Goal: Transaction & Acquisition: Purchase product/service

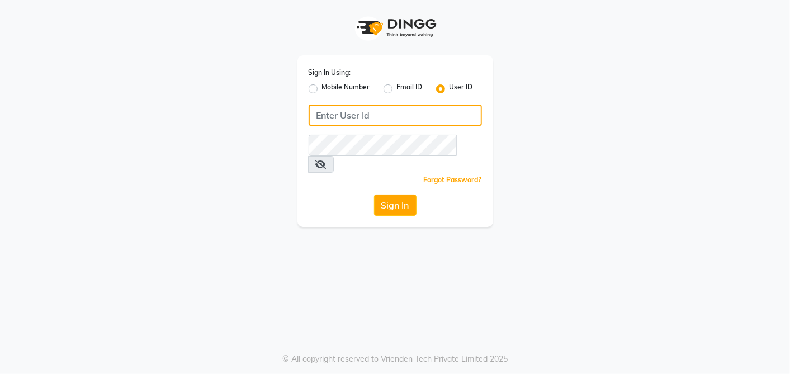
type input "[PERSON_NAME]@123"
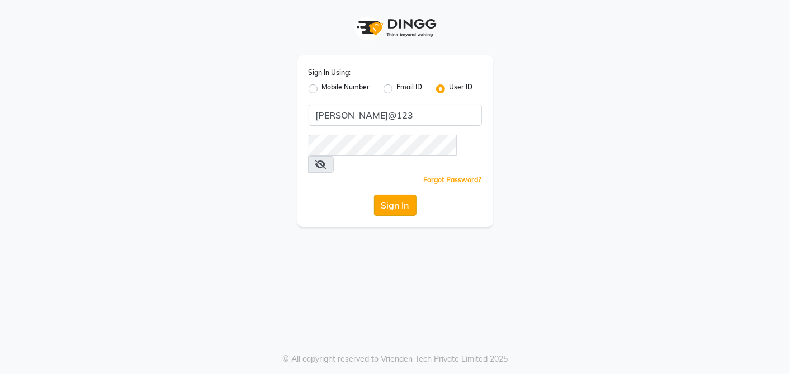
click at [414, 195] on button "Sign In" at bounding box center [395, 205] width 42 height 21
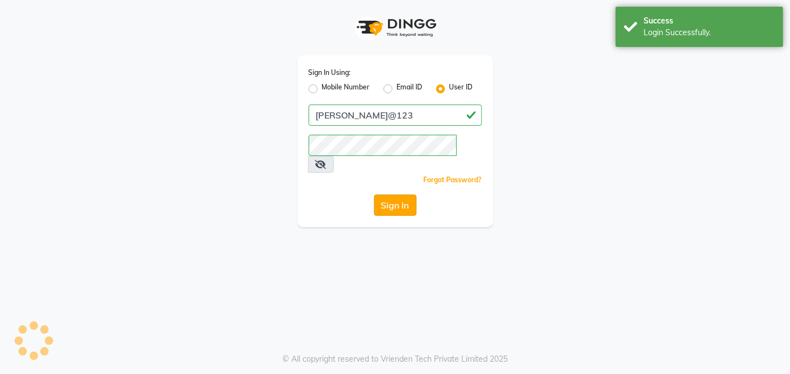
select select "service"
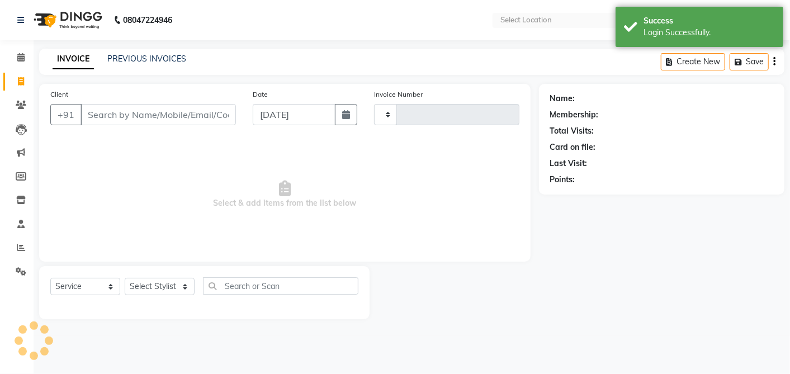
type input "2653"
select select "en"
select select "5168"
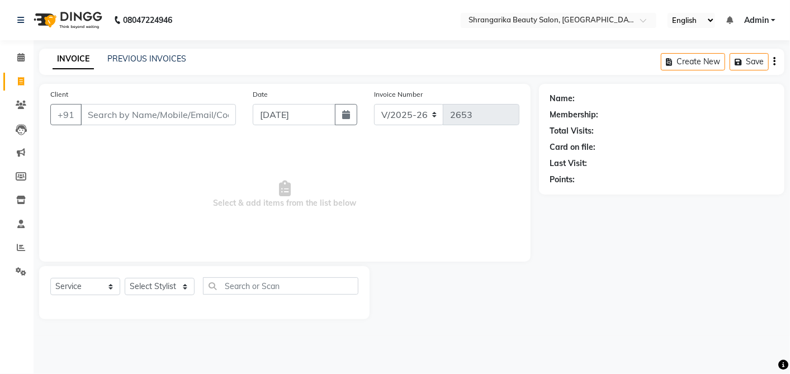
click at [136, 118] on input "Client" at bounding box center [157, 114] width 155 height 21
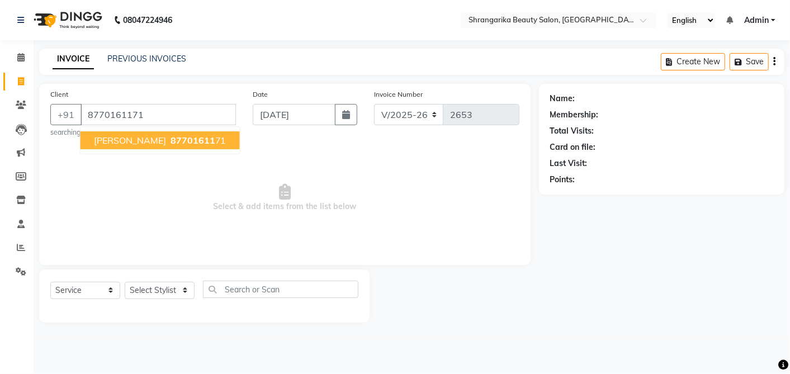
type input "8770161171"
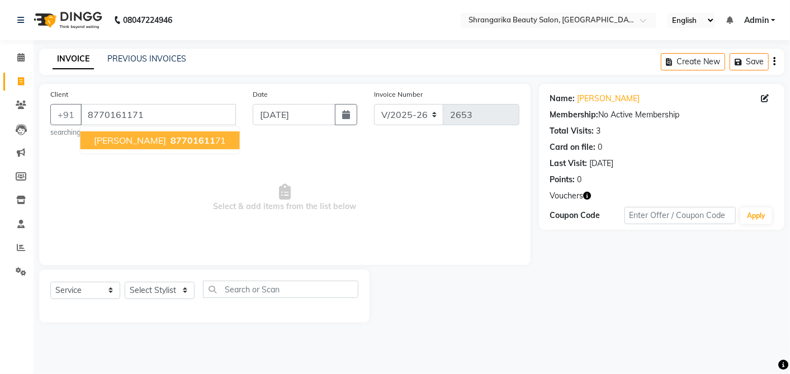
click at [207, 140] on span "87701611" at bounding box center [192, 140] width 45 height 11
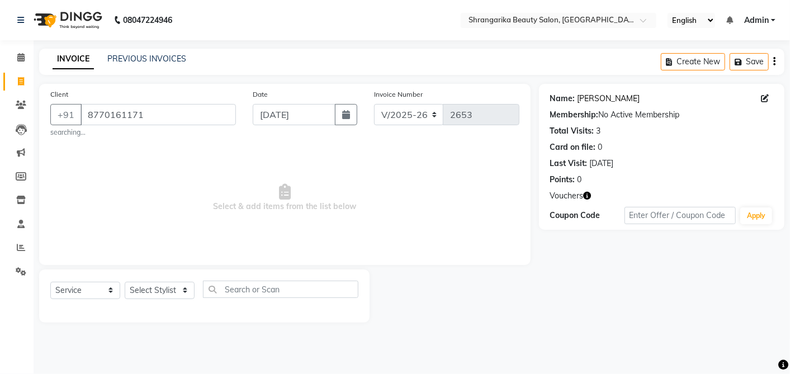
click at [596, 99] on link "[PERSON_NAME]" at bounding box center [608, 99] width 63 height 12
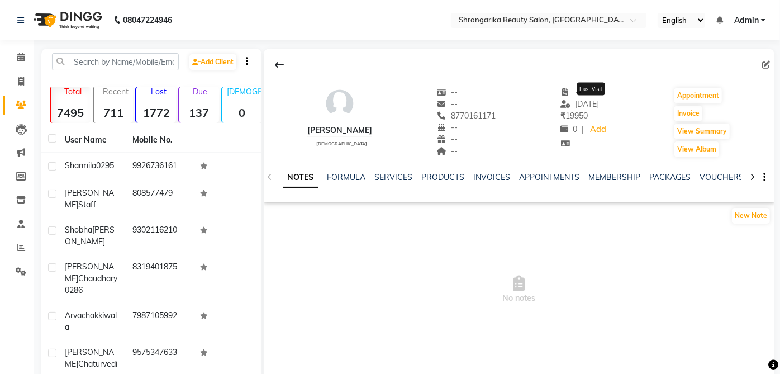
click at [596, 99] on span "[DATE]" at bounding box center [580, 104] width 39 height 10
click at [392, 182] on div "SERVICES" at bounding box center [394, 178] width 38 height 12
click at [392, 176] on link "SERVICES" at bounding box center [394, 177] width 38 height 10
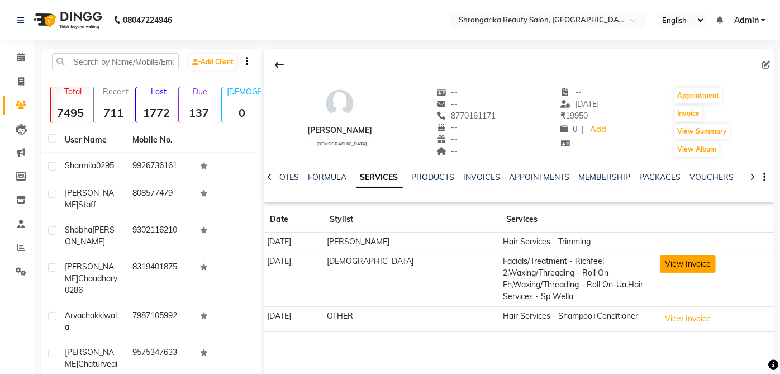
click at [695, 269] on button "View Invoice" at bounding box center [688, 263] width 56 height 17
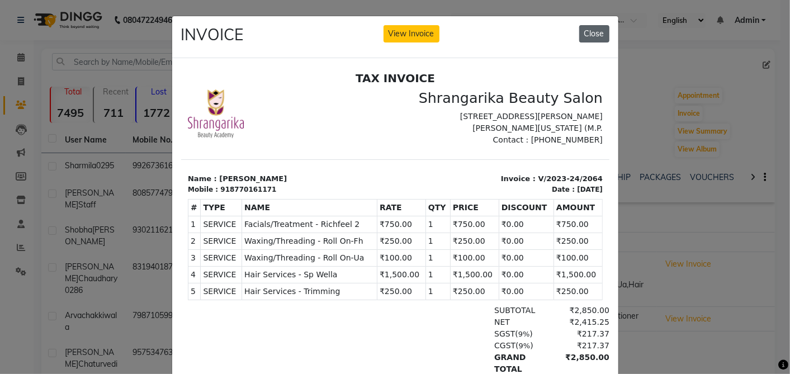
click at [582, 33] on button "Close" at bounding box center [594, 33] width 30 height 17
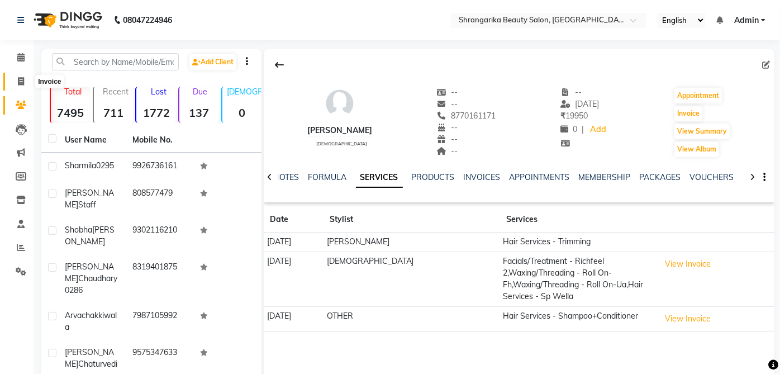
click at [27, 81] on span at bounding box center [21, 81] width 20 height 13
select select "service"
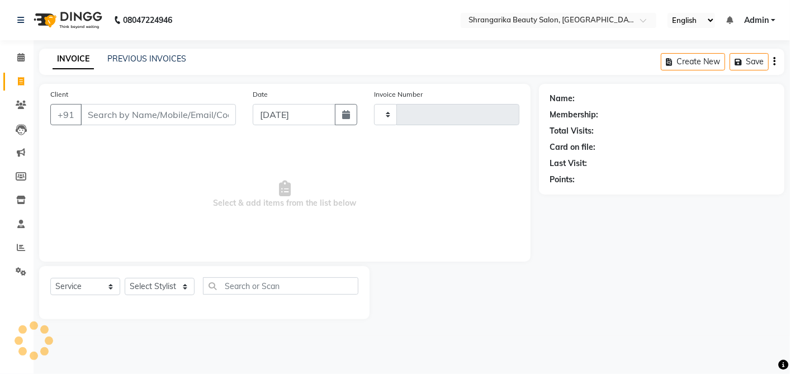
type input "2653"
select select "5168"
click at [116, 115] on input "Client" at bounding box center [157, 114] width 155 height 21
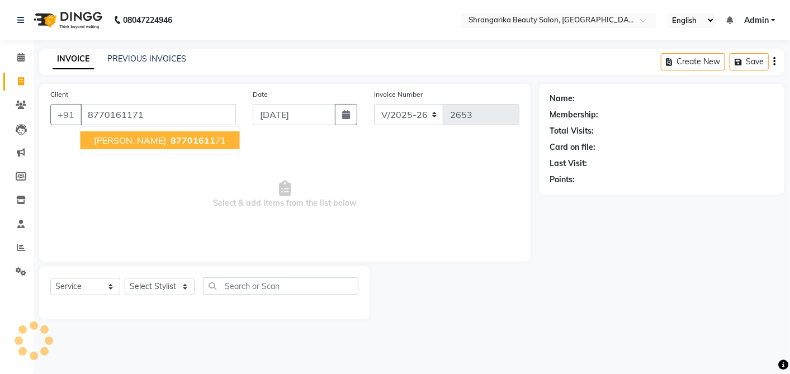
type input "8770161171"
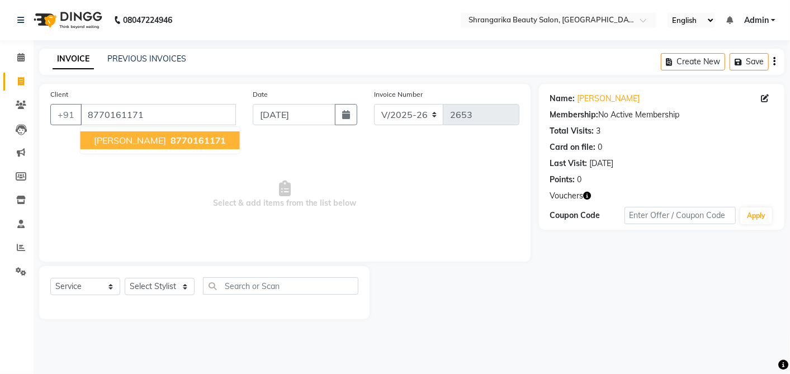
click at [151, 143] on span "[PERSON_NAME]" at bounding box center [130, 140] width 72 height 11
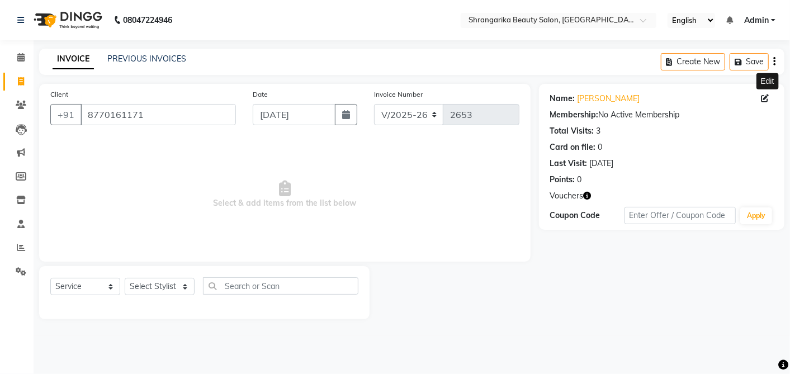
click at [764, 97] on icon at bounding box center [765, 98] width 8 height 8
select select "female"
select select
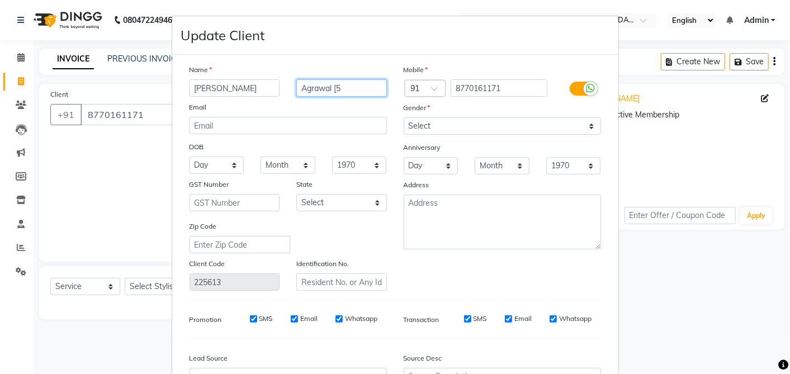
click at [364, 89] on input "Agrawal [5" at bounding box center [341, 87] width 91 height 17
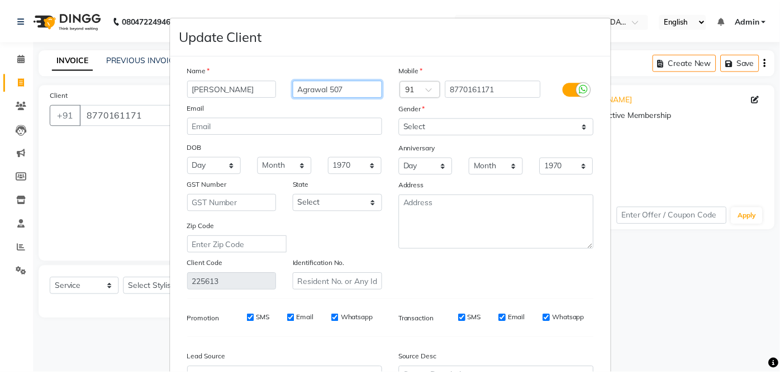
scroll to position [121, 0]
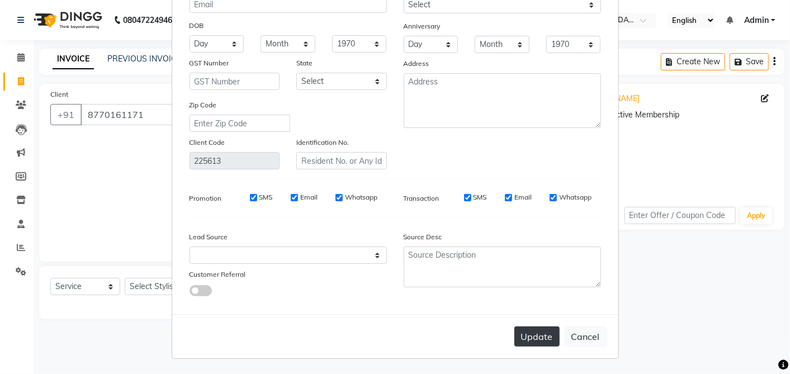
type input "Agrawal 507"
click at [537, 335] on button "Update" at bounding box center [536, 336] width 45 height 20
select select
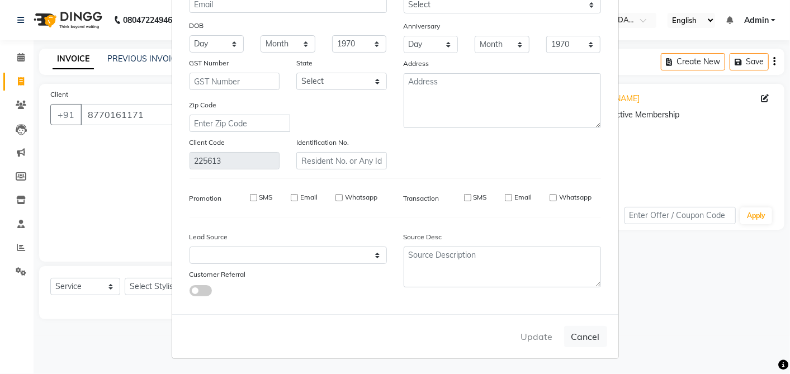
select select
checkbox input "false"
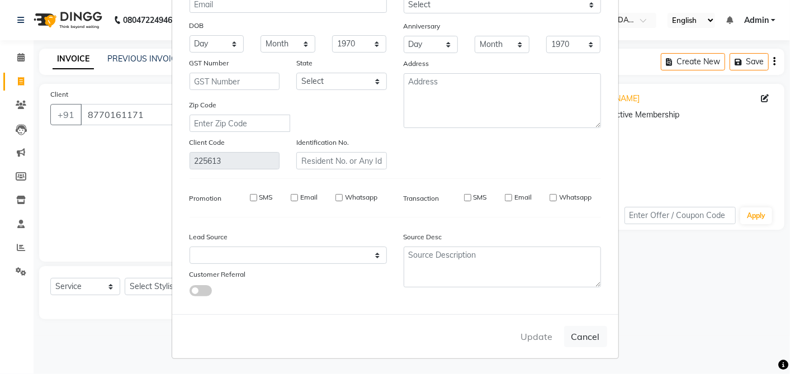
checkbox input "false"
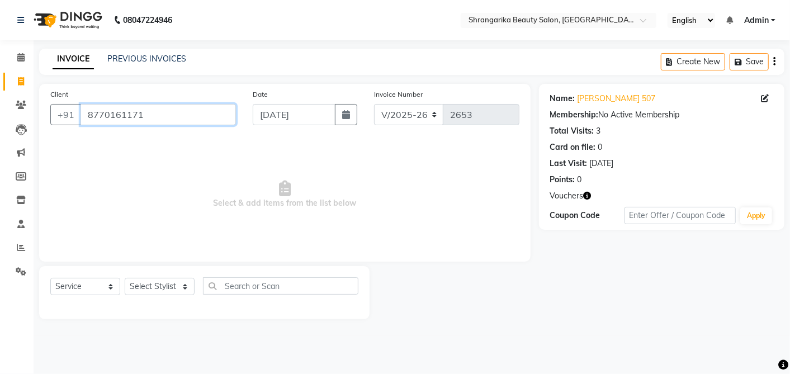
click at [180, 113] on input "8770161171" at bounding box center [157, 114] width 155 height 21
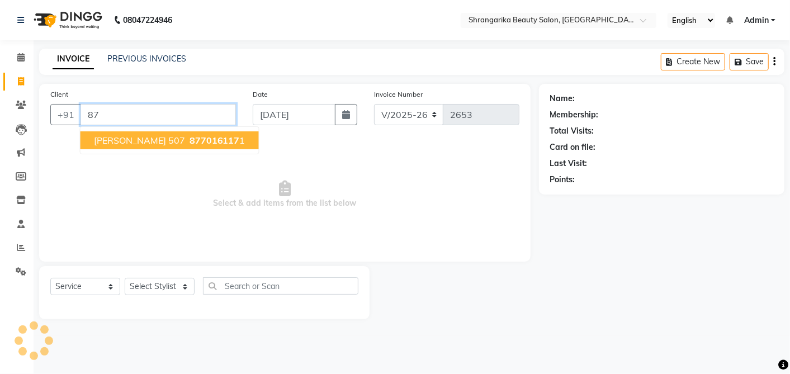
type input "8"
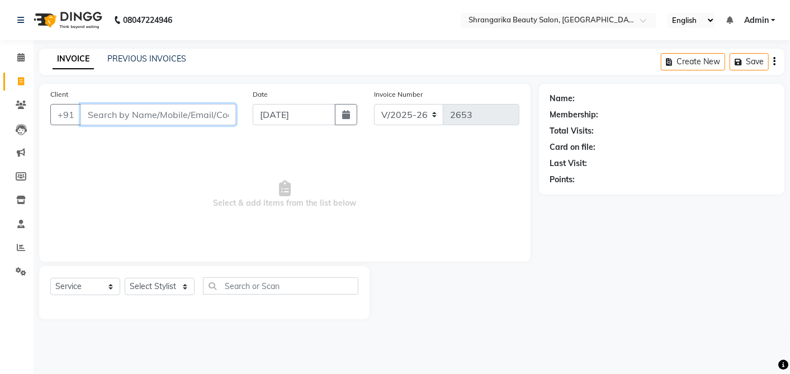
click at [180, 113] on input "Client" at bounding box center [157, 114] width 155 height 21
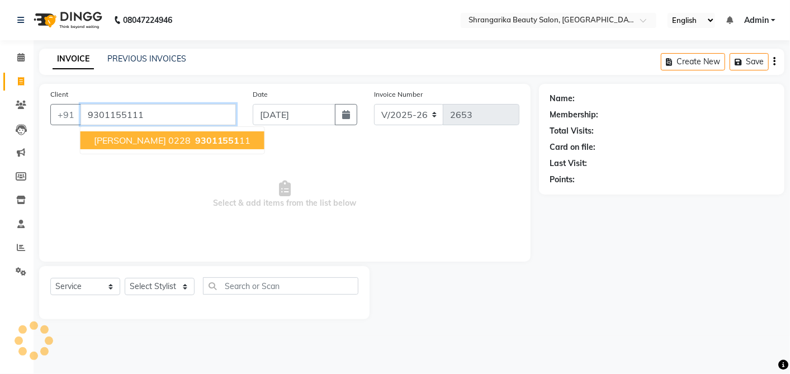
type input "9301155111"
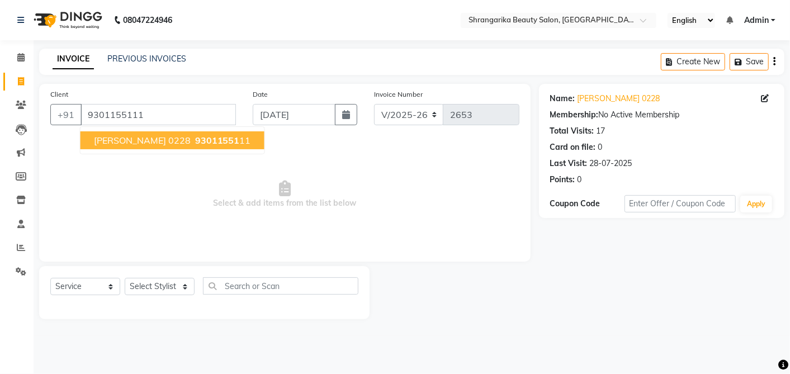
click at [216, 140] on ngb-highlight "93011551 11" at bounding box center [222, 140] width 58 height 11
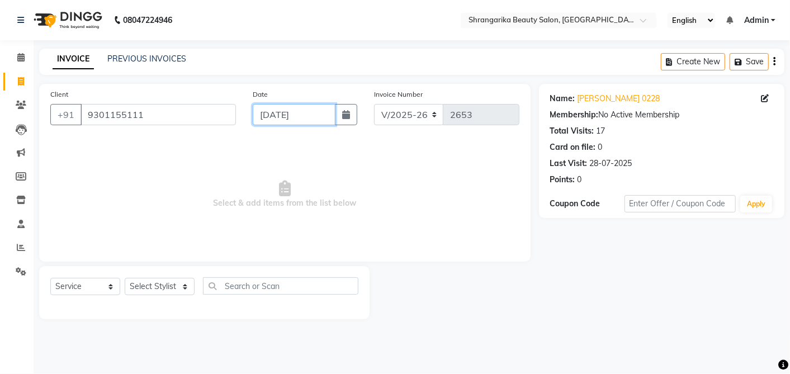
click at [268, 123] on input "[DATE]" at bounding box center [294, 114] width 83 height 21
select select "9"
select select "2025"
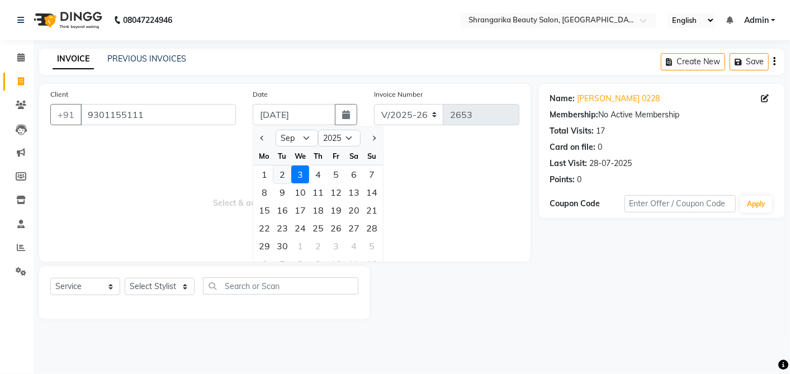
click at [278, 178] on div "2" at bounding box center [282, 174] width 18 height 18
type input "02-09-2025"
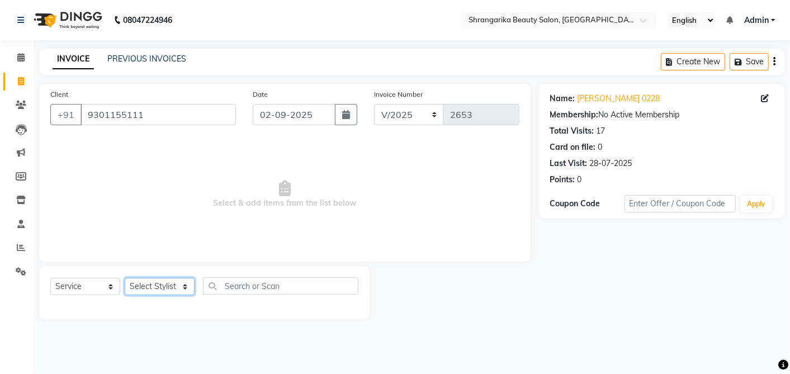
click at [167, 292] on select "Select Stylist aarti ANJALI Anuja Shukla LALITA MANISHA Bhabhi muskan OTHER Par…" at bounding box center [160, 286] width 70 height 17
select select "32942"
click at [125, 278] on select "Select Stylist aarti ANJALI Anuja Shukla LALITA MANISHA Bhabhi muskan OTHER Par…" at bounding box center [160, 286] width 70 height 17
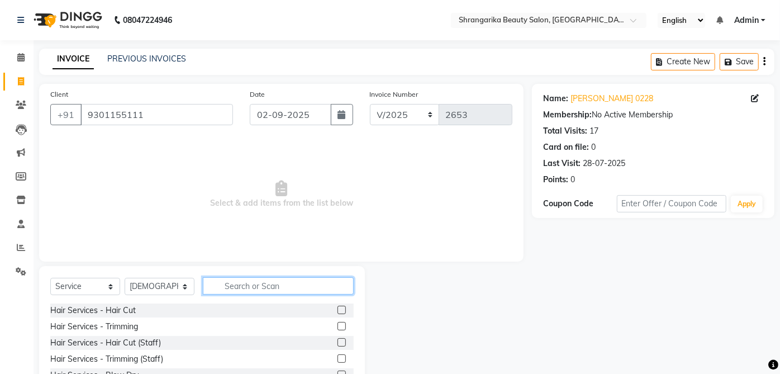
click at [270, 281] on input "text" at bounding box center [278, 285] width 151 height 17
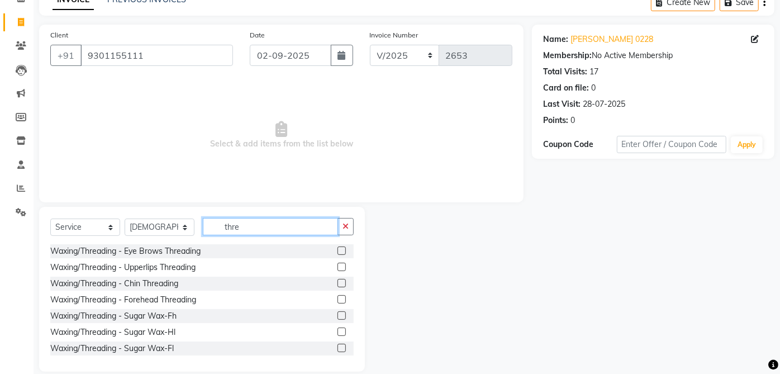
scroll to position [73, 0]
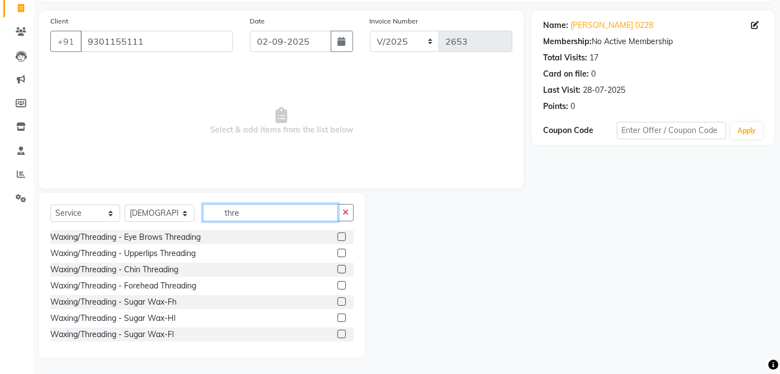
type input "thre"
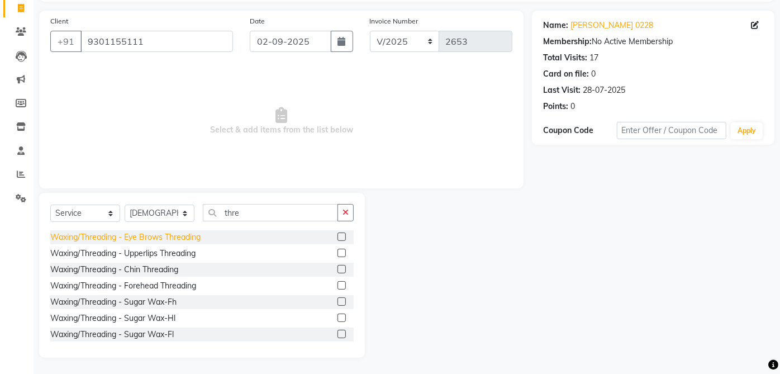
click at [199, 235] on div "Waxing/Threading - Eye Brows Threading" at bounding box center [125, 237] width 150 height 12
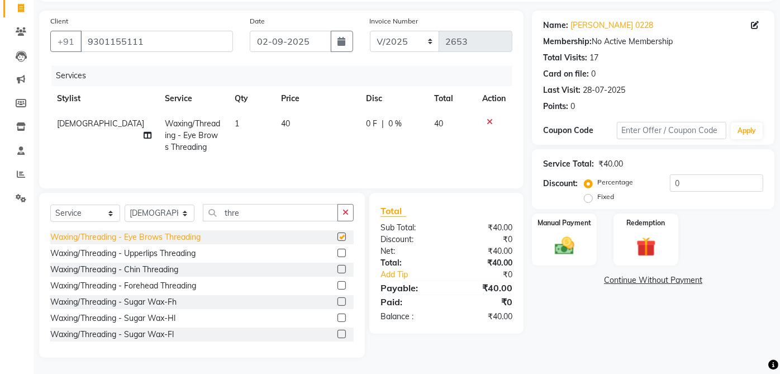
checkbox input "false"
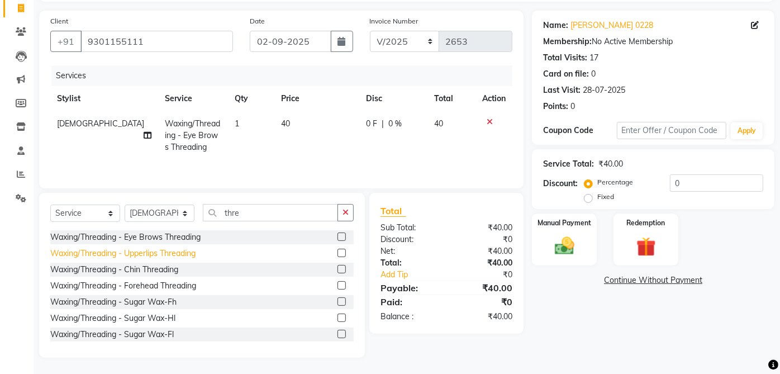
click at [191, 255] on div "Waxing/Threading - Upperlips Threading" at bounding box center [122, 254] width 145 height 12
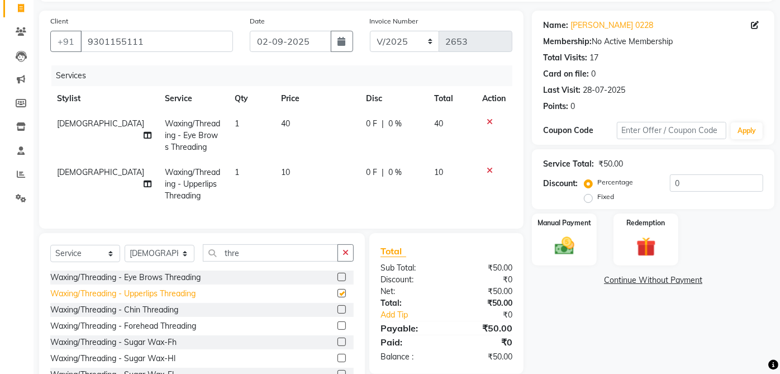
checkbox input "false"
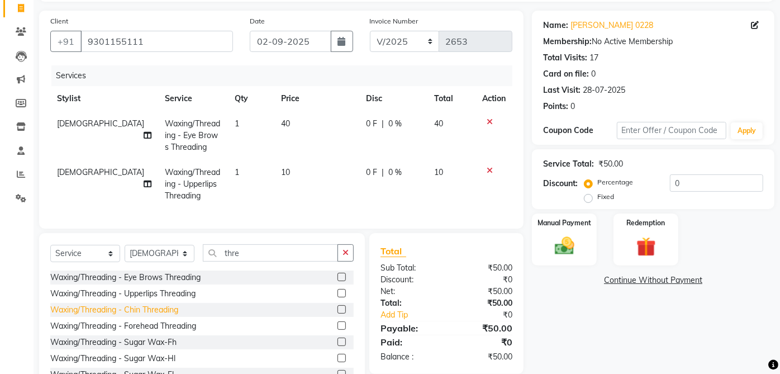
click at [176, 316] on div "Waxing/Threading - Chin Threading" at bounding box center [114, 310] width 128 height 12
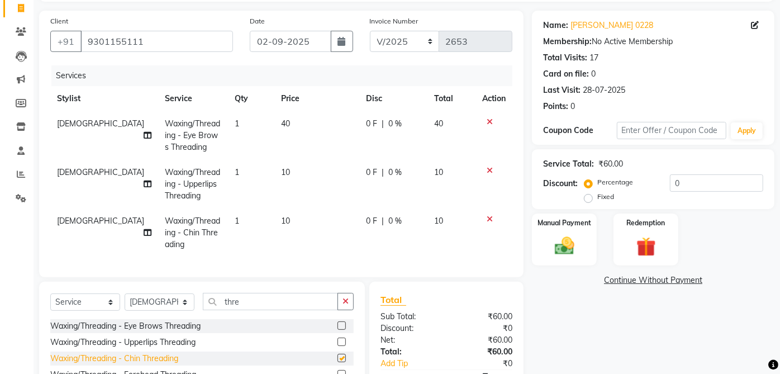
checkbox input "false"
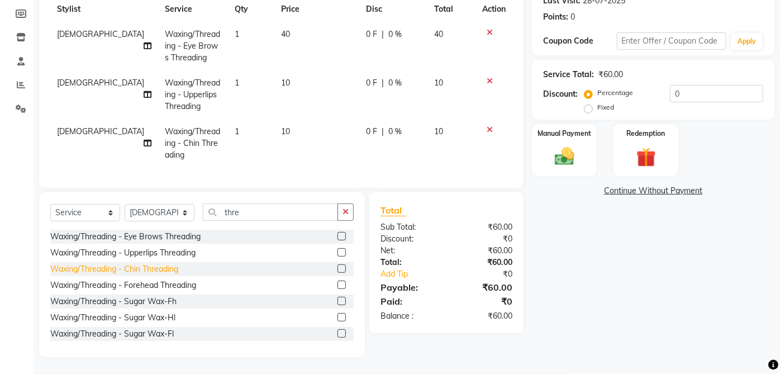
scroll to position [172, 0]
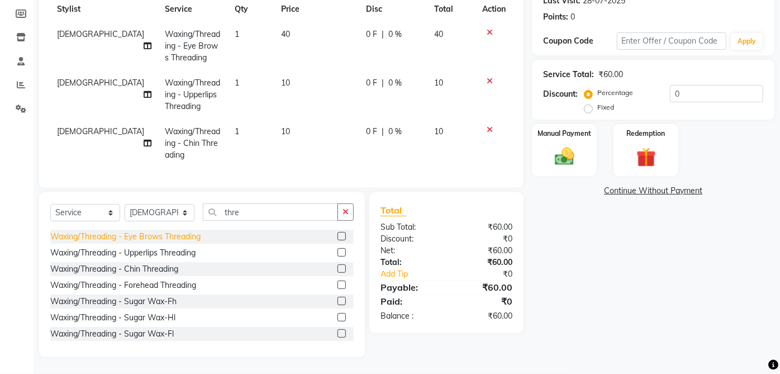
click at [196, 242] on div "Waxing/Threading - Eye Brows Threading" at bounding box center [125, 237] width 150 height 12
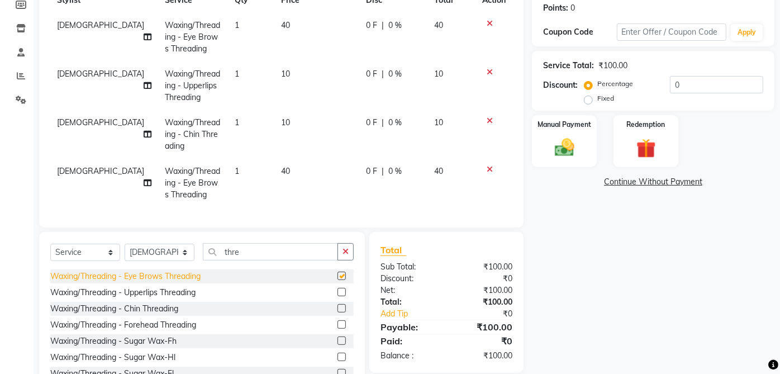
checkbox input "false"
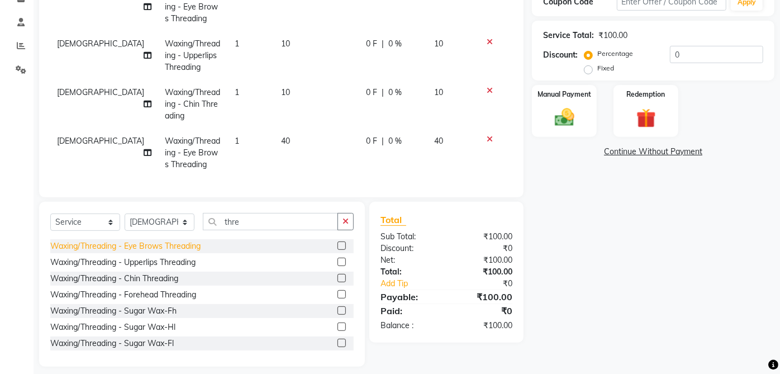
scroll to position [220, 0]
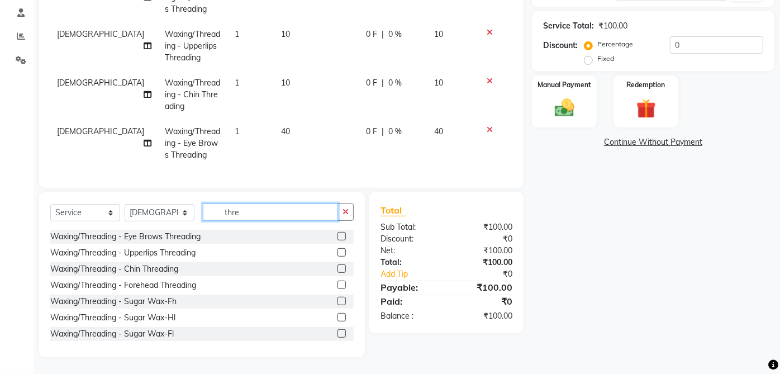
click at [274, 214] on input "thre" at bounding box center [270, 211] width 135 height 17
type input "t"
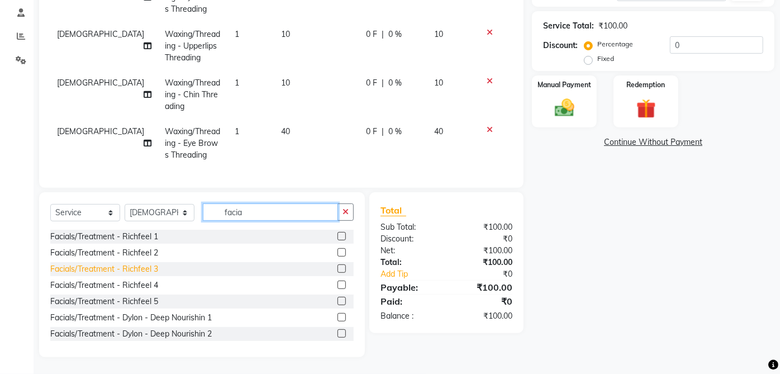
type input "facia"
click at [157, 269] on div "Facials/Treatment - Richfeel 3" at bounding box center [104, 269] width 108 height 12
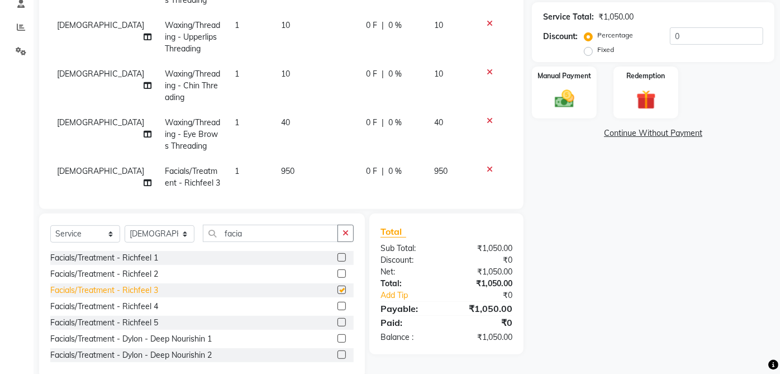
checkbox input "false"
click at [155, 273] on div "Facials/Treatment - Richfeel 2" at bounding box center [104, 274] width 108 height 12
checkbox input "false"
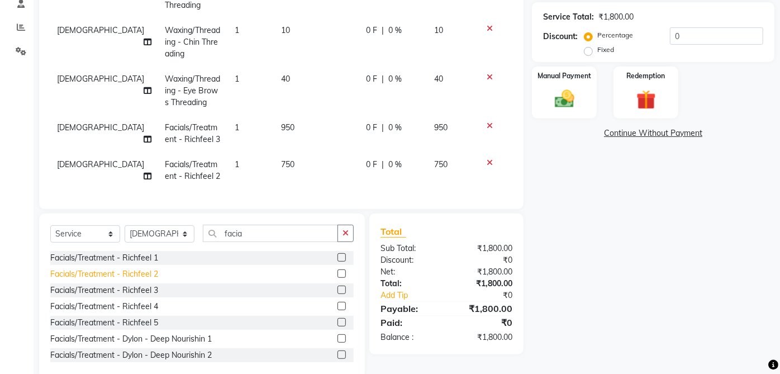
scroll to position [53, 0]
click at [490, 115] on td at bounding box center [494, 133] width 37 height 37
click at [487, 122] on icon at bounding box center [490, 126] width 6 height 8
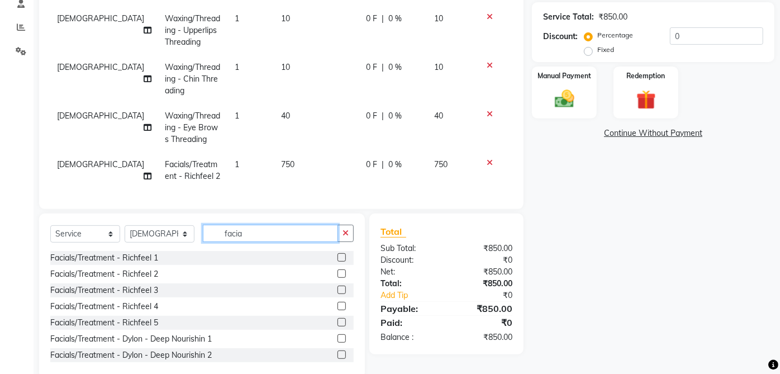
click at [304, 225] on input "facia" at bounding box center [270, 233] width 135 height 17
type input "f"
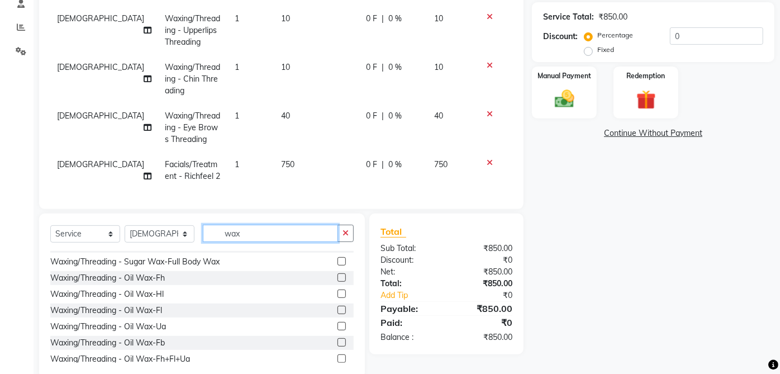
scroll to position [174, 0]
type input "wax"
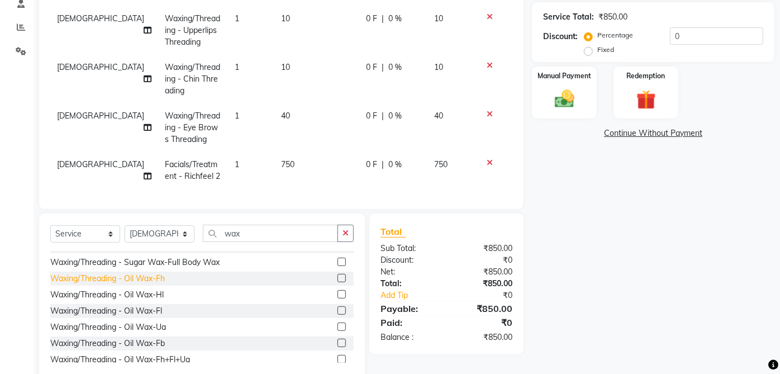
click at [164, 273] on div "Waxing/Threading - Oil Wax-Fh" at bounding box center [107, 279] width 115 height 12
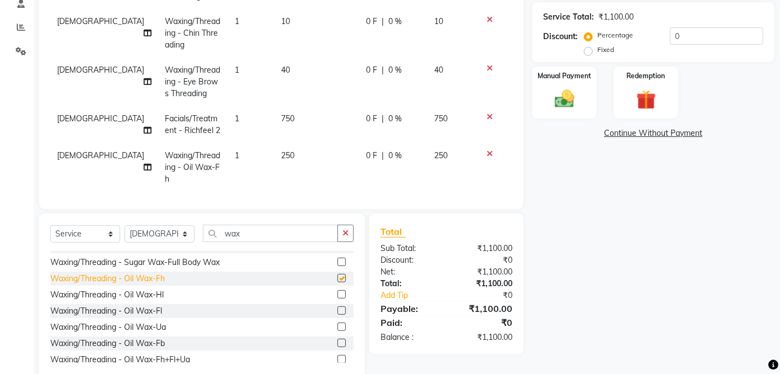
checkbox input "false"
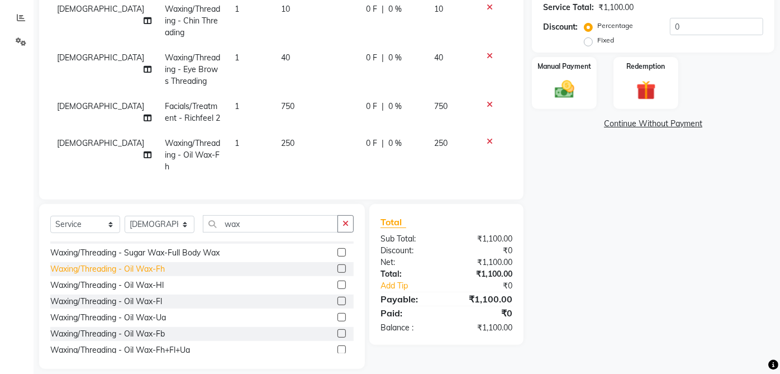
scroll to position [241, 0]
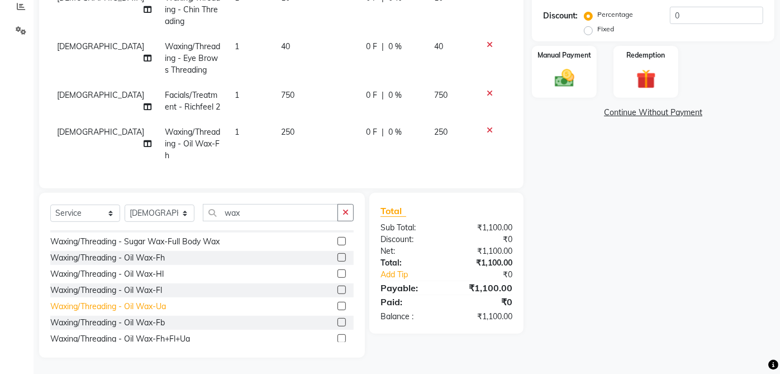
click at [166, 305] on div "Waxing/Threading - Oil Wax-Ua" at bounding box center [108, 307] width 116 height 12
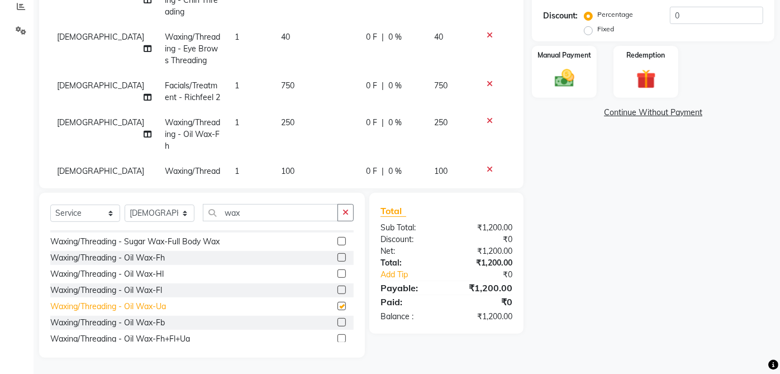
checkbox input "false"
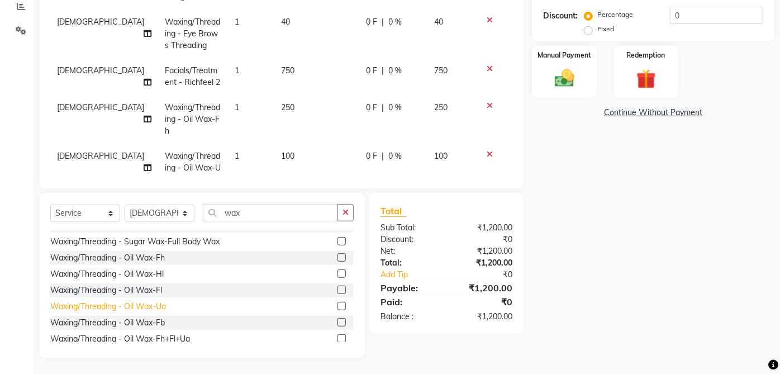
scroll to position [113, 0]
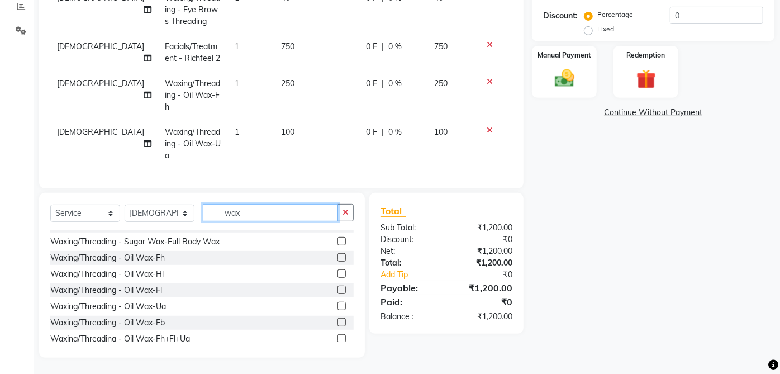
click at [292, 209] on input "wax" at bounding box center [270, 212] width 135 height 17
type input "w"
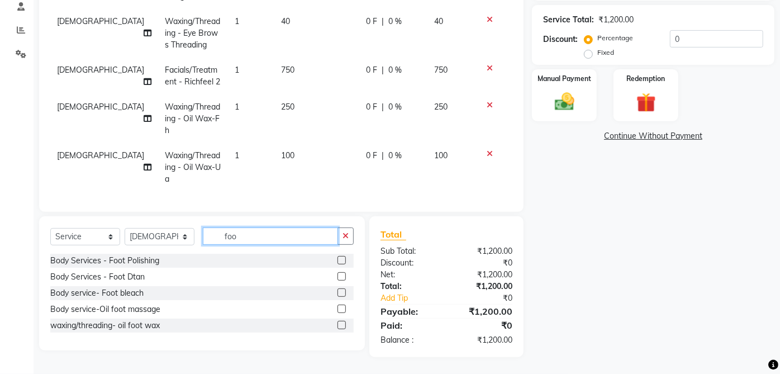
scroll to position [217, 0]
type input "foo"
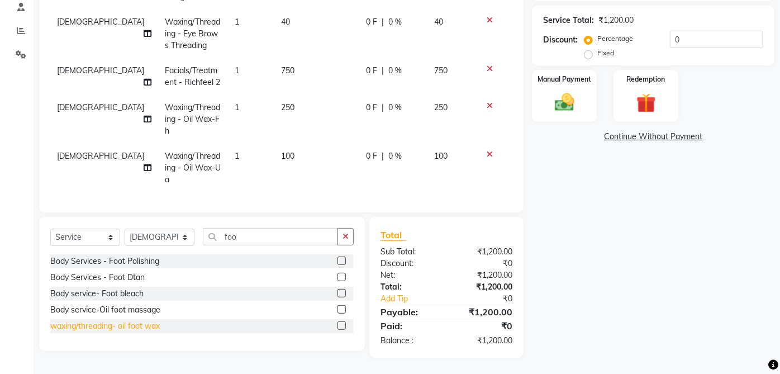
click at [147, 330] on div "waxing/threading- oil foot wax" at bounding box center [105, 326] width 110 height 12
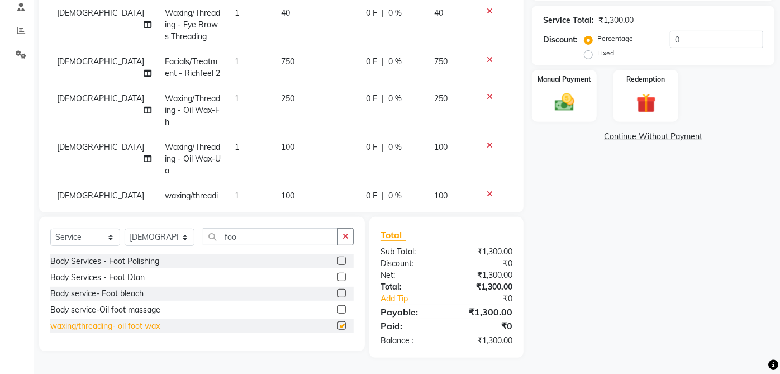
checkbox input "false"
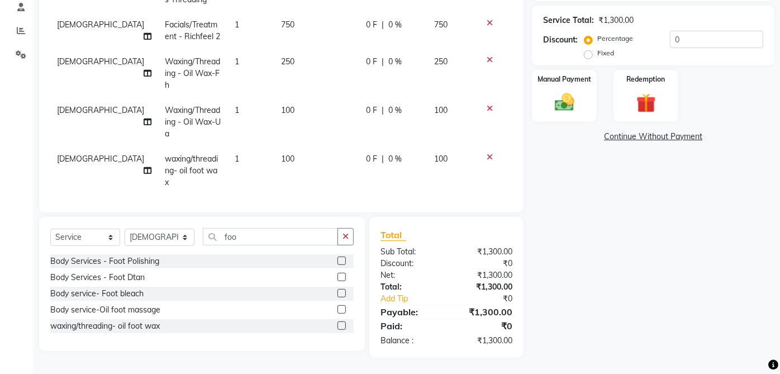
click at [634, 239] on div "Name: Preeti Modi 0228 Membership: No Active Membership Total Visits: 17 Card o…" at bounding box center [657, 112] width 251 height 491
click at [576, 96] on img at bounding box center [565, 102] width 32 height 22
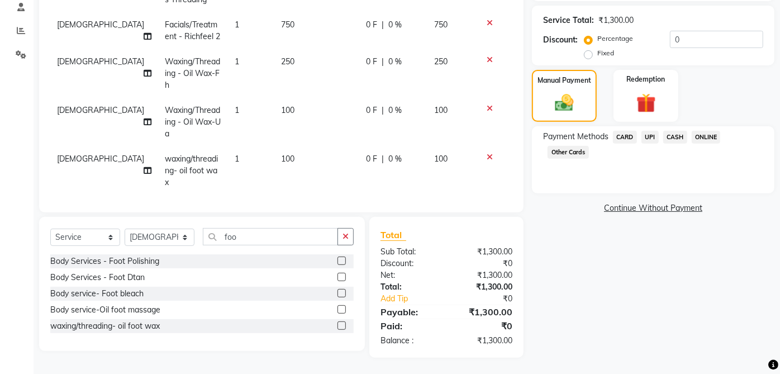
click at [675, 132] on span "CASH" at bounding box center [675, 137] width 24 height 13
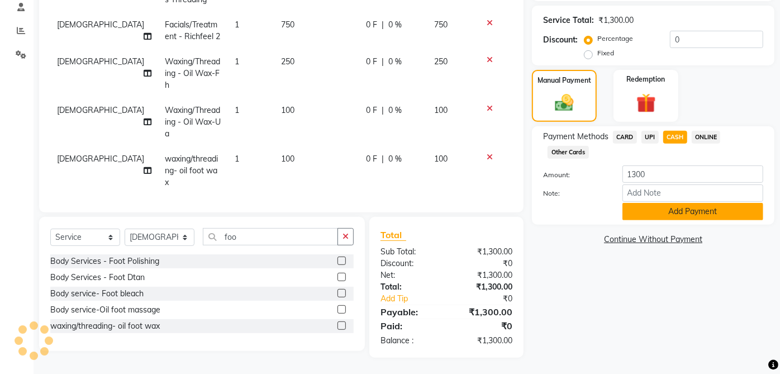
click at [704, 217] on button "Add Payment" at bounding box center [693, 211] width 141 height 17
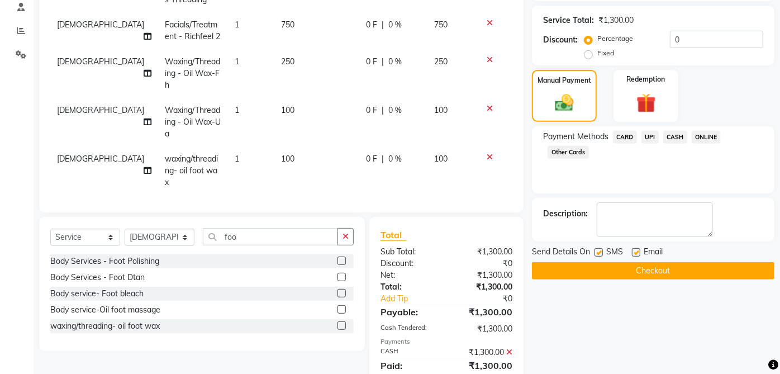
click at [634, 250] on label at bounding box center [636, 252] width 8 height 8
click at [634, 250] on input "checkbox" at bounding box center [635, 252] width 7 height 7
checkbox input "false"
click at [599, 252] on label at bounding box center [599, 252] width 8 height 8
click at [599, 252] on input "checkbox" at bounding box center [598, 252] width 7 height 7
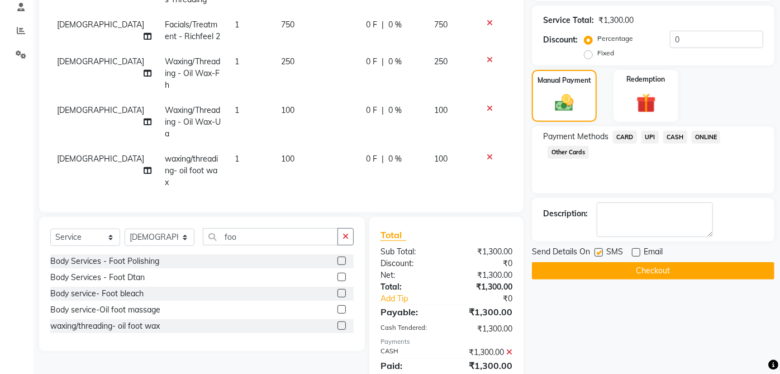
checkbox input "false"
click at [663, 267] on button "Checkout" at bounding box center [653, 270] width 243 height 17
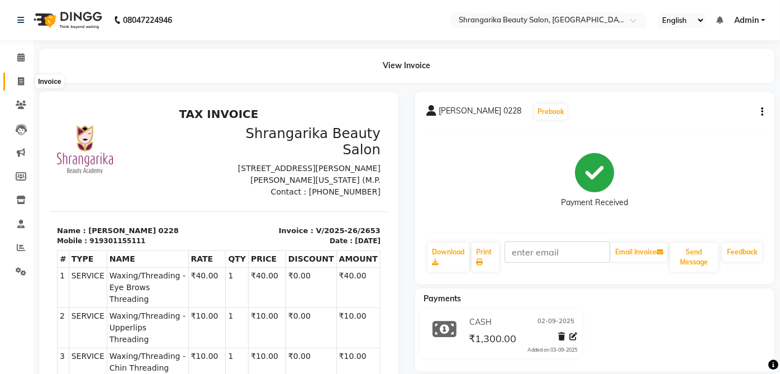
click at [27, 81] on span at bounding box center [21, 81] width 20 height 13
select select "service"
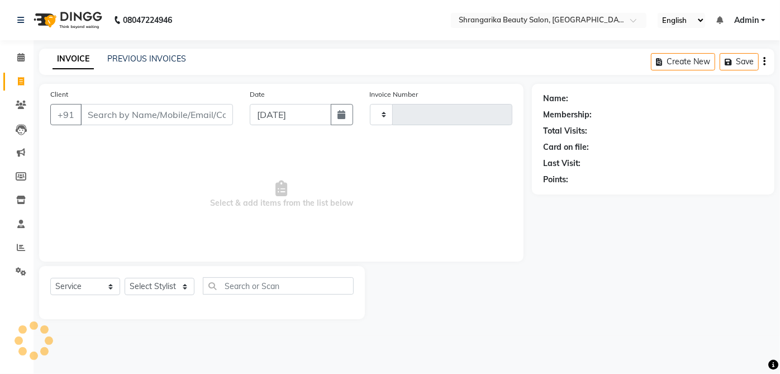
type input "2654"
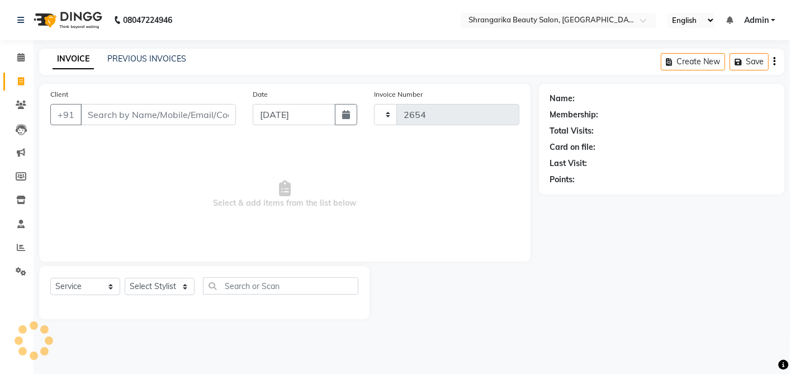
select select "5168"
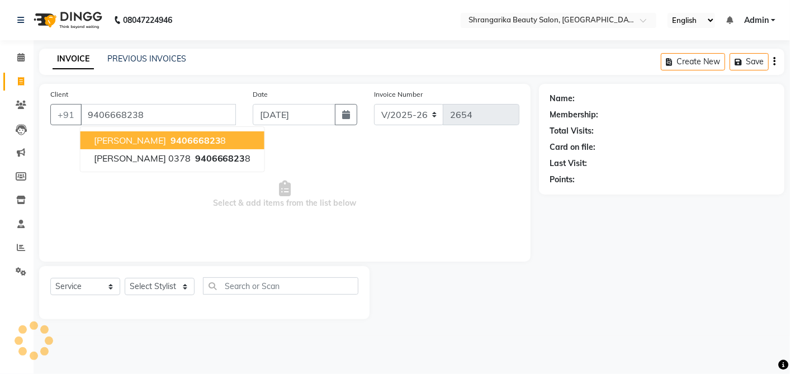
type input "9406668238"
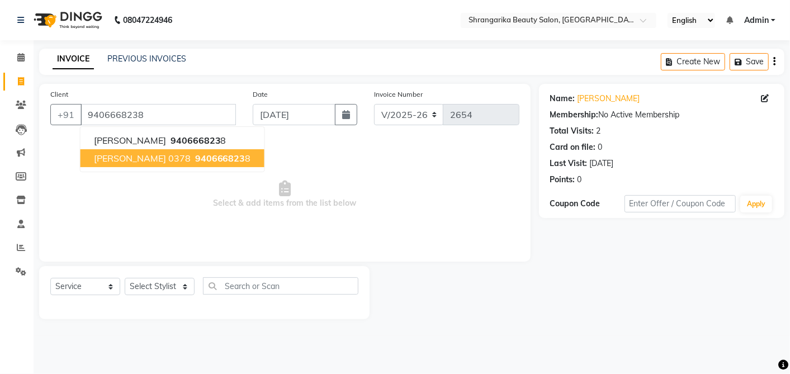
click at [138, 158] on span "Kanta bansali 0378" at bounding box center [142, 158] width 97 height 11
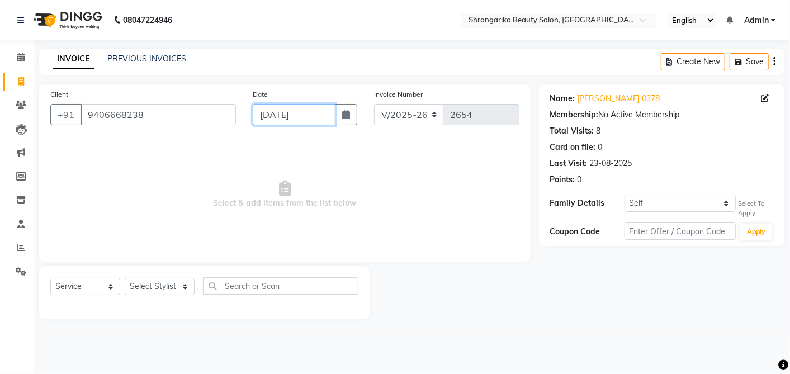
click at [270, 111] on input "[DATE]" at bounding box center [294, 114] width 83 height 21
select select "9"
select select "2025"
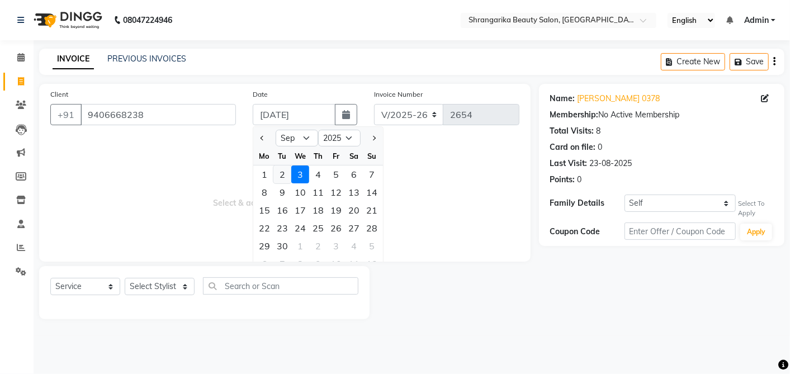
click at [289, 176] on div "2" at bounding box center [282, 174] width 18 height 18
type input "02-09-2025"
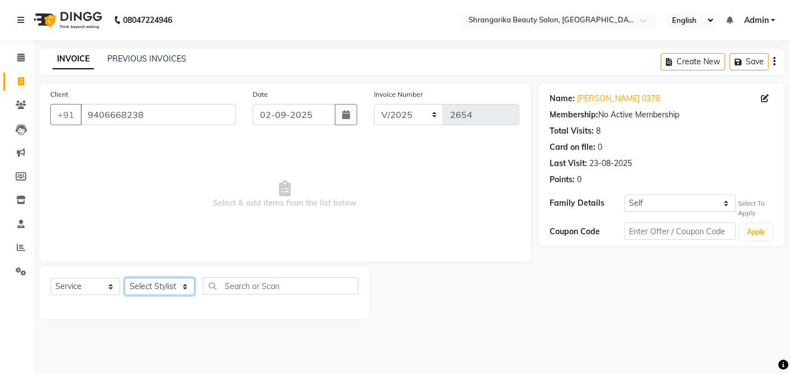
click at [151, 289] on select "Select Stylist aarti ANJALI Anuja Shukla LALITA MANISHA Bhabhi muskan OTHER Par…" at bounding box center [160, 286] width 70 height 17
click at [125, 278] on select "Select Stylist aarti ANJALI Anuja Shukla LALITA MANISHA Bhabhi muskan OTHER Par…" at bounding box center [160, 286] width 70 height 17
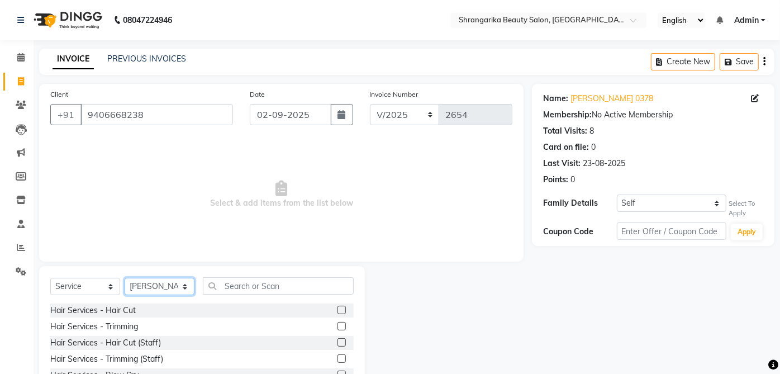
click at [158, 290] on select "Select Stylist aarti ANJALI Anuja Shukla LALITA MANISHA Bhabhi muskan OTHER Par…" at bounding box center [160, 286] width 70 height 17
select select "32945"
click at [125, 278] on select "Select Stylist aarti ANJALI Anuja Shukla LALITA MANISHA Bhabhi muskan OTHER Par…" at bounding box center [160, 286] width 70 height 17
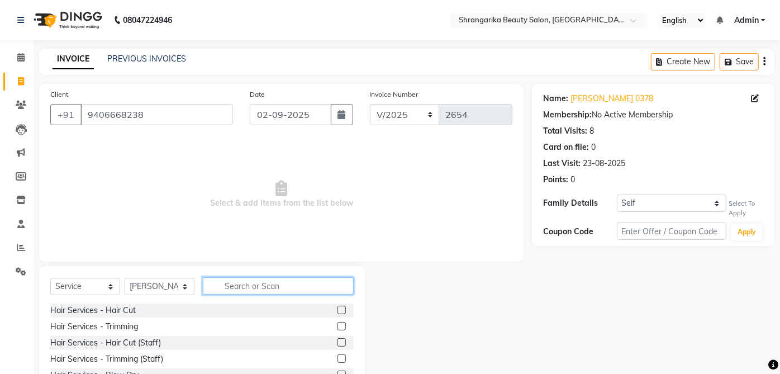
click at [267, 290] on input "text" at bounding box center [278, 285] width 151 height 17
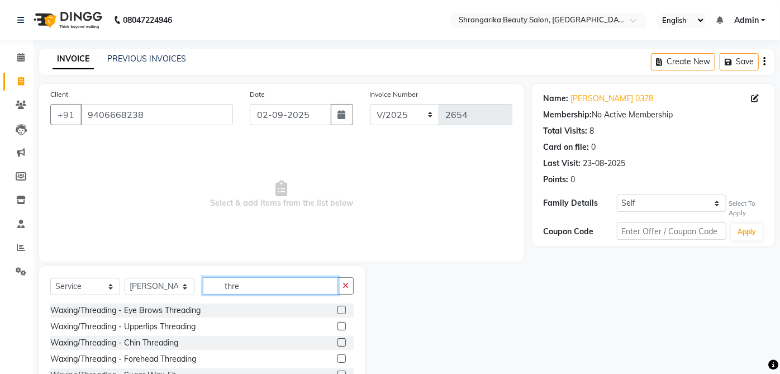
scroll to position [73, 0]
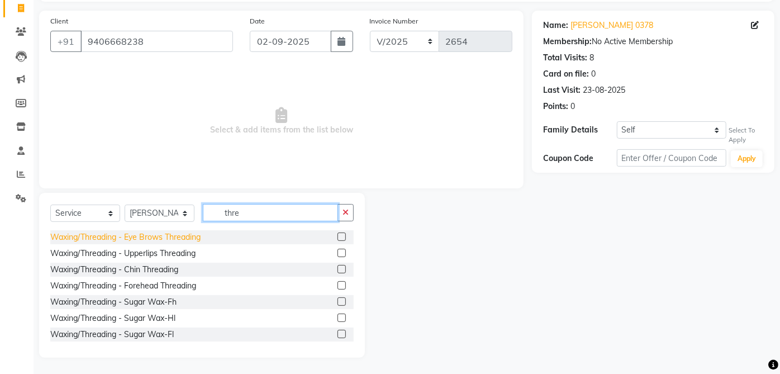
type input "thre"
click at [199, 235] on div "Waxing/Threading - Eye Brows Threading" at bounding box center [125, 237] width 150 height 12
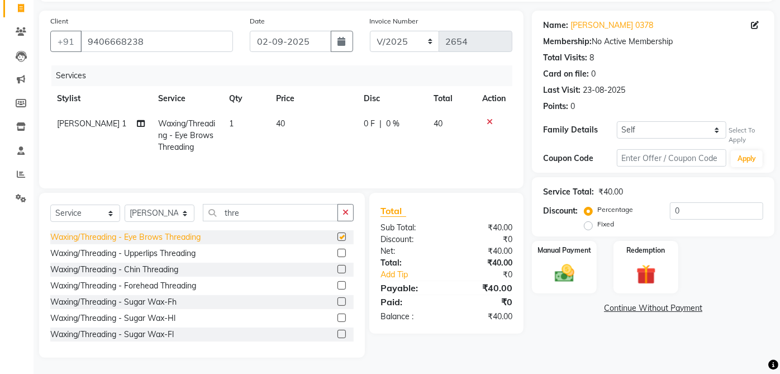
checkbox input "false"
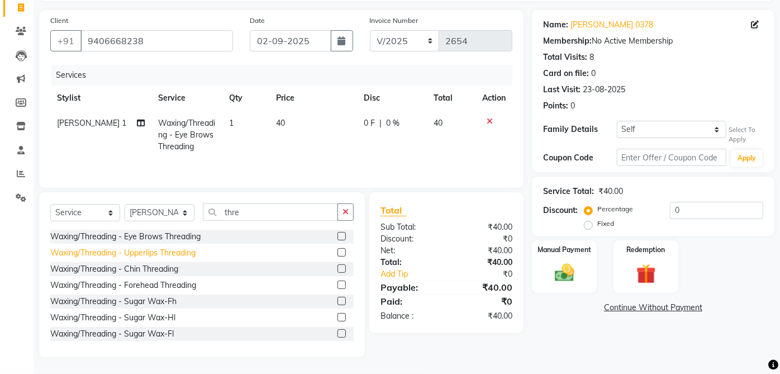
click at [196, 252] on div "Waxing/Threading - Upperlips Threading" at bounding box center [122, 253] width 145 height 12
checkbox input "false"
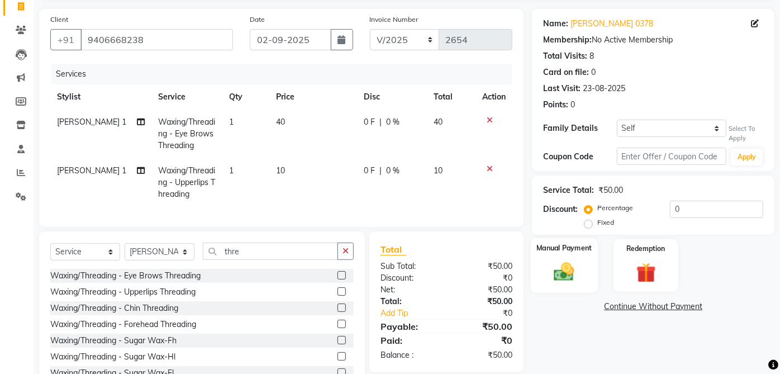
click at [559, 263] on img at bounding box center [564, 271] width 33 height 23
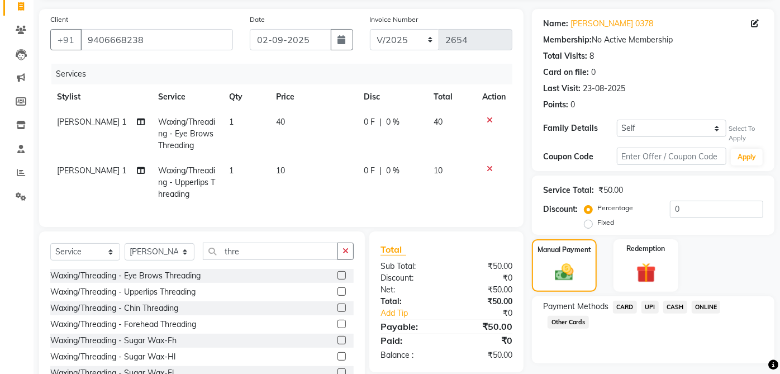
click at [686, 301] on span "CASH" at bounding box center [675, 307] width 24 height 13
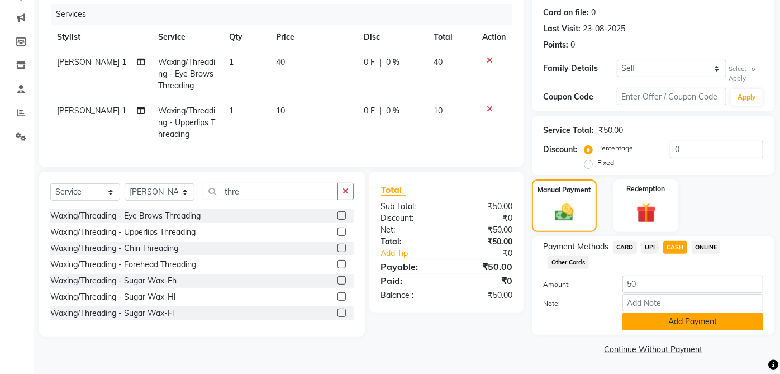
click at [698, 321] on button "Add Payment" at bounding box center [693, 321] width 141 height 17
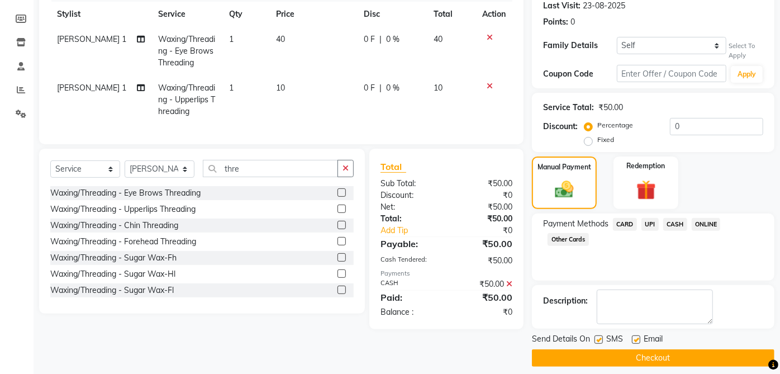
scroll to position [166, 0]
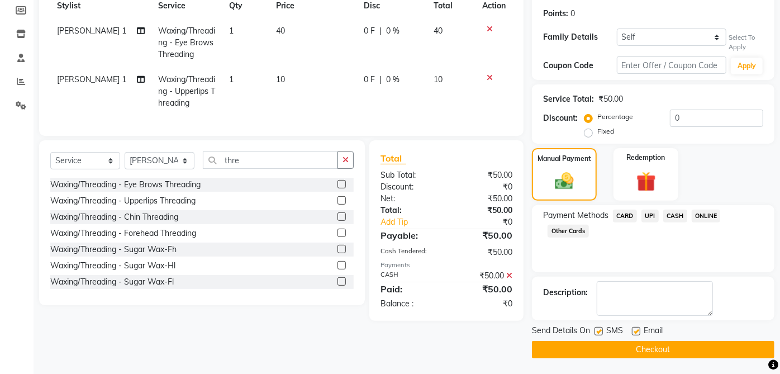
click at [638, 331] on label at bounding box center [636, 331] width 8 height 8
click at [638, 331] on input "checkbox" at bounding box center [635, 331] width 7 height 7
checkbox input "false"
click at [609, 327] on span "SMS" at bounding box center [614, 332] width 17 height 14
click at [599, 330] on label at bounding box center [599, 331] width 8 height 8
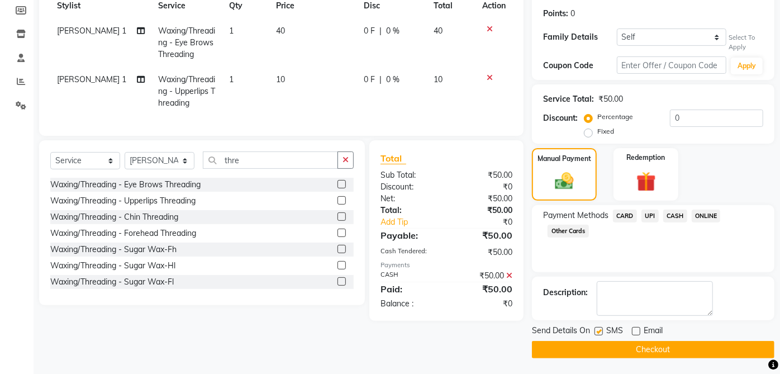
click at [599, 330] on input "checkbox" at bounding box center [598, 331] width 7 height 7
checkbox input "false"
click at [642, 371] on main "INVOICE PREVIOUS INVOICES Create New Save Client +91 9406668238 Date 02-09-2025…" at bounding box center [407, 129] width 747 height 492
click at [680, 345] on button "Checkout" at bounding box center [653, 349] width 243 height 17
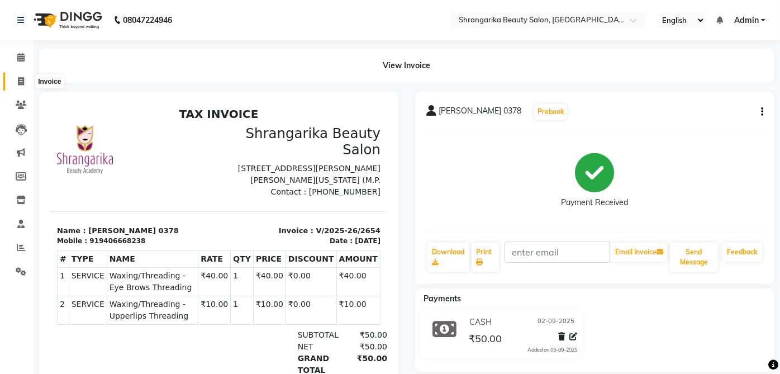
click at [26, 81] on span at bounding box center [21, 81] width 20 height 13
select select "service"
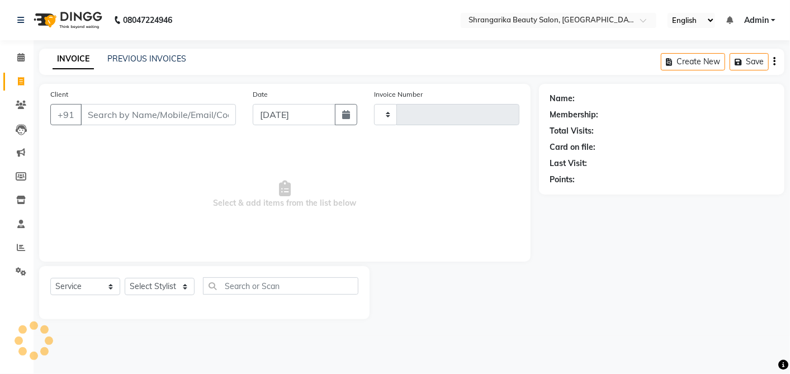
type input "2655"
select select "5168"
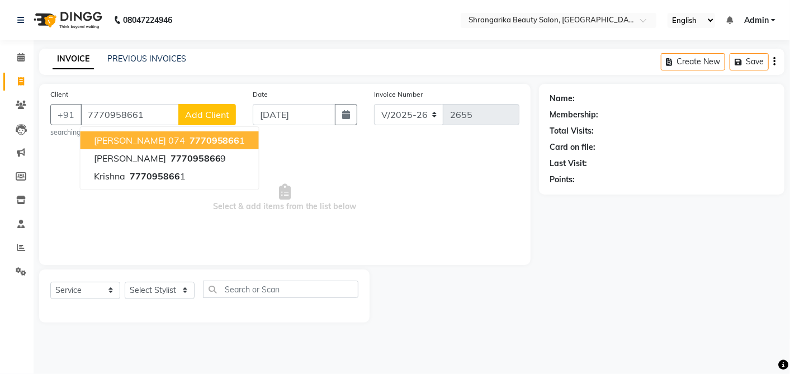
type input "7770958661"
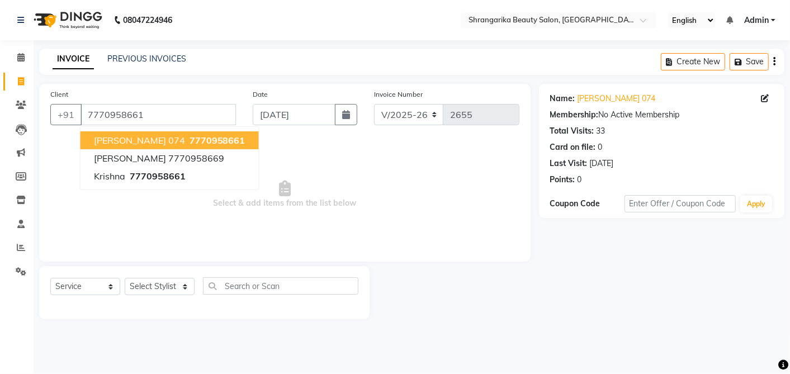
drag, startPoint x: 141, startPoint y: 135, endPoint x: 219, endPoint y: 139, distance: 77.2
click at [219, 139] on button "Divya Dodeja 074 7770958661" at bounding box center [169, 140] width 178 height 18
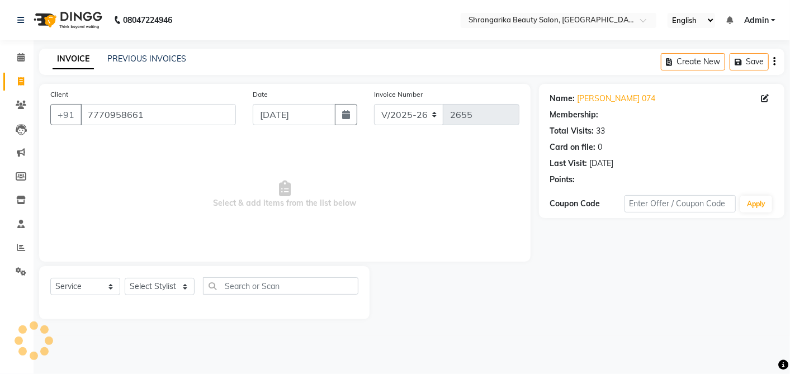
click at [219, 139] on span "Select & add items from the list below" at bounding box center [284, 195] width 469 height 112
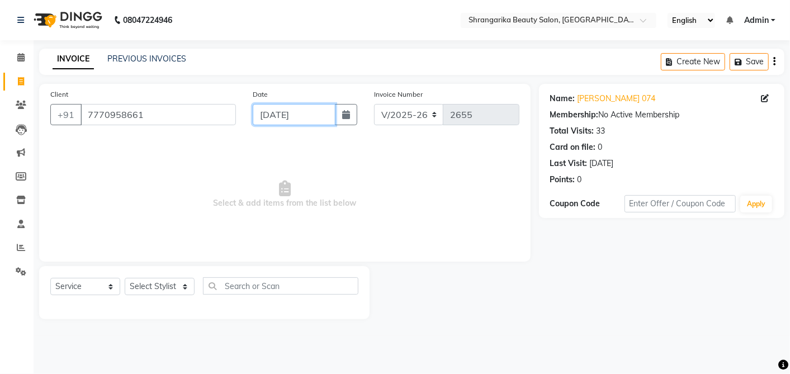
click at [276, 118] on input "[DATE]" at bounding box center [294, 114] width 83 height 21
select select "9"
select select "2025"
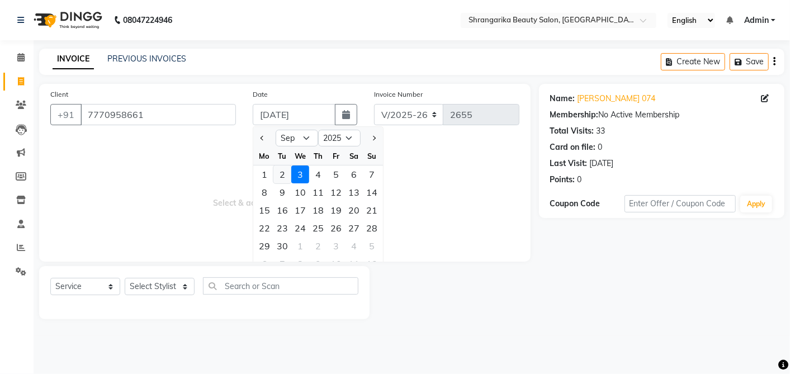
click at [278, 178] on div "2" at bounding box center [282, 174] width 18 height 18
type input "02-09-2025"
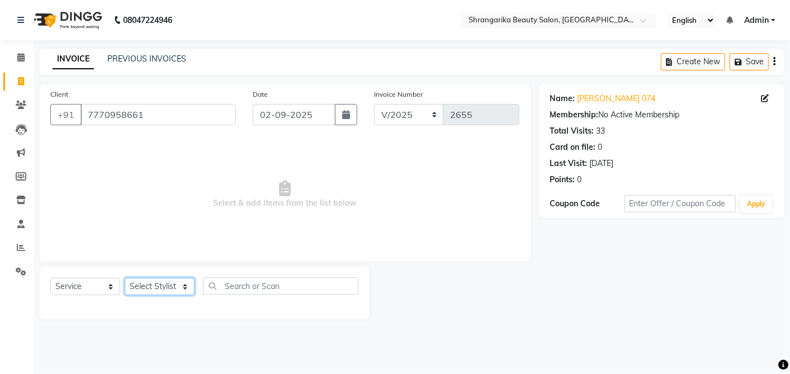
click at [177, 280] on select "Select Stylist aarti ANJALI Anuja Shukla LALITA MANISHA Bhabhi muskan OTHER Par…" at bounding box center [160, 286] width 70 height 17
select select "32942"
click at [125, 278] on select "Select Stylist aarti ANJALI Anuja Shukla LALITA MANISHA Bhabhi muskan OTHER Par…" at bounding box center [160, 286] width 70 height 17
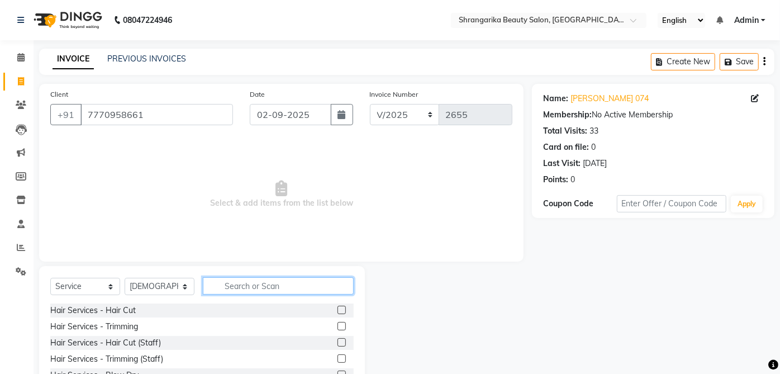
click at [269, 283] on input "text" at bounding box center [278, 285] width 151 height 17
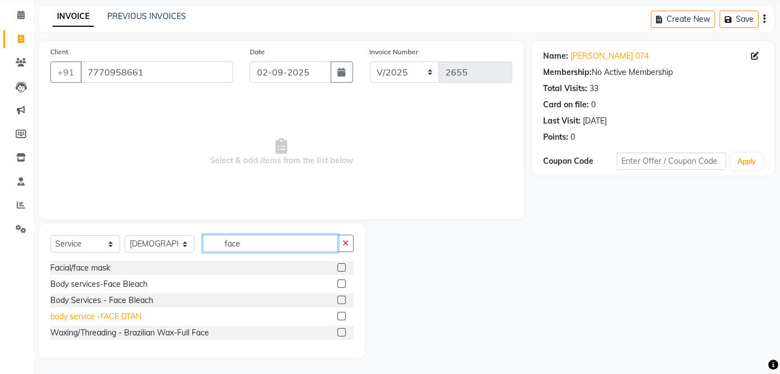
type input "face"
click at [137, 316] on div "body service -fACE DTAN" at bounding box center [95, 317] width 91 height 12
checkbox input "false"
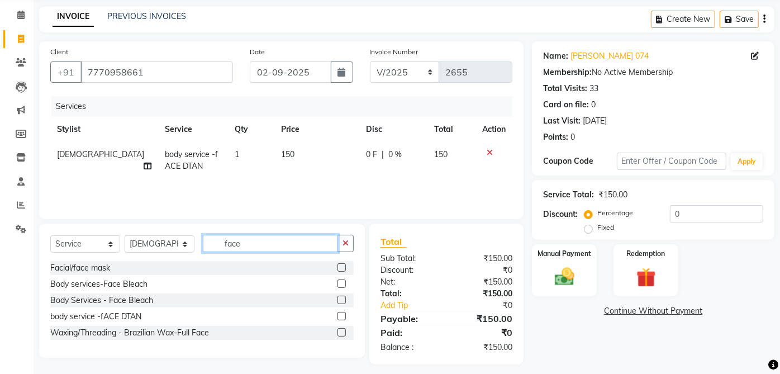
click at [274, 247] on input "face" at bounding box center [270, 243] width 135 height 17
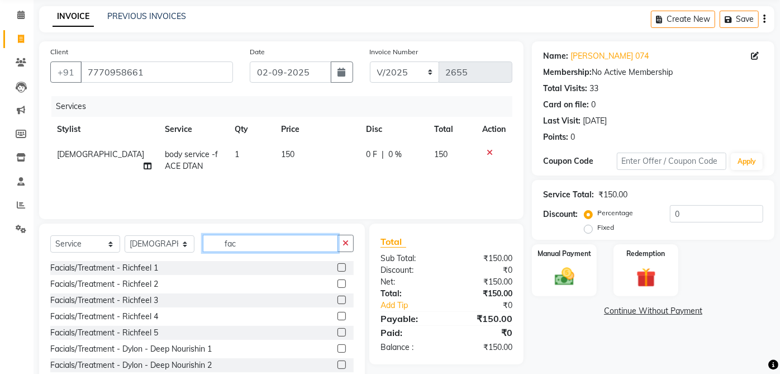
type input "face"
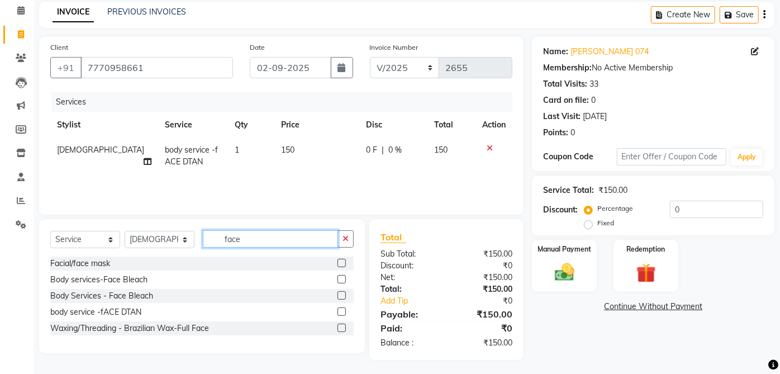
scroll to position [49, 0]
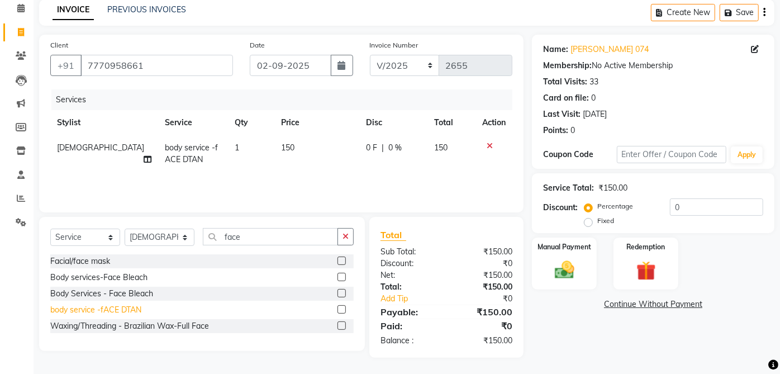
click at [131, 306] on div "body service -fACE DTAN" at bounding box center [95, 310] width 91 height 12
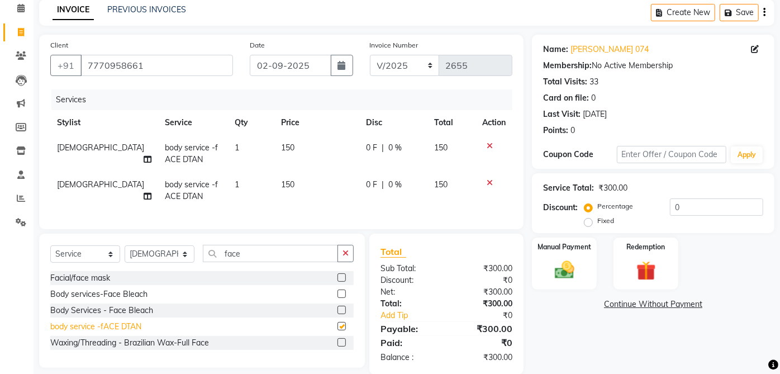
checkbox input "false"
click at [489, 144] on icon at bounding box center [490, 146] width 6 height 8
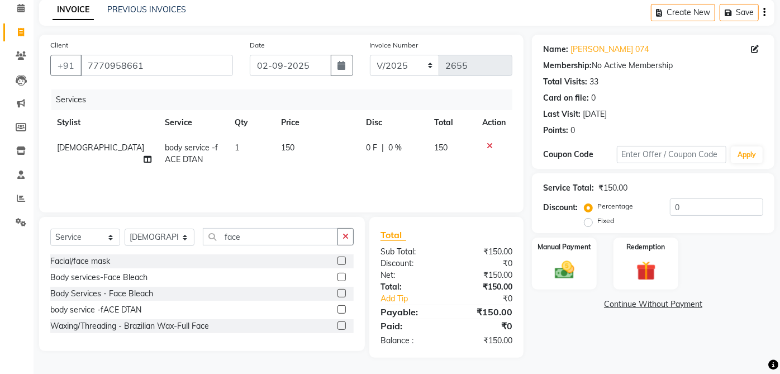
click at [281, 145] on span "150" at bounding box center [287, 148] width 13 height 10
select select "32942"
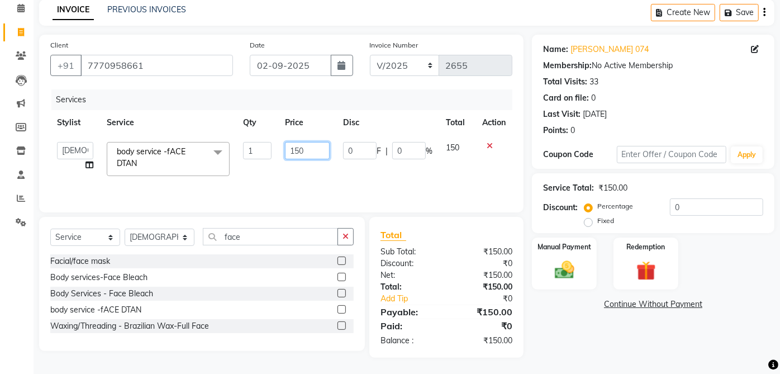
click at [304, 148] on input "150" at bounding box center [307, 150] width 45 height 17
click at [295, 148] on input "150" at bounding box center [307, 150] width 45 height 17
type input "350"
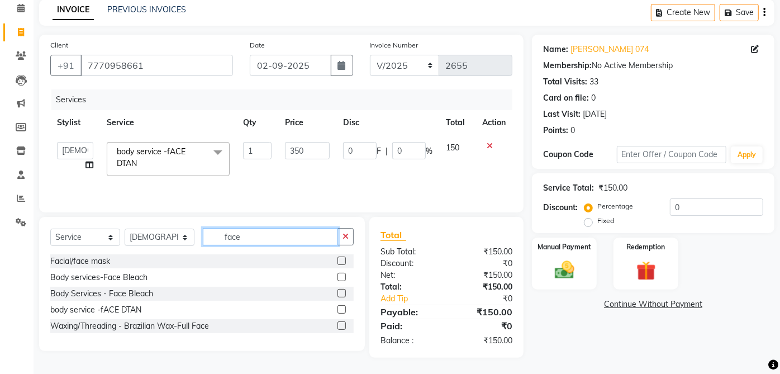
click at [285, 241] on input "face" at bounding box center [270, 236] width 135 height 17
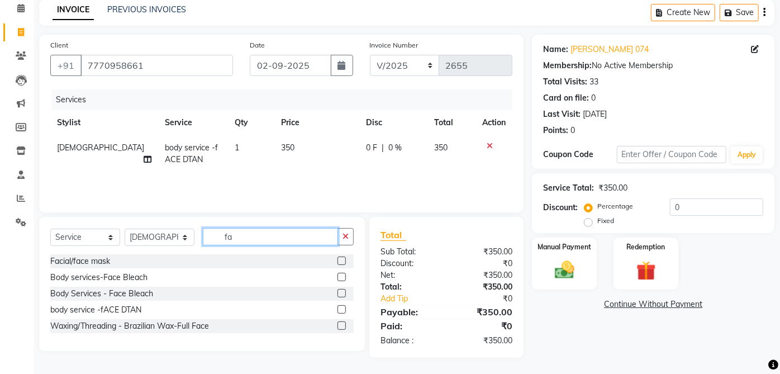
type input "f"
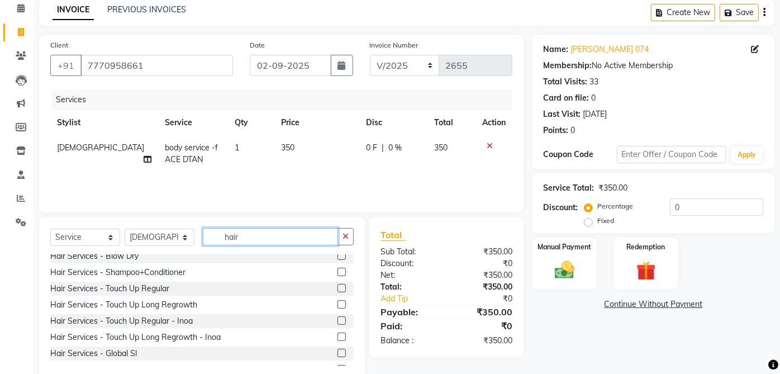
scroll to position [0, 0]
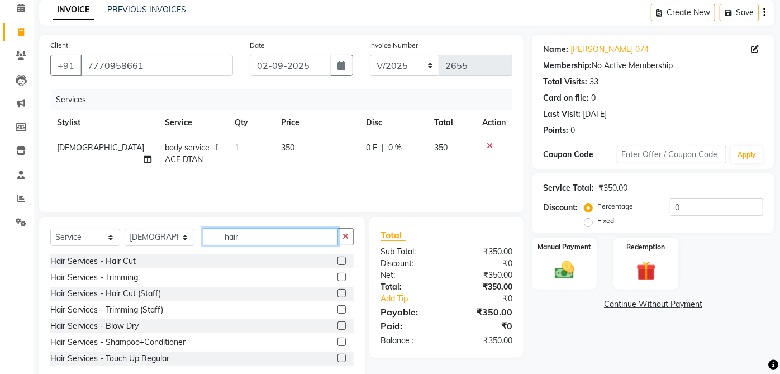
type input "hair"
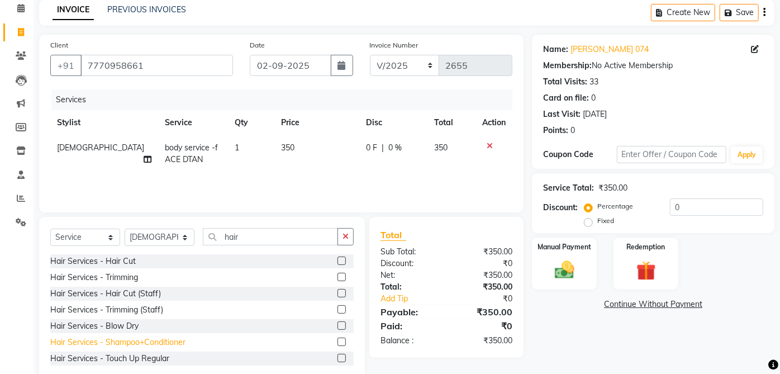
click at [174, 345] on div "Hair Services - Shampoo+Conditioner" at bounding box center [117, 342] width 135 height 12
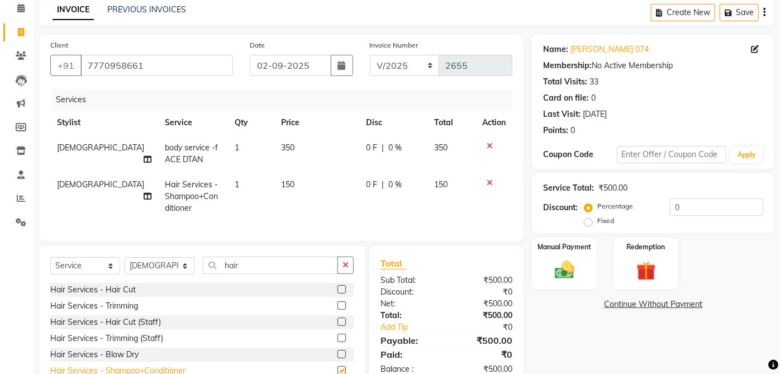
checkbox input "false"
click at [130, 361] on div "Hair Services - Blow Dry" at bounding box center [94, 355] width 88 height 12
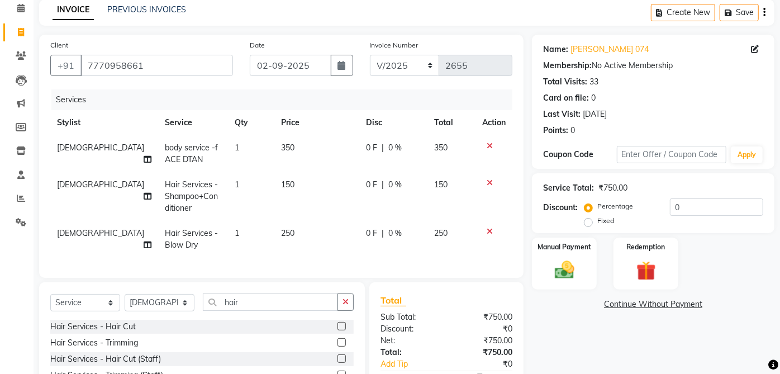
checkbox input "false"
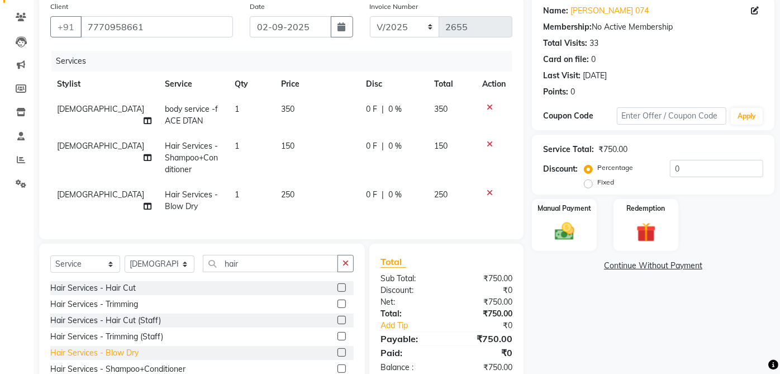
scroll to position [148, 0]
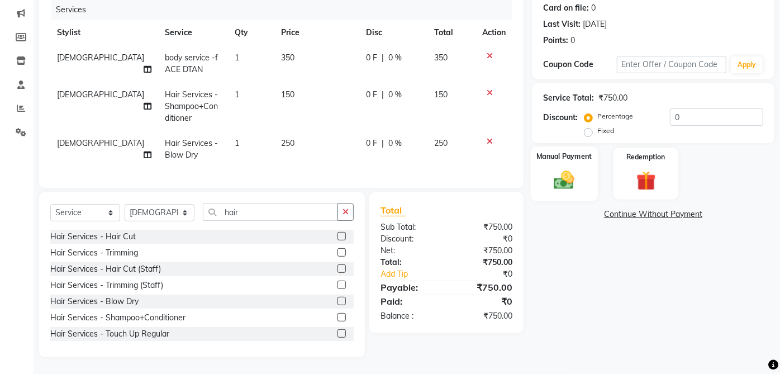
click at [569, 169] on img at bounding box center [564, 179] width 33 height 23
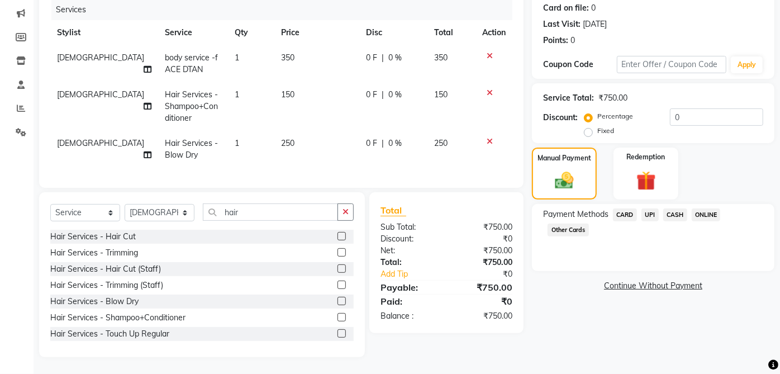
click at [654, 210] on span "UPI" at bounding box center [650, 214] width 17 height 13
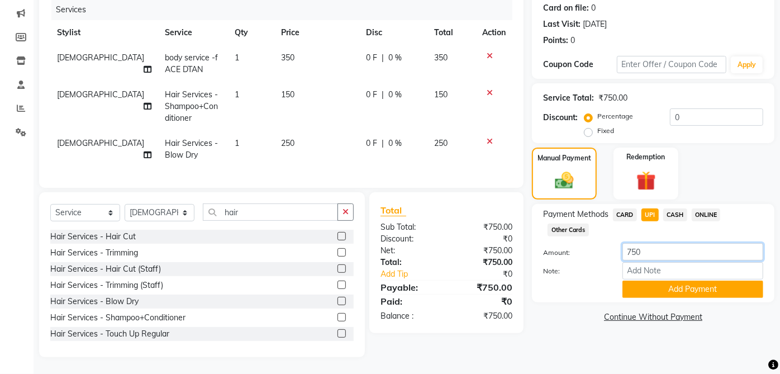
click at [637, 243] on input "750" at bounding box center [693, 251] width 141 height 17
type input "700"
click at [703, 281] on button "Add Payment" at bounding box center [693, 289] width 141 height 17
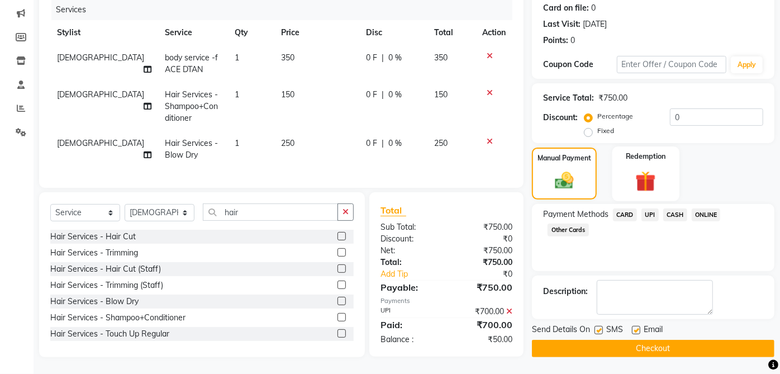
click at [671, 188] on div "Redemption" at bounding box center [647, 173] width 68 height 54
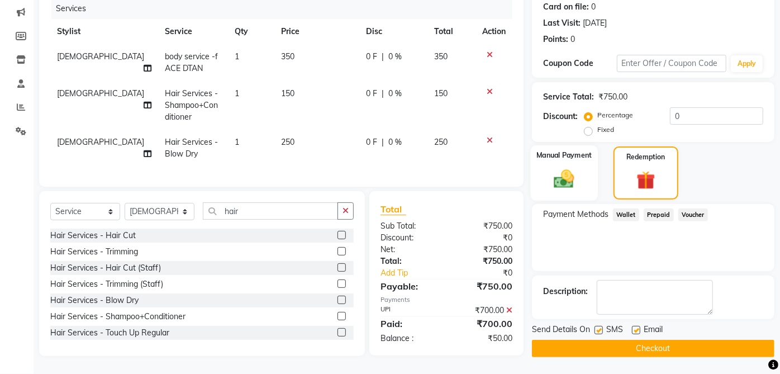
click at [581, 172] on div "Manual Payment" at bounding box center [565, 172] width 68 height 55
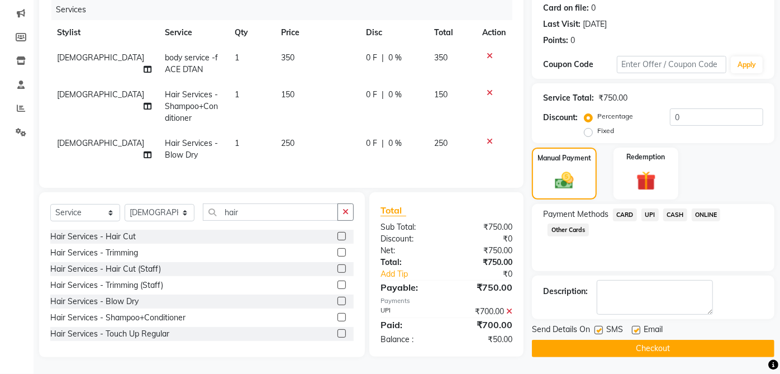
click at [656, 208] on span "UPI" at bounding box center [650, 214] width 17 height 13
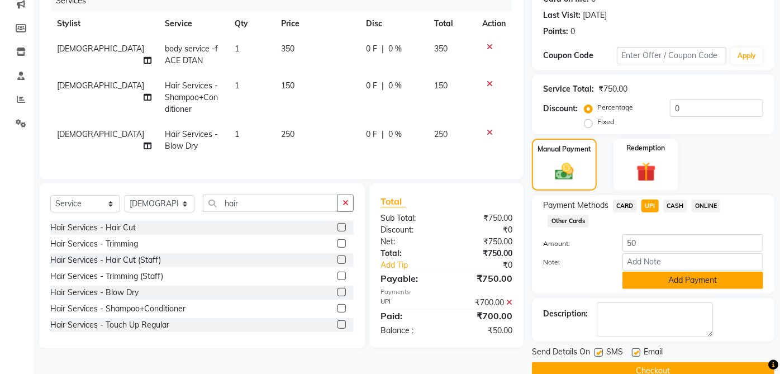
click at [682, 282] on button "Add Payment" at bounding box center [693, 280] width 141 height 17
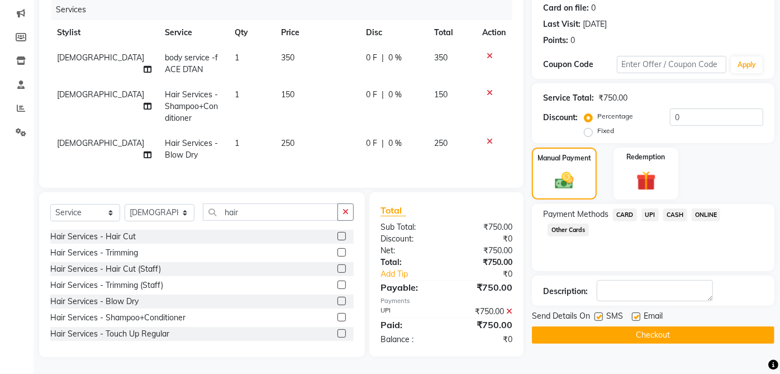
click at [599, 312] on label at bounding box center [599, 316] width 8 height 8
click at [599, 314] on input "checkbox" at bounding box center [598, 317] width 7 height 7
checkbox input "false"
click at [637, 312] on label at bounding box center [636, 316] width 8 height 8
click at [637, 314] on input "checkbox" at bounding box center [635, 317] width 7 height 7
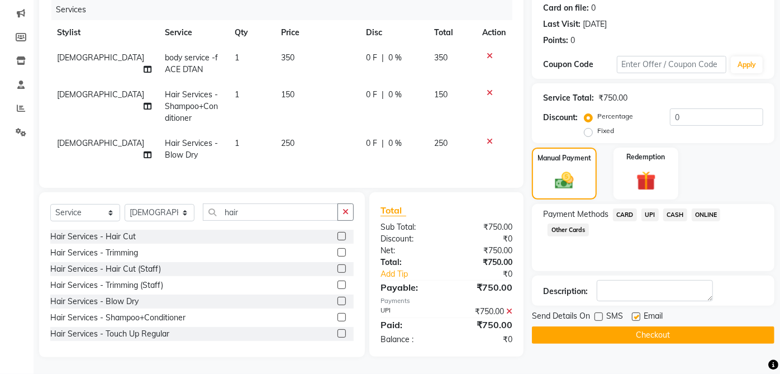
checkbox input "false"
click at [699, 326] on button "Checkout" at bounding box center [653, 334] width 243 height 17
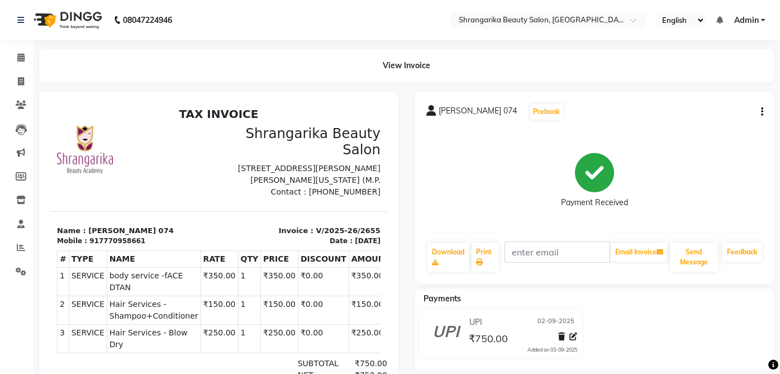
click at [762, 112] on icon "button" at bounding box center [762, 112] width 2 height 1
click at [711, 77] on div "Cancel Invoice" at bounding box center [706, 84] width 77 height 14
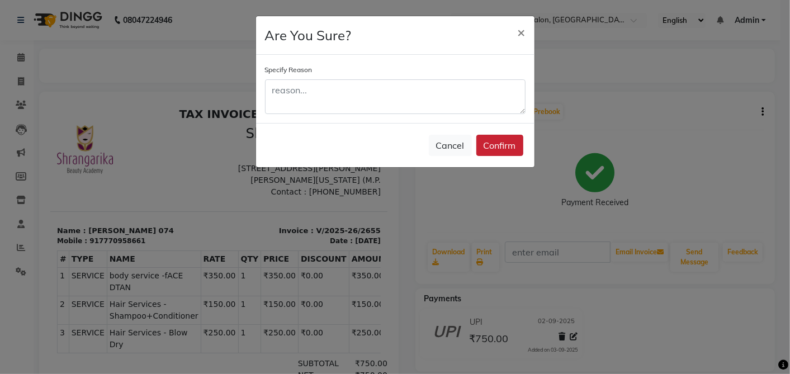
click at [510, 154] on button "Confirm" at bounding box center [499, 145] width 47 height 21
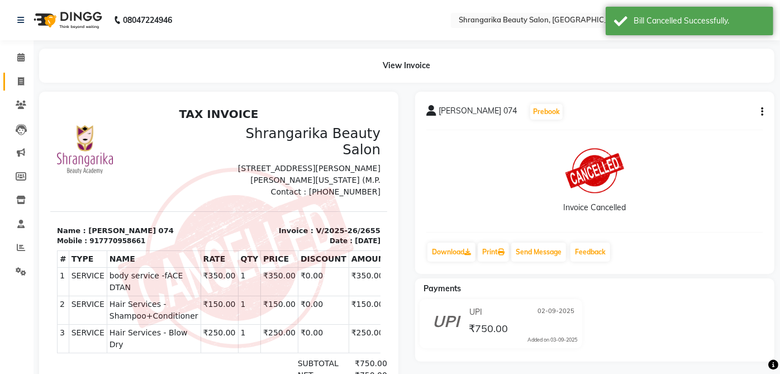
click at [23, 86] on span at bounding box center [21, 81] width 20 height 13
select select "service"
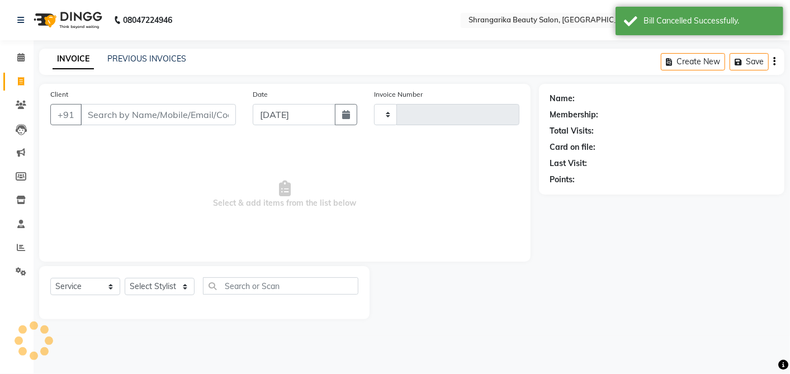
type input "2656"
select select "5168"
click at [181, 115] on input "Client" at bounding box center [157, 114] width 155 height 21
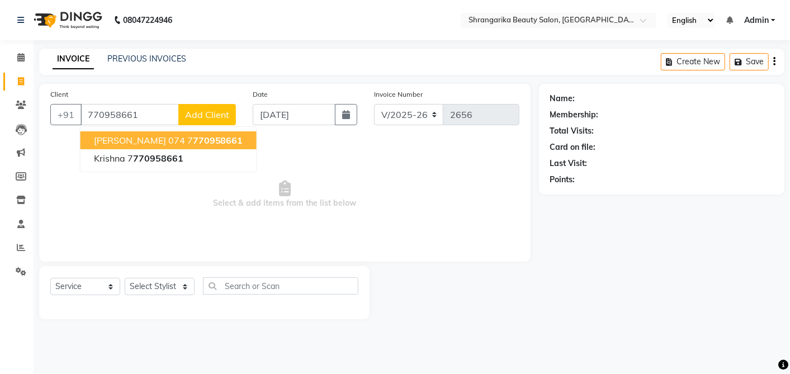
click at [223, 135] on span "770958661" at bounding box center [218, 140] width 50 height 11
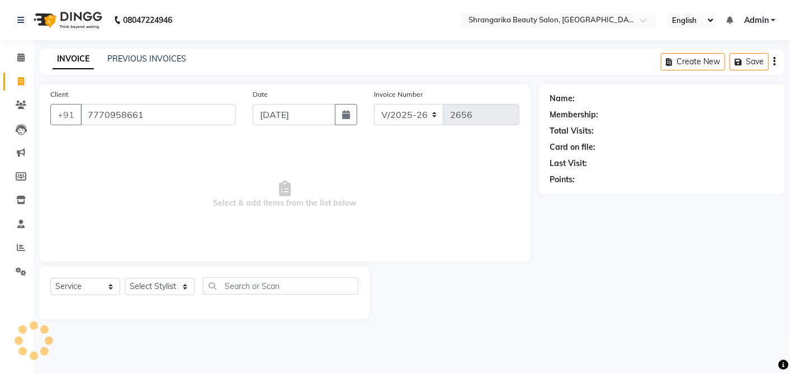
type input "7770958661"
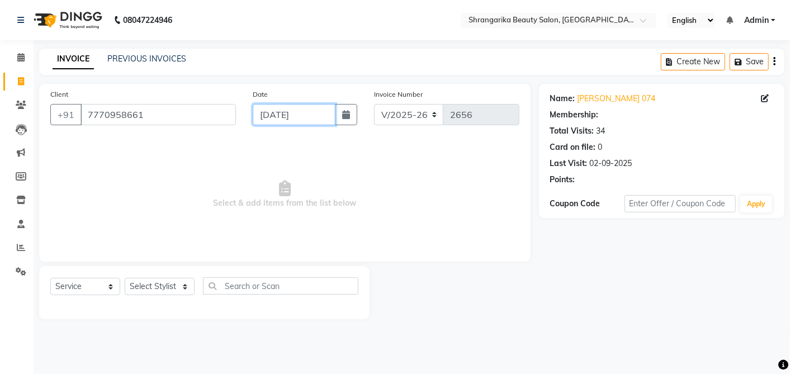
click at [320, 108] on input "[DATE]" at bounding box center [294, 114] width 83 height 21
select select "9"
select select "2025"
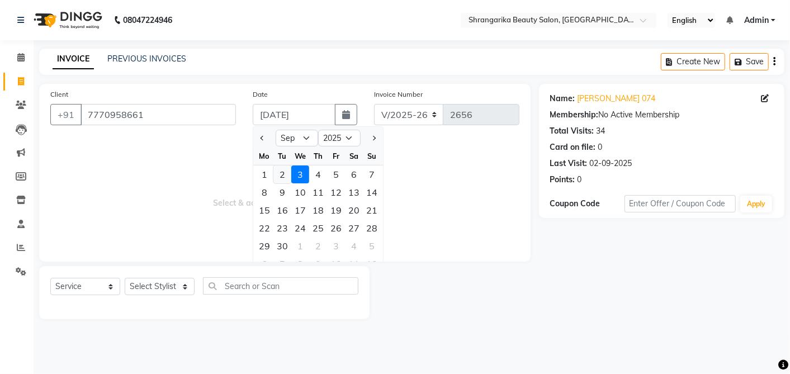
click at [284, 168] on div "2" at bounding box center [282, 174] width 18 height 18
type input "02-09-2025"
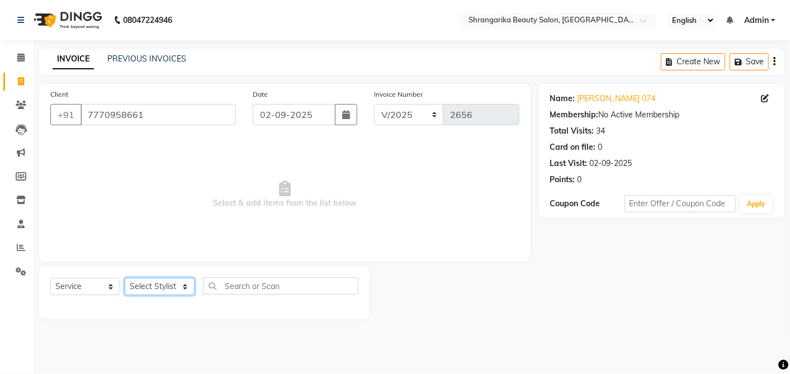
click at [178, 280] on select "Select Stylist aarti ANJALI Anuja Shukla LALITA MANISHA Bhabhi muskan OTHER Par…" at bounding box center [160, 286] width 70 height 17
click at [125, 278] on select "Select Stylist aarti ANJALI Anuja Shukla LALITA MANISHA Bhabhi muskan OTHER Par…" at bounding box center [160, 286] width 70 height 17
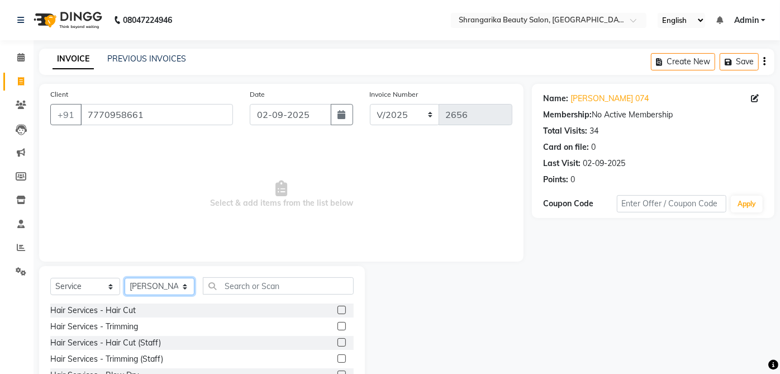
click at [178, 295] on select "Select Stylist aarti ANJALI Anuja Shukla LALITA MANISHA Bhabhi muskan OTHER Par…" at bounding box center [160, 286] width 70 height 17
select select "32942"
click at [125, 278] on select "Select Stylist aarti ANJALI Anuja Shukla LALITA MANISHA Bhabhi muskan OTHER Par…" at bounding box center [160, 286] width 70 height 17
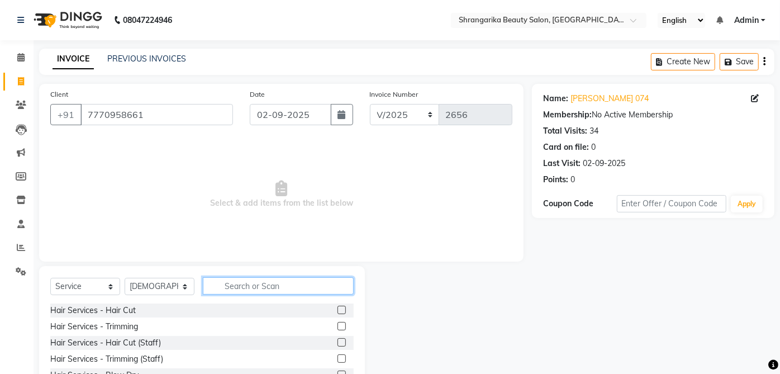
click at [262, 290] on input "text" at bounding box center [278, 285] width 151 height 17
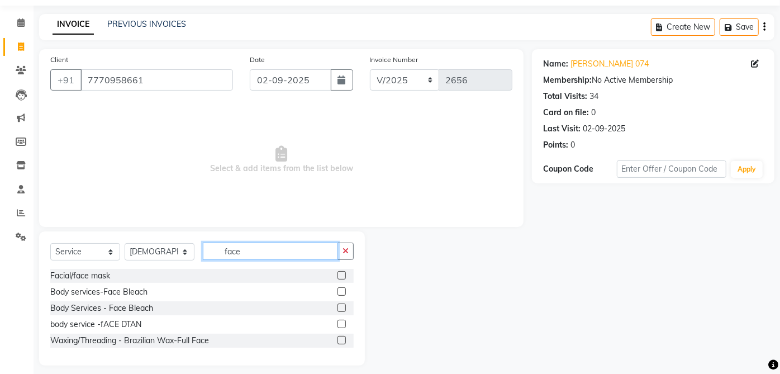
scroll to position [42, 0]
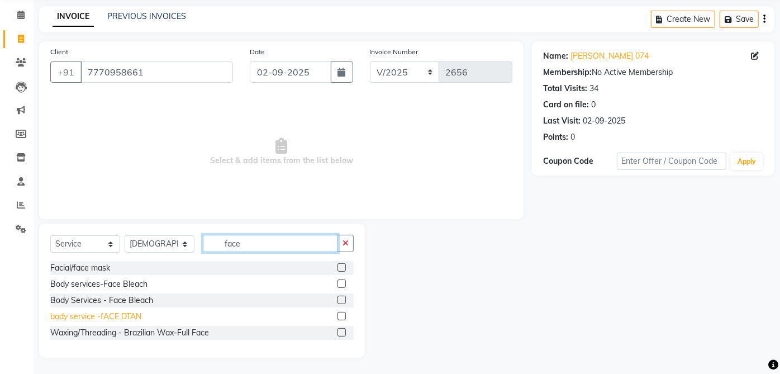
type input "face"
click at [124, 316] on div "body service -fACE DTAN" at bounding box center [95, 317] width 91 height 12
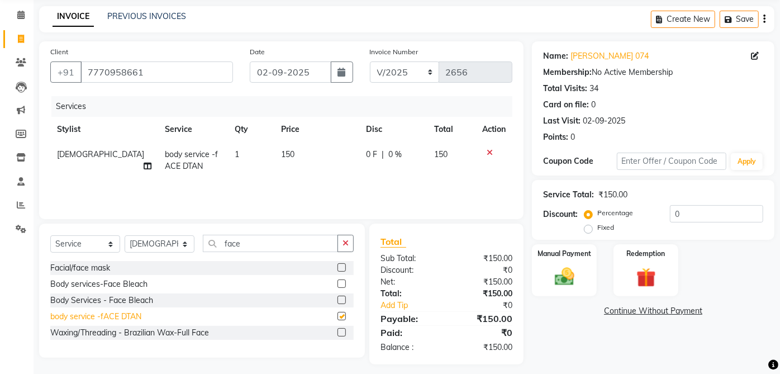
checkbox input "false"
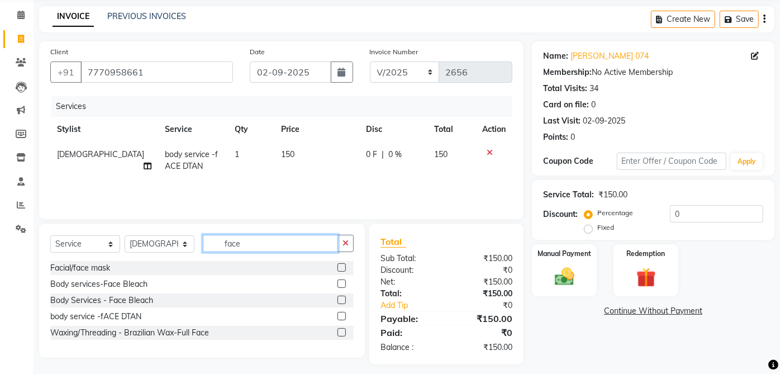
click at [268, 244] on input "face" at bounding box center [270, 243] width 135 height 17
type input "f"
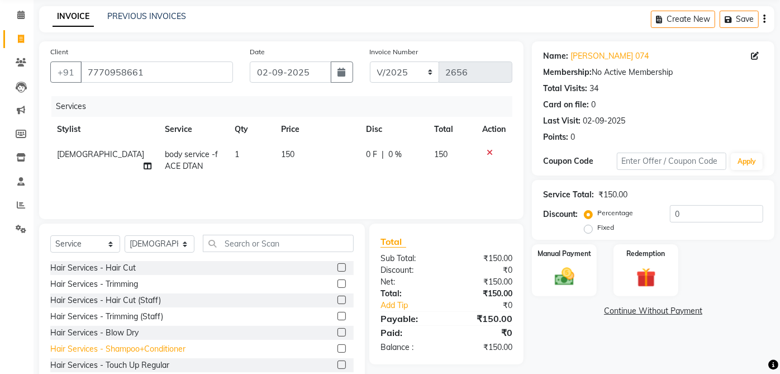
click at [172, 350] on div "Hair Services - Shampoo+Conditioner" at bounding box center [117, 349] width 135 height 12
checkbox input "false"
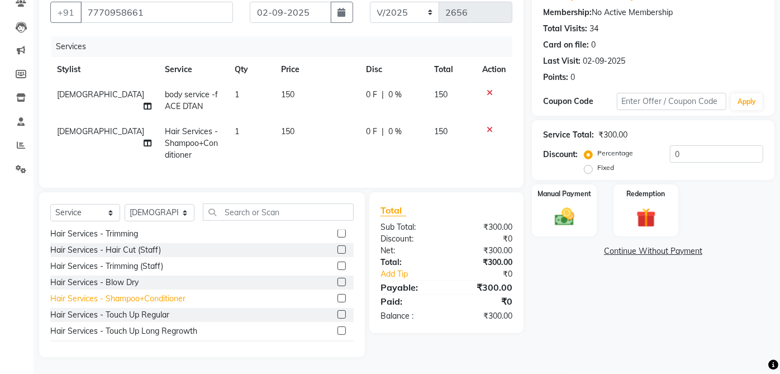
scroll to position [0, 0]
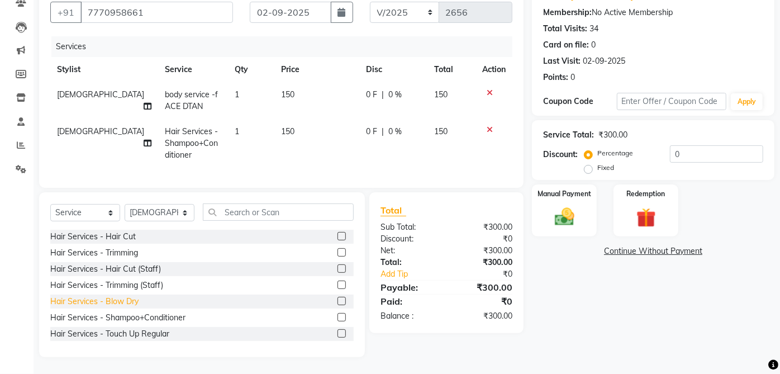
click at [135, 302] on div "Hair Services - Blow Dry" at bounding box center [94, 302] width 88 height 12
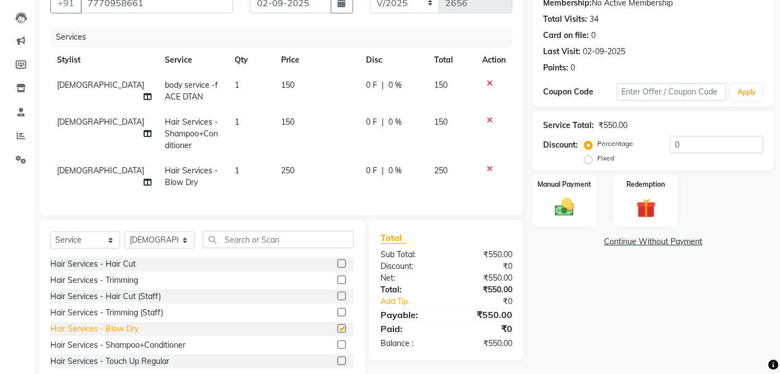
checkbox input "false"
click at [281, 81] on span "150" at bounding box center [287, 85] width 13 height 10
select select "32942"
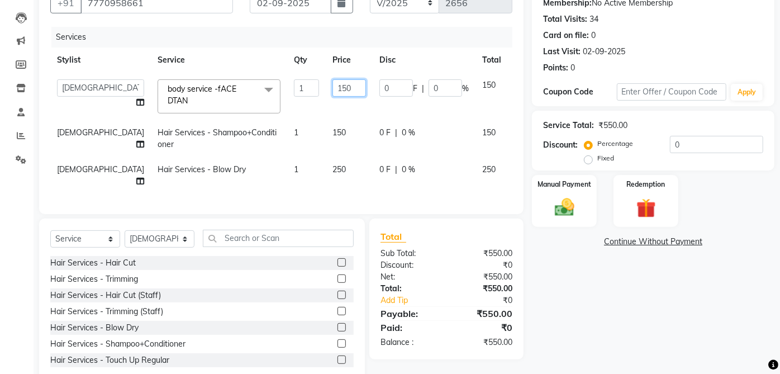
click at [333, 89] on input "150" at bounding box center [350, 87] width 34 height 17
click at [333, 86] on input "150" at bounding box center [350, 87] width 34 height 17
click at [333, 88] on input "150" at bounding box center [350, 87] width 34 height 17
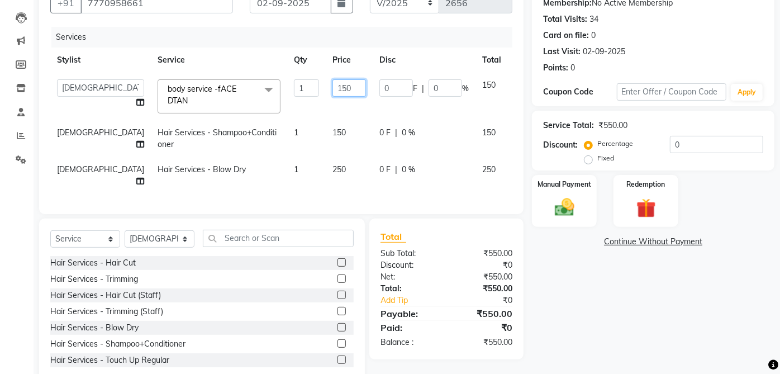
click at [333, 86] on input "150" at bounding box center [350, 87] width 34 height 17
type input "350"
click at [591, 293] on div "Name: Divya Dodeja 074 Membership: No Active Membership Total Visits: 34 Card o…" at bounding box center [657, 177] width 251 height 411
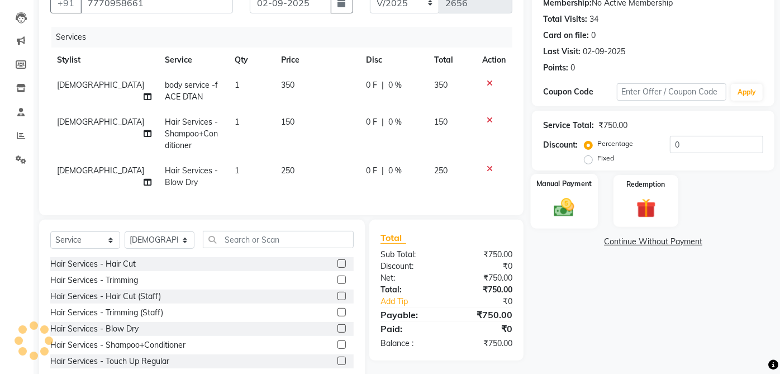
click at [584, 188] on label "Manual Payment" at bounding box center [565, 183] width 56 height 11
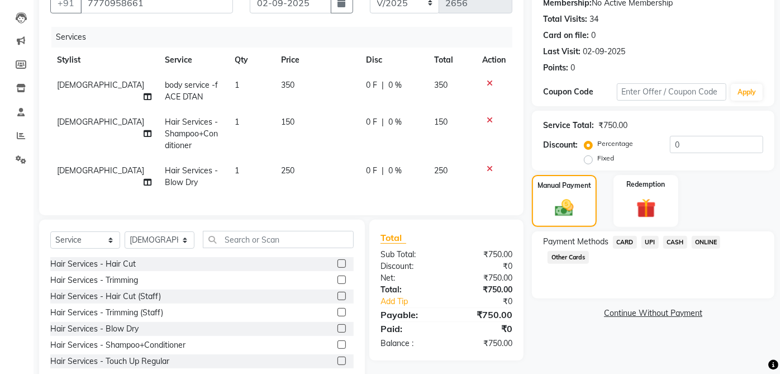
click at [675, 241] on span "CASH" at bounding box center [675, 242] width 24 height 13
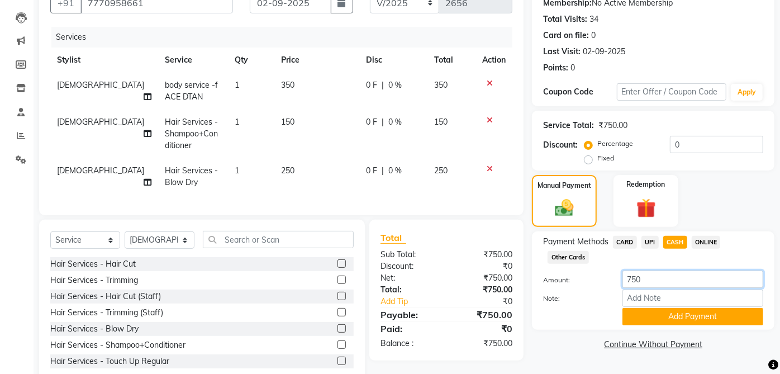
click at [634, 278] on input "750" at bounding box center [693, 279] width 141 height 17
type input "700"
click at [716, 310] on button "Add Payment" at bounding box center [693, 316] width 141 height 17
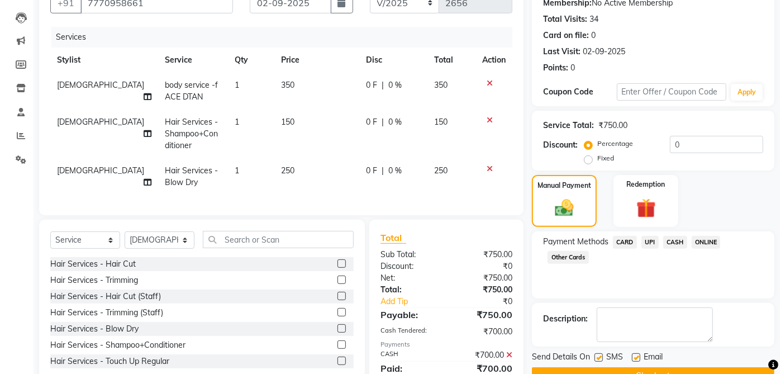
click at [682, 241] on span "CASH" at bounding box center [675, 242] width 24 height 13
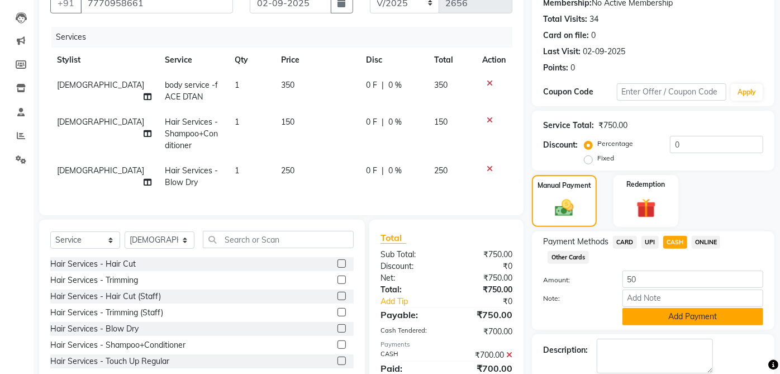
click at [724, 309] on button "Add Payment" at bounding box center [693, 316] width 141 height 17
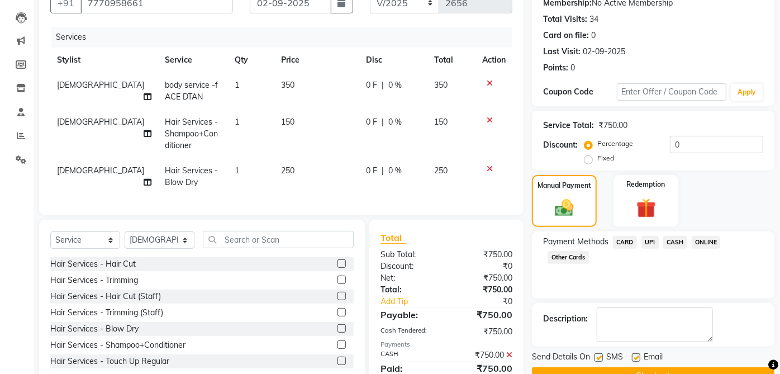
click at [635, 358] on label at bounding box center [636, 357] width 8 height 8
click at [635, 358] on input "checkbox" at bounding box center [635, 357] width 7 height 7
checkbox input "false"
click at [599, 354] on label at bounding box center [599, 357] width 8 height 8
click at [599, 354] on input "checkbox" at bounding box center [598, 357] width 7 height 7
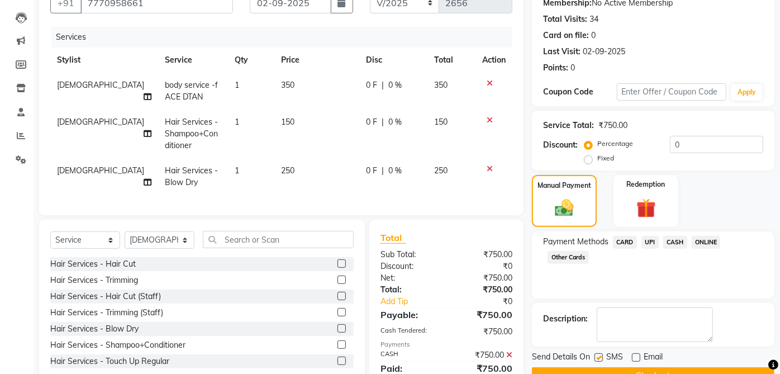
checkbox input "false"
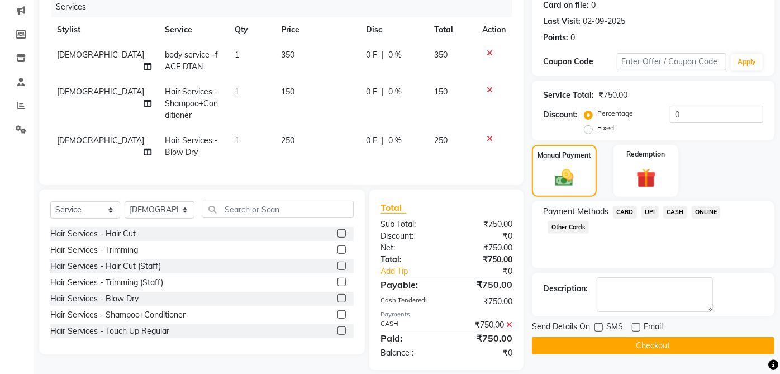
scroll to position [164, 0]
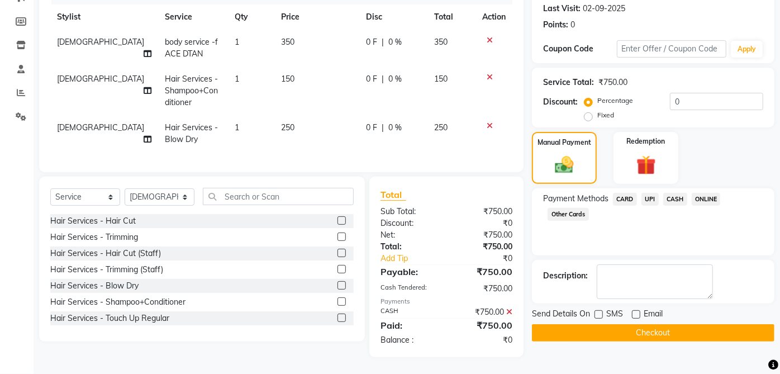
click at [733, 325] on button "Checkout" at bounding box center [653, 332] width 243 height 17
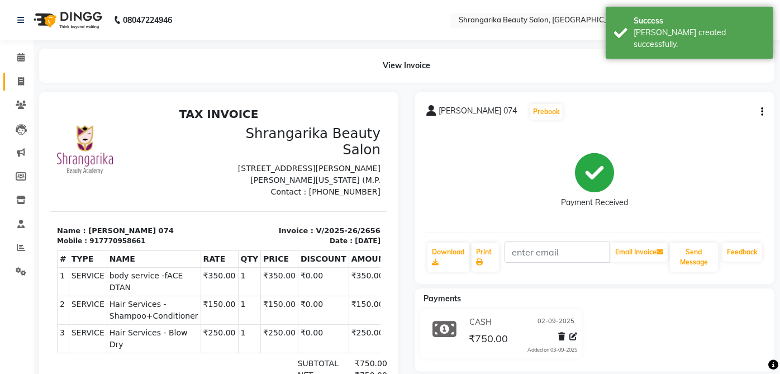
click at [24, 74] on link "Invoice" at bounding box center [16, 82] width 27 height 18
select select "service"
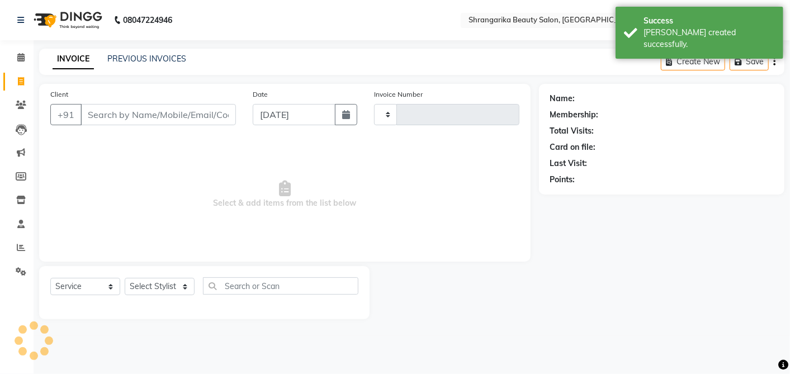
type input "2657"
select select "5168"
click at [99, 110] on input "Client" at bounding box center [157, 114] width 155 height 21
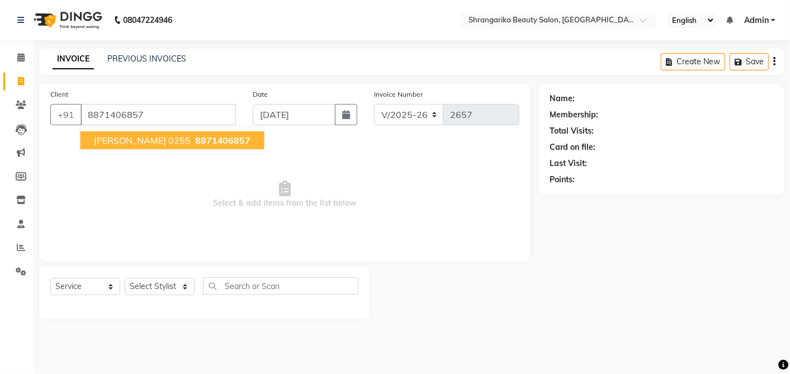
type input "8871406857"
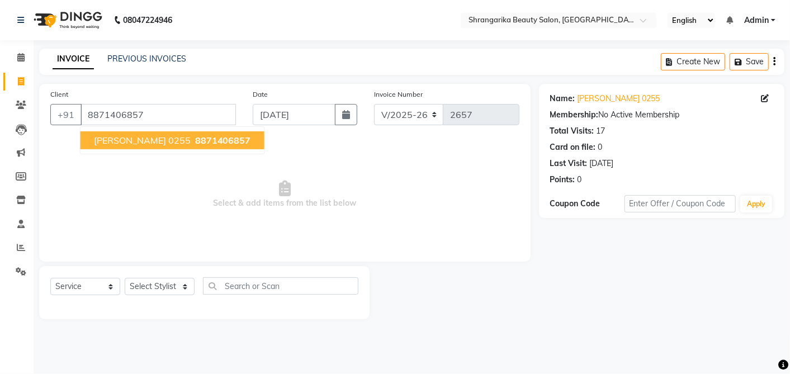
click at [118, 140] on span "Richa Kukreja 0255" at bounding box center [142, 140] width 97 height 11
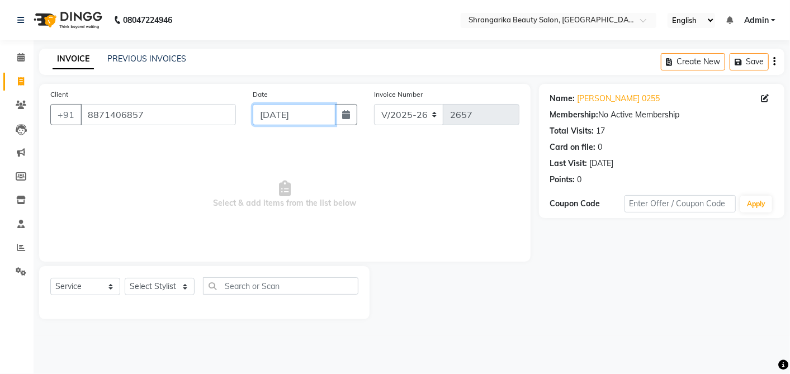
click at [259, 106] on input "[DATE]" at bounding box center [294, 114] width 83 height 21
select select "9"
select select "2025"
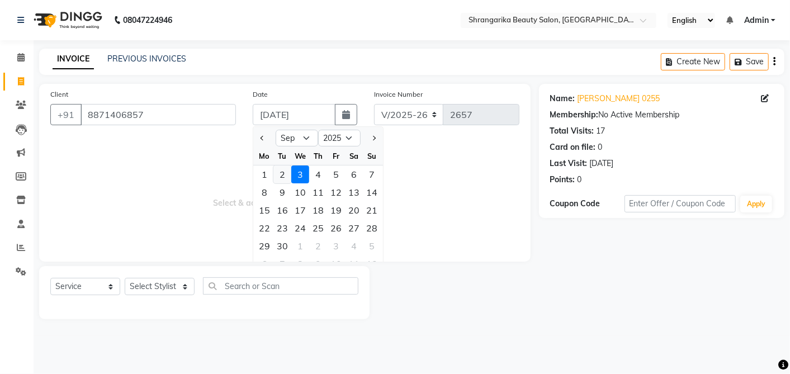
click at [282, 181] on div "2" at bounding box center [282, 174] width 18 height 18
type input "02-09-2025"
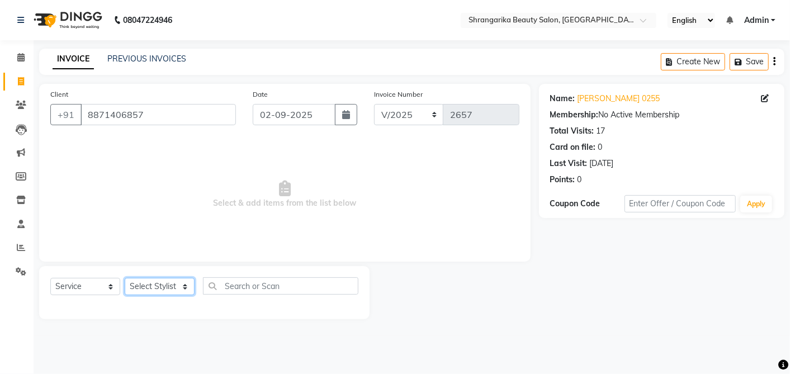
click at [172, 284] on select "Select Stylist aarti ANJALI Anuja Shukla LALITA MANISHA Bhabhi muskan OTHER Par…" at bounding box center [160, 286] width 70 height 17
select select "32942"
click at [125, 278] on select "Select Stylist aarti ANJALI Anuja Shukla LALITA MANISHA Bhabhi muskan OTHER Par…" at bounding box center [160, 286] width 70 height 17
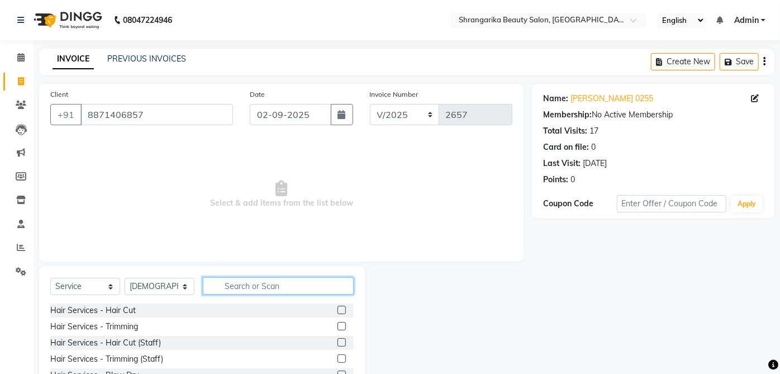
click at [284, 288] on input "text" at bounding box center [278, 285] width 151 height 17
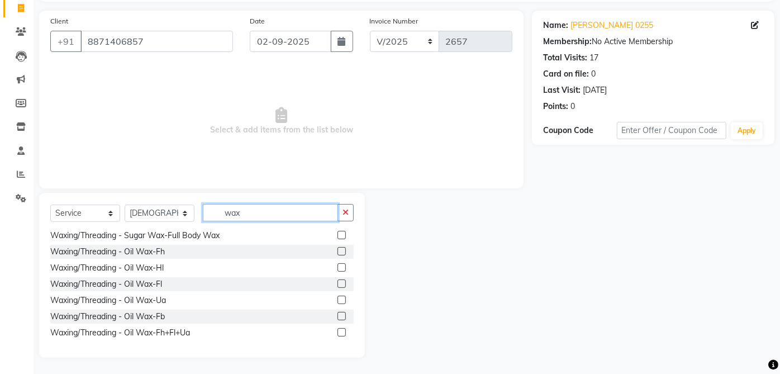
scroll to position [179, 0]
type input "wax"
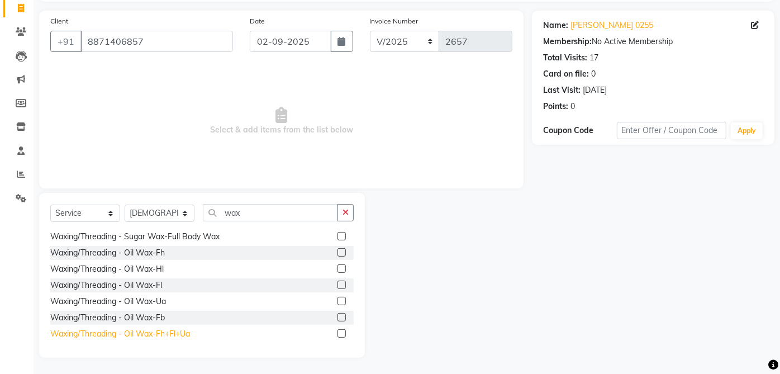
click at [186, 336] on div "Waxing/Threading - Oil Wax-Fh+Fl+Ua" at bounding box center [120, 334] width 140 height 12
checkbox input "false"
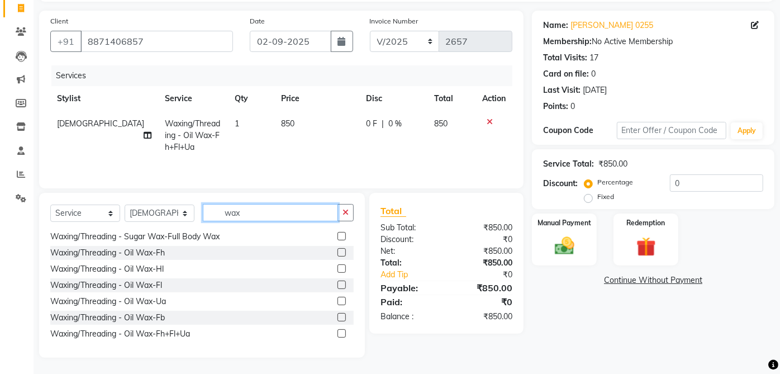
click at [272, 207] on input "wax" at bounding box center [270, 212] width 135 height 17
type input "w"
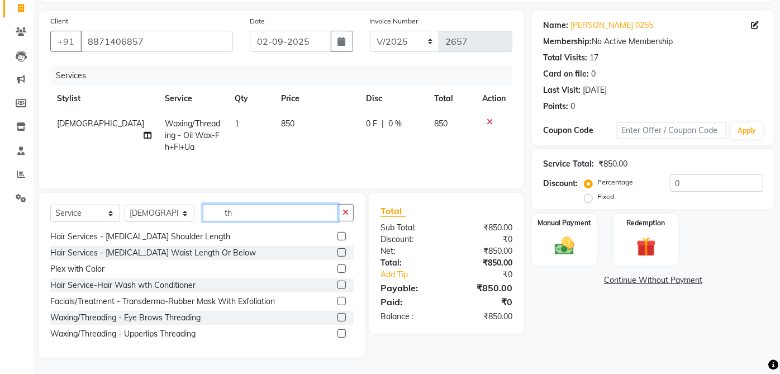
scroll to position [1, 0]
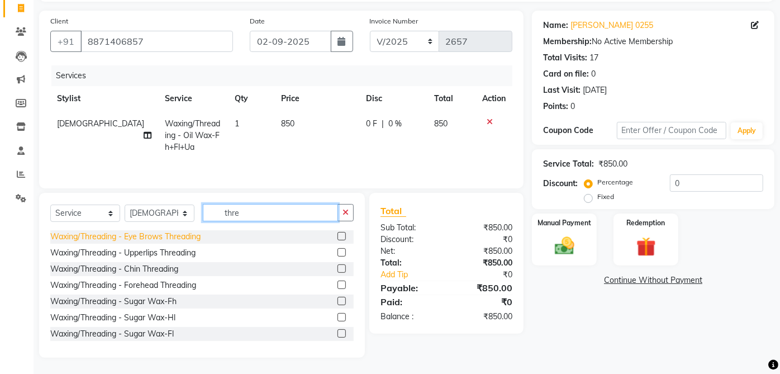
type input "thre"
click at [201, 238] on div "Waxing/Threading - Eye Brows Threading" at bounding box center [125, 237] width 150 height 12
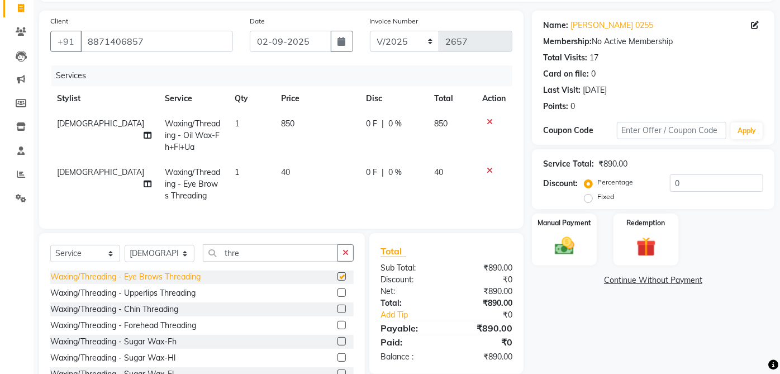
checkbox input "false"
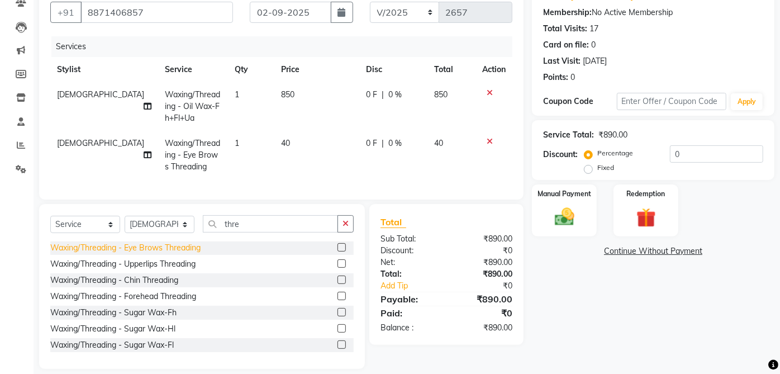
scroll to position [123, 0]
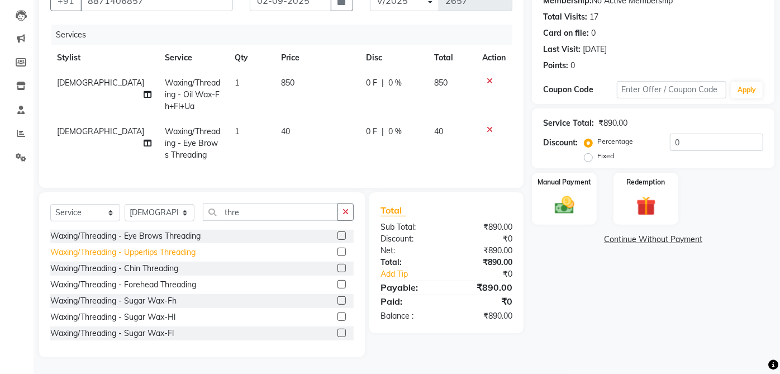
click at [195, 254] on div "Waxing/Threading - Upperlips Threading" at bounding box center [122, 252] width 145 height 12
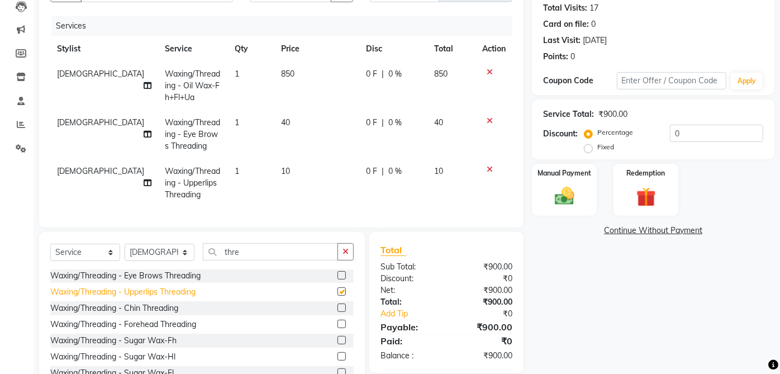
checkbox input "false"
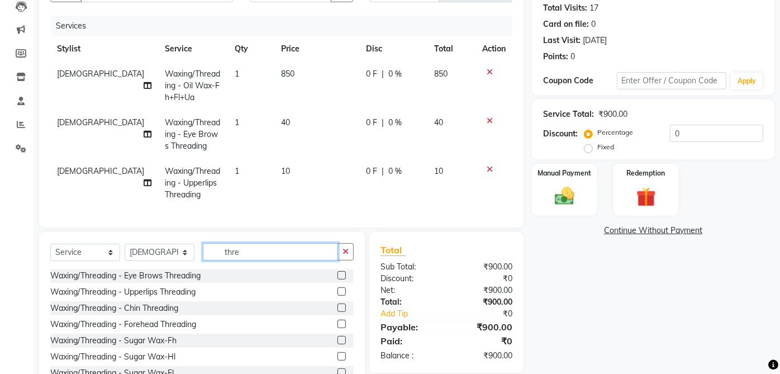
click at [271, 259] on input "thre" at bounding box center [270, 251] width 135 height 17
type input "t"
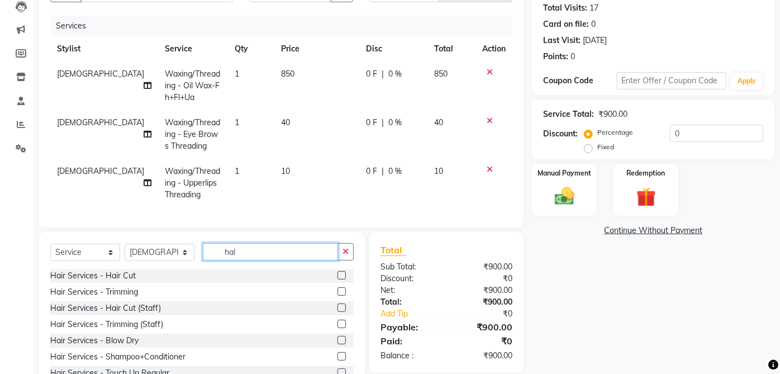
scroll to position [0, 0]
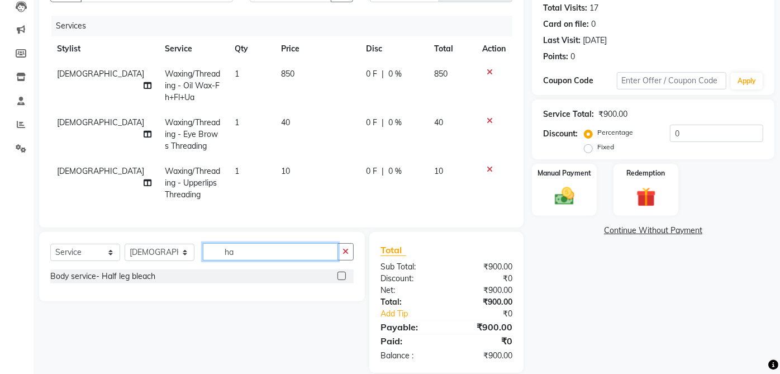
type input "h"
type input "tum"
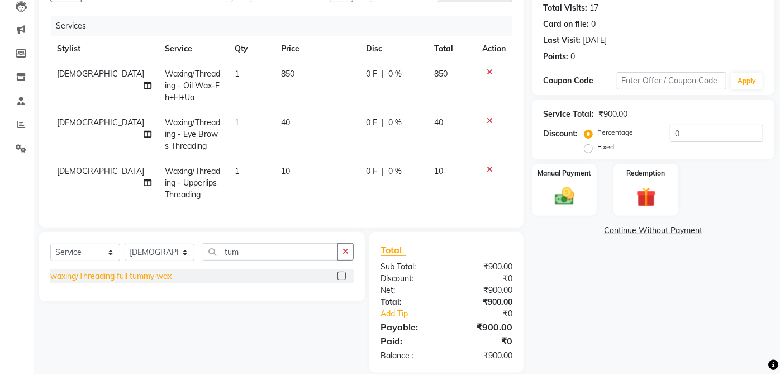
click at [155, 282] on div "waxing/Threading full tummy wax" at bounding box center [110, 277] width 121 height 12
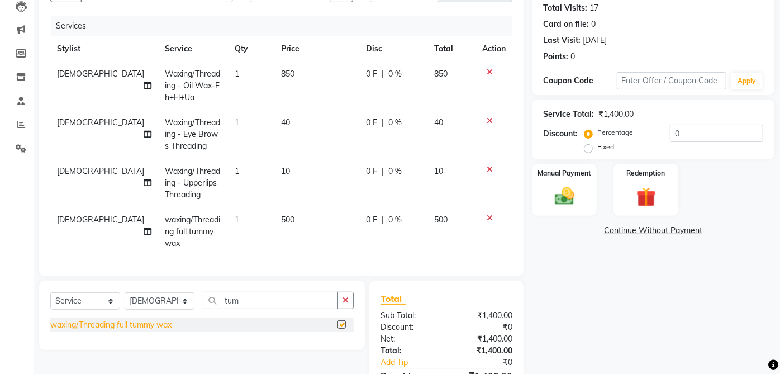
checkbox input "false"
click at [282, 228] on td "500" at bounding box center [317, 231] width 86 height 49
select select "32942"
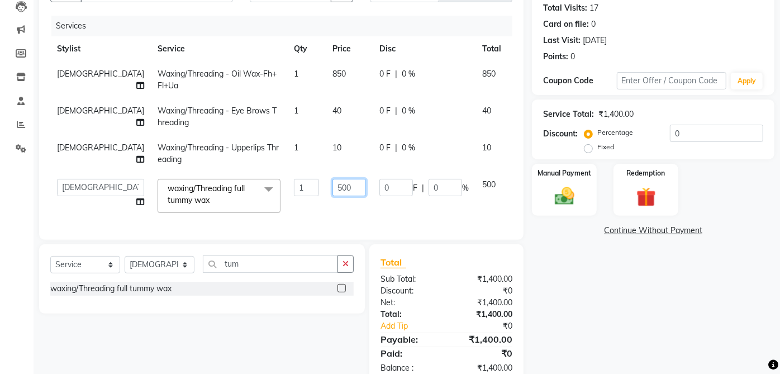
click at [333, 183] on input "500" at bounding box center [350, 187] width 34 height 17
type input "250"
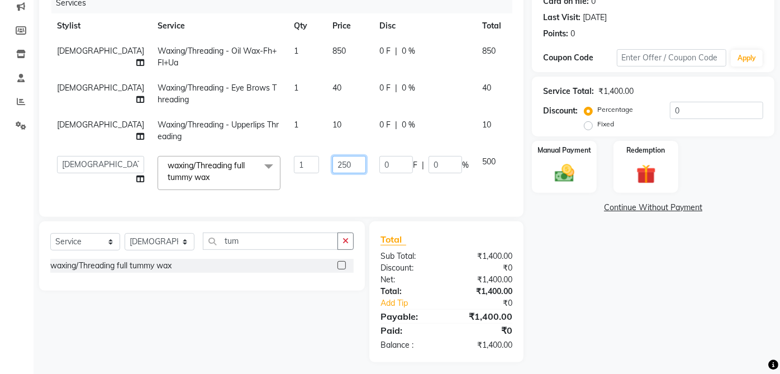
scroll to position [159, 0]
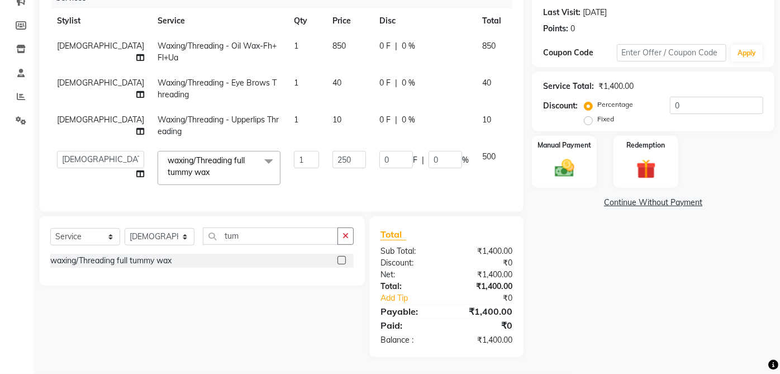
click at [700, 295] on div "Name: Richa Kukreja 0255 Membership: No Active Membership Total Visits: 17 Card…" at bounding box center [657, 145] width 251 height 424
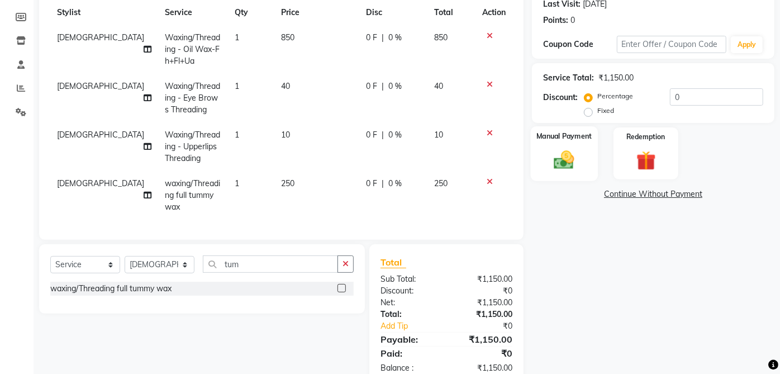
click at [565, 148] on img at bounding box center [564, 159] width 33 height 23
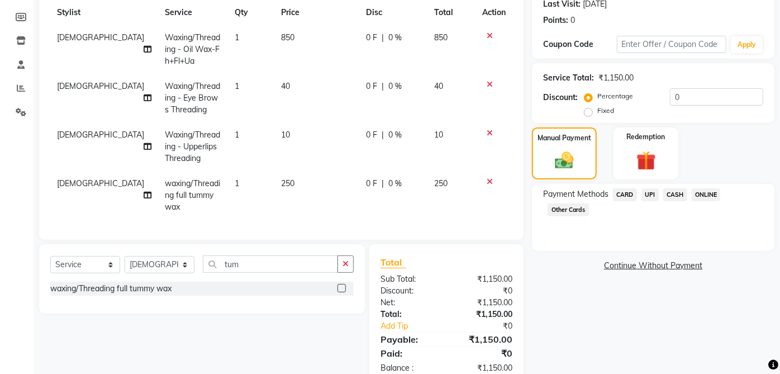
click at [653, 193] on span "UPI" at bounding box center [650, 194] width 17 height 13
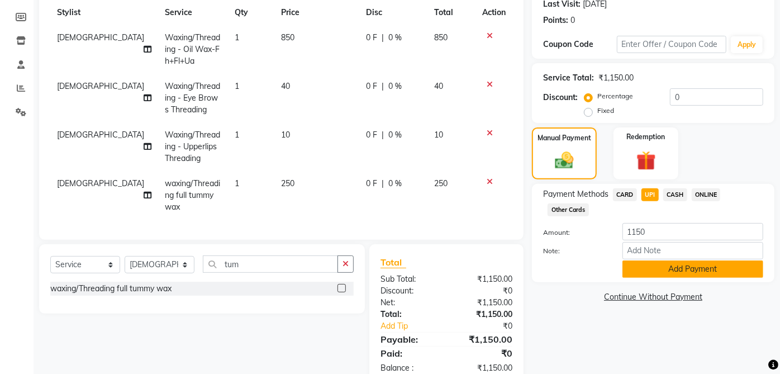
click at [723, 267] on button "Add Payment" at bounding box center [693, 268] width 141 height 17
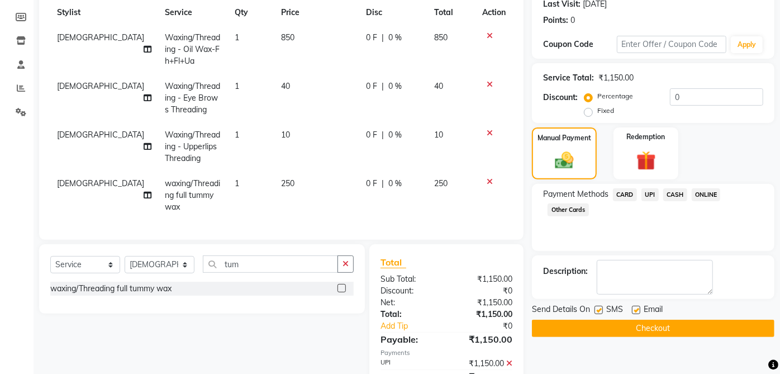
click at [645, 321] on button "Checkout" at bounding box center [653, 328] width 243 height 17
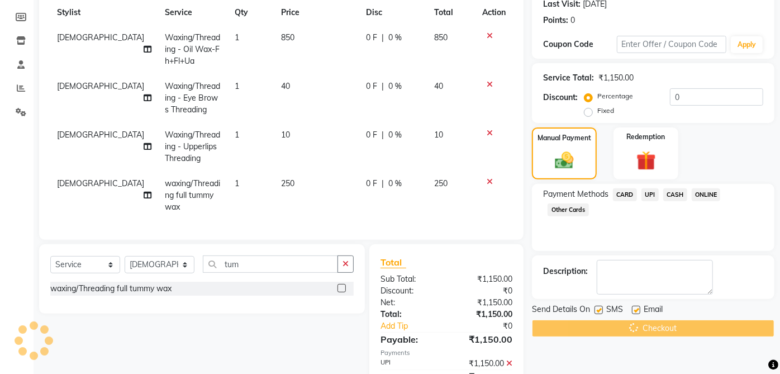
click at [599, 306] on label at bounding box center [599, 310] width 8 height 8
click at [599, 307] on input "checkbox" at bounding box center [598, 310] width 7 height 7
checkbox input "false"
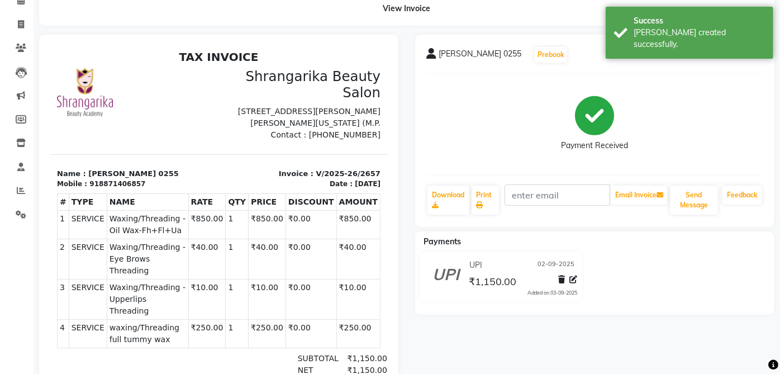
scroll to position [61, 0]
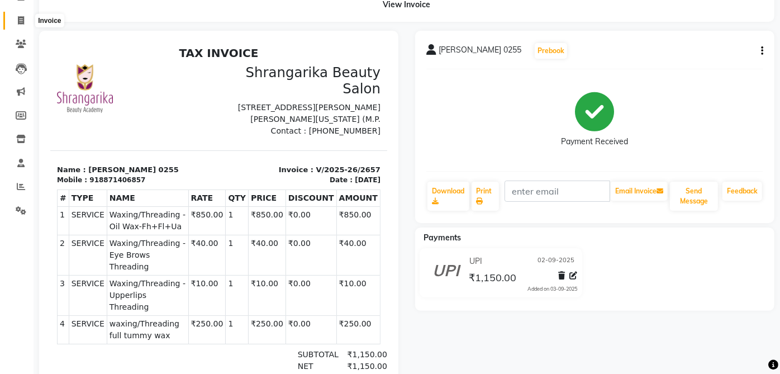
click at [18, 22] on icon at bounding box center [21, 20] width 6 height 8
select select "5168"
select select "service"
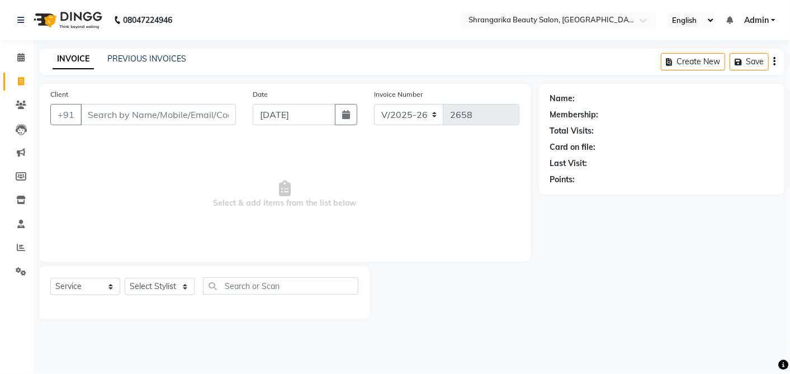
click at [114, 113] on input "Client" at bounding box center [157, 114] width 155 height 21
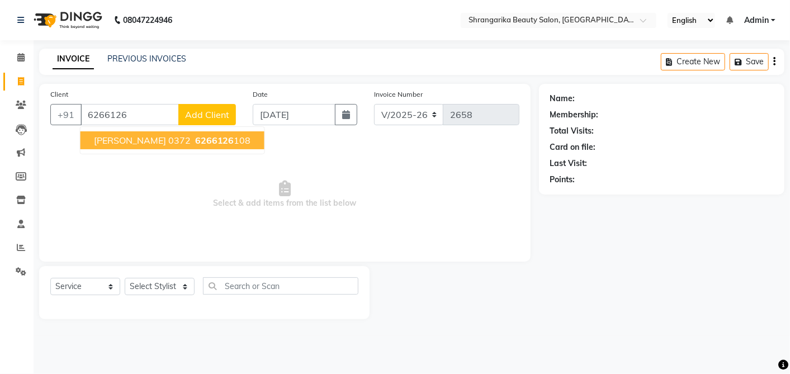
click at [204, 139] on span "6266126" at bounding box center [214, 140] width 39 height 11
type input "6266126108"
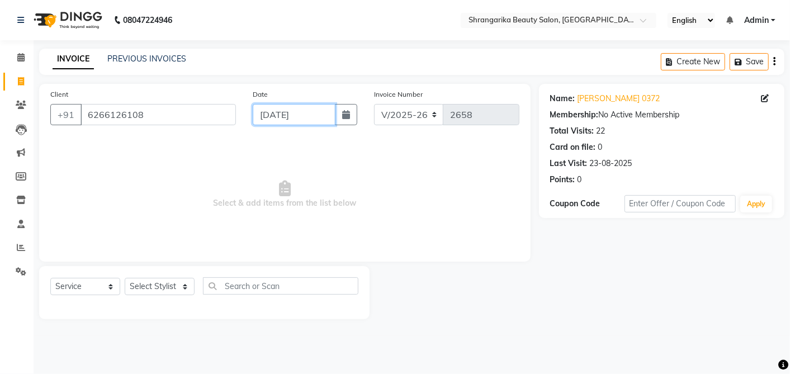
click at [274, 116] on input "[DATE]" at bounding box center [294, 114] width 83 height 21
select select "9"
select select "2025"
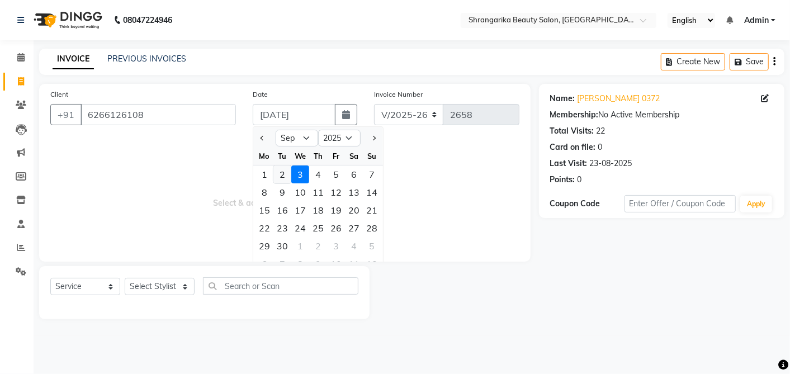
click at [277, 169] on div "2" at bounding box center [282, 174] width 18 height 18
type input "02-09-2025"
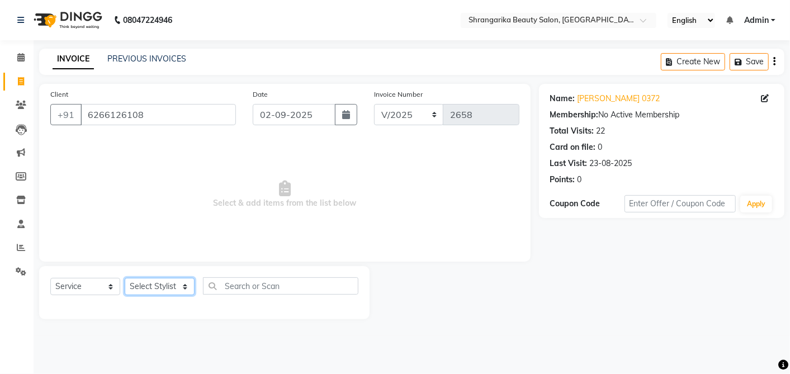
click at [151, 282] on select "Select Stylist aarti ANJALI Anuja Shukla LALITA MANISHA Bhabhi muskan OTHER Par…" at bounding box center [160, 286] width 70 height 17
select select "32943"
click at [125, 278] on select "Select Stylist aarti ANJALI Anuja Shukla LALITA MANISHA Bhabhi muskan OTHER Par…" at bounding box center [160, 286] width 70 height 17
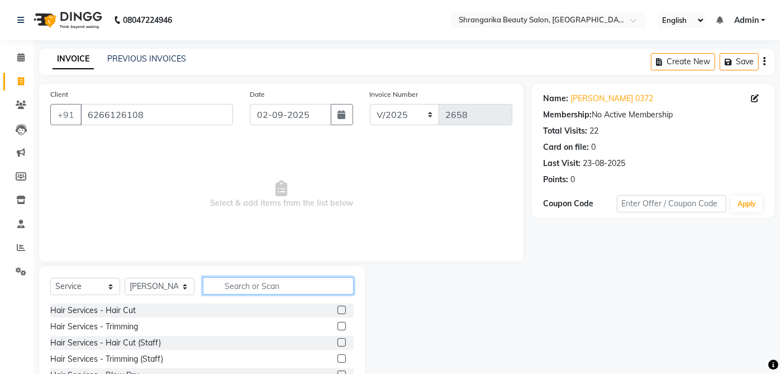
click at [278, 286] on input "text" at bounding box center [278, 285] width 151 height 17
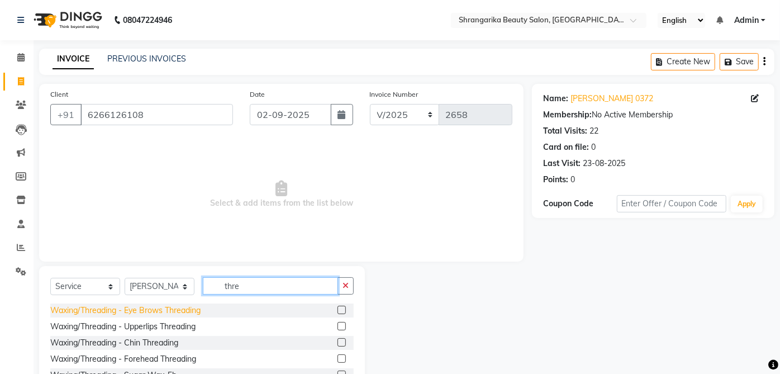
type input "thre"
click at [198, 314] on div "Waxing/Threading - Eye Brows Threading" at bounding box center [125, 311] width 150 height 12
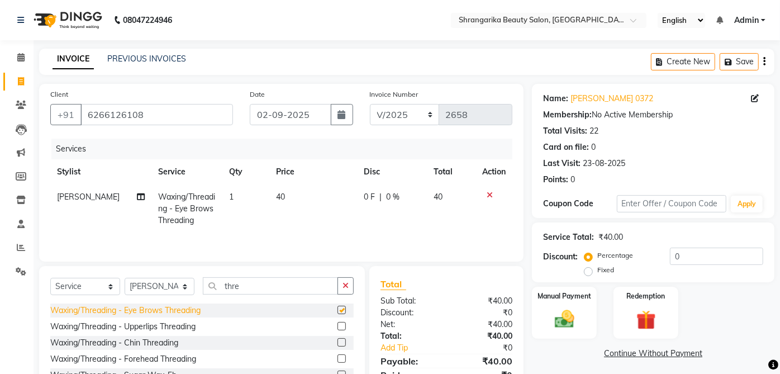
checkbox input "false"
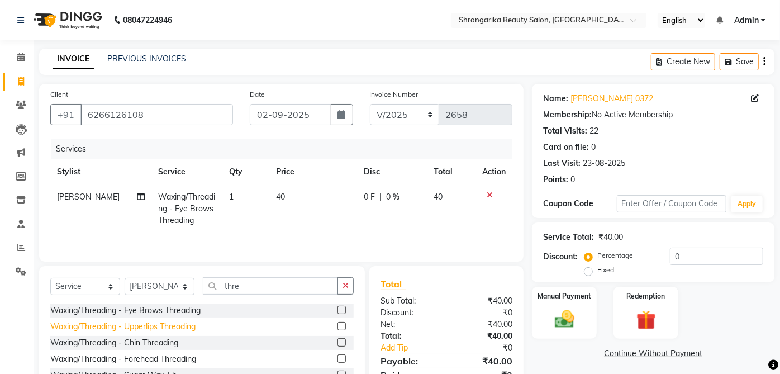
click at [190, 324] on div "Waxing/Threading - Upperlips Threading" at bounding box center [122, 327] width 145 height 12
checkbox input "false"
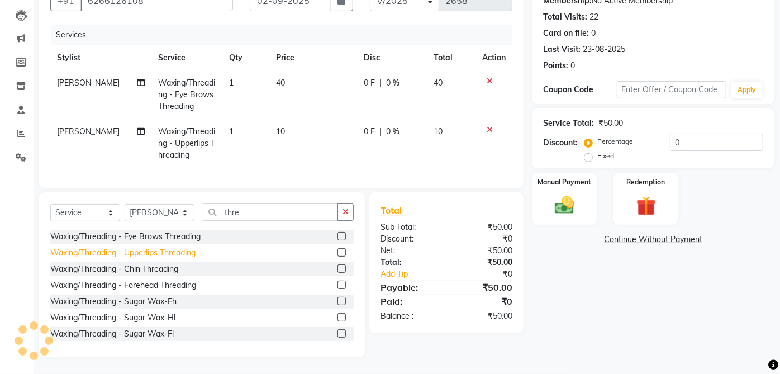
scroll to position [123, 0]
click at [572, 194] on img at bounding box center [565, 205] width 32 height 22
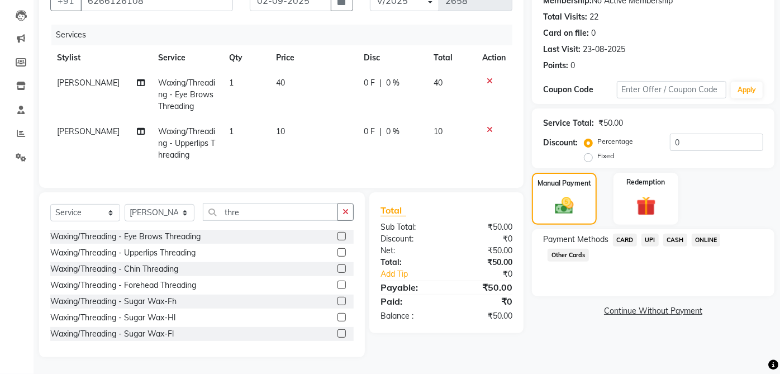
click at [656, 234] on span "UPI" at bounding box center [650, 240] width 17 height 13
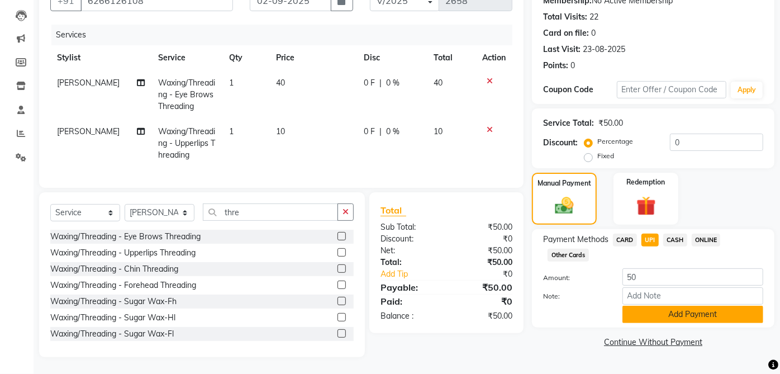
click at [710, 310] on button "Add Payment" at bounding box center [693, 314] width 141 height 17
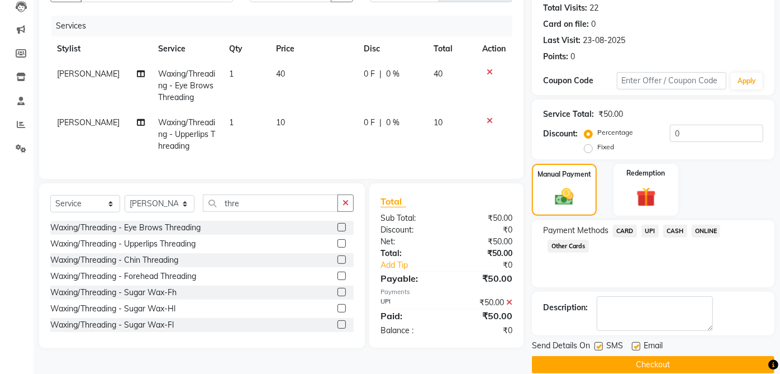
click at [637, 345] on label at bounding box center [636, 346] width 8 height 8
click at [637, 345] on input "checkbox" at bounding box center [635, 346] width 7 height 7
checkbox input "false"
click at [601, 344] on label at bounding box center [599, 346] width 8 height 8
click at [601, 344] on input "checkbox" at bounding box center [598, 346] width 7 height 7
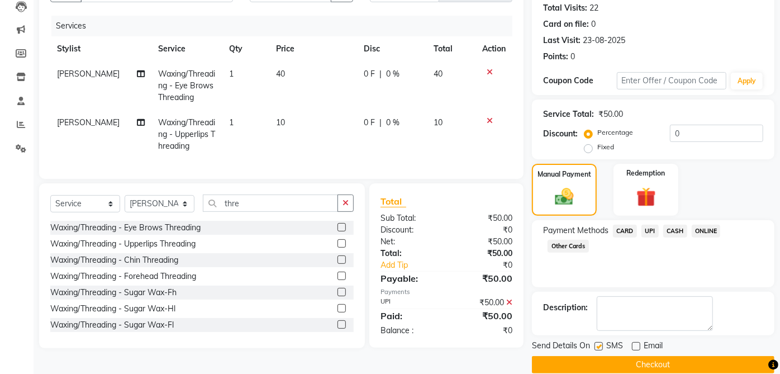
checkbox input "false"
click at [661, 358] on button "Checkout" at bounding box center [653, 364] width 243 height 17
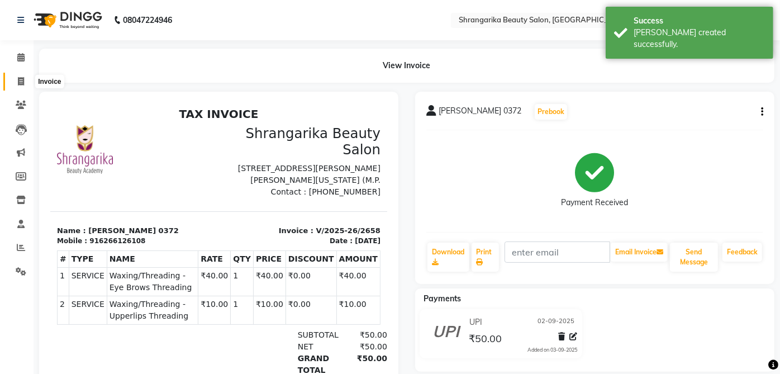
click at [26, 75] on span at bounding box center [21, 81] width 20 height 13
select select "service"
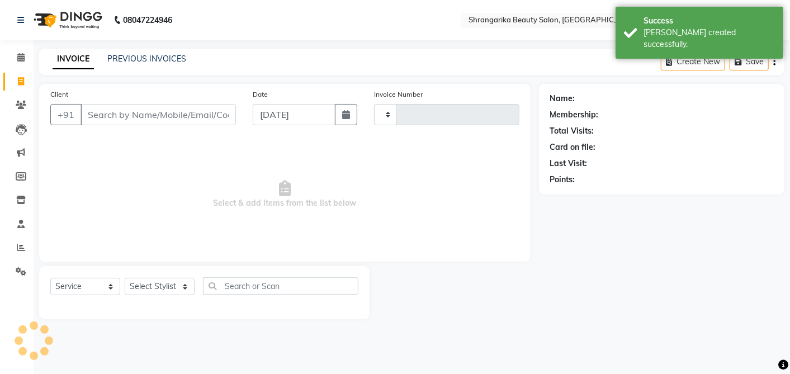
type input "2659"
select select "5168"
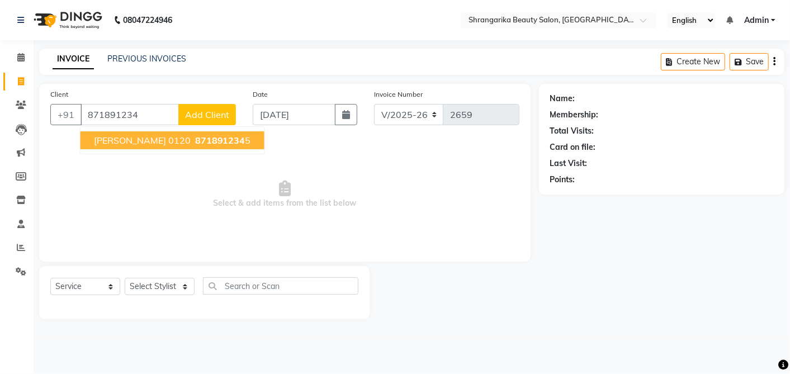
click at [129, 135] on span "Khanak Sharma 0120" at bounding box center [142, 140] width 97 height 11
type input "8718912345"
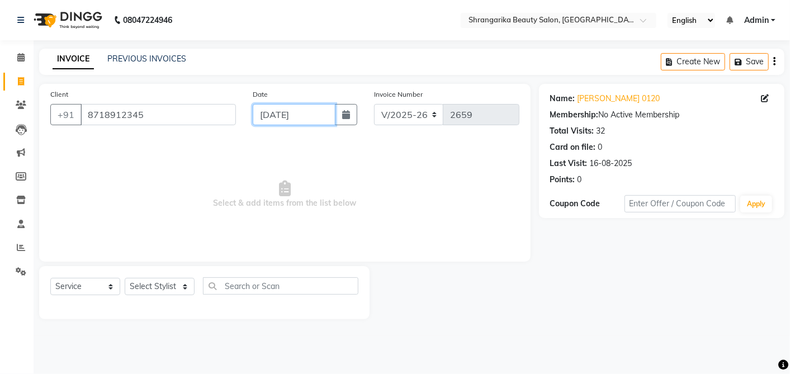
drag, startPoint x: 282, startPoint y: 111, endPoint x: 274, endPoint y: 136, distance: 26.3
click at [274, 136] on div "Client +91 8718912345 Date 03-09-2025 Invoice Number V/2025 V/2025-26 2659 Sele…" at bounding box center [284, 173] width 491 height 178
click at [273, 120] on input "[DATE]" at bounding box center [294, 114] width 83 height 21
select select "9"
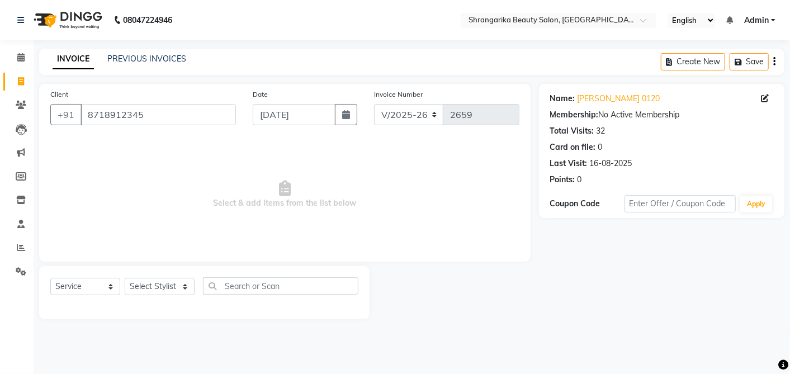
select select "2025"
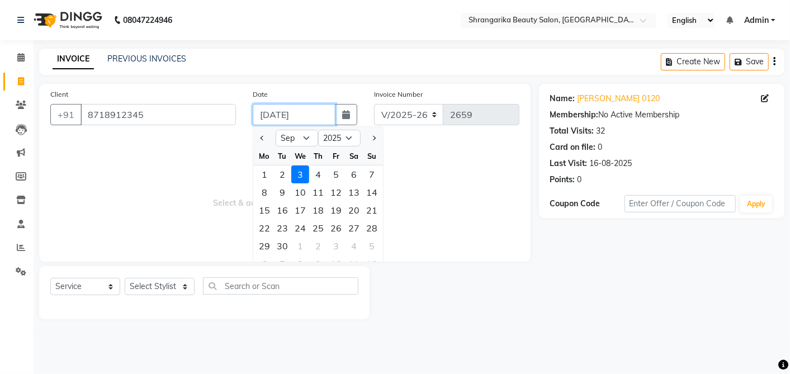
click at [273, 120] on input "[DATE]" at bounding box center [294, 114] width 83 height 21
click at [277, 173] on div "2" at bounding box center [282, 174] width 18 height 18
type input "02-09-2025"
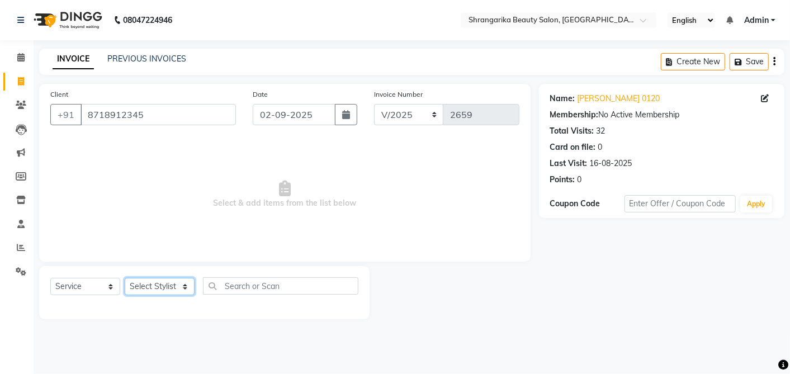
click at [153, 288] on select "Select Stylist aarti ANJALI Anuja Shukla LALITA MANISHA Bhabhi muskan OTHER Par…" at bounding box center [160, 286] width 70 height 17
select select "47060"
click at [125, 278] on select "Select Stylist aarti ANJALI Anuja Shukla LALITA MANISHA Bhabhi muskan OTHER Par…" at bounding box center [160, 286] width 70 height 17
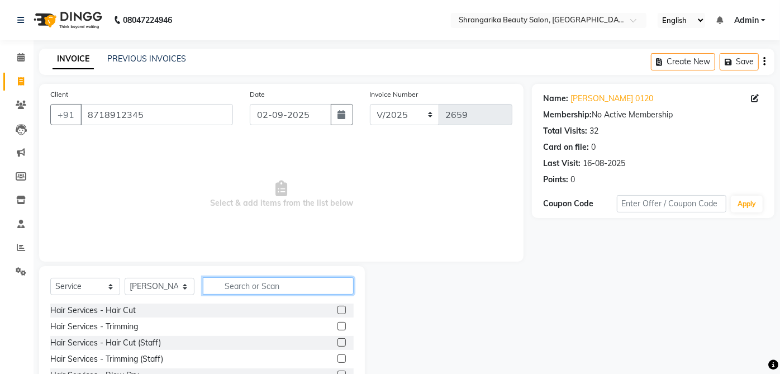
click at [249, 291] on input "text" at bounding box center [278, 285] width 151 height 17
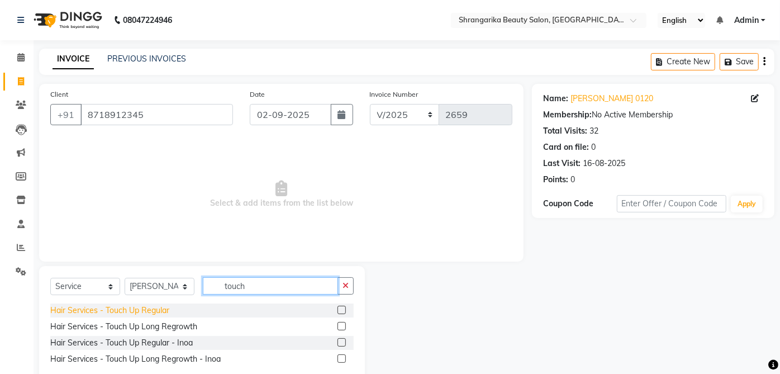
type input "touch"
click at [151, 314] on div "Hair Services - Touch Up Regular" at bounding box center [109, 311] width 119 height 12
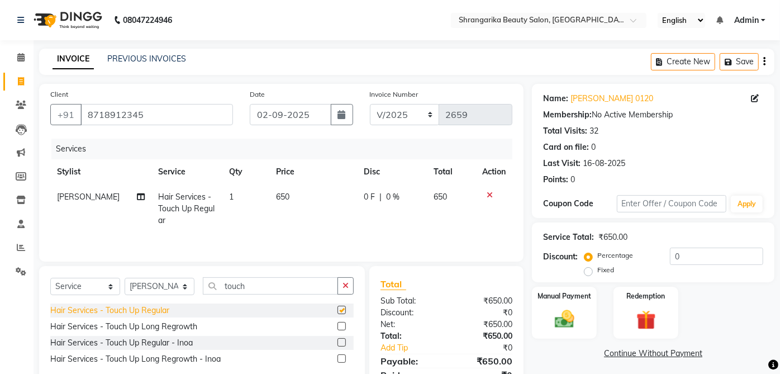
checkbox input "false"
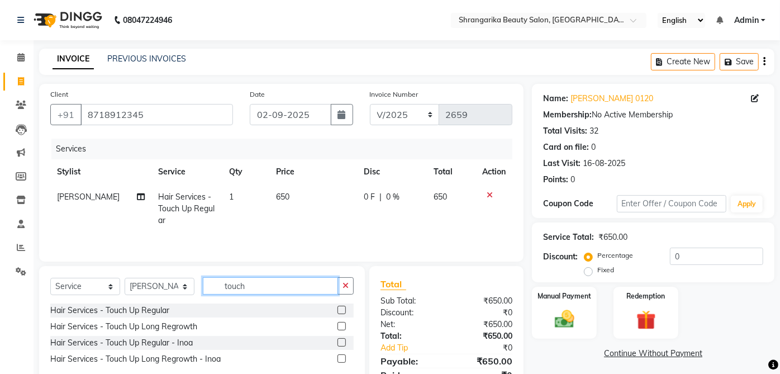
click at [272, 288] on input "touch" at bounding box center [270, 285] width 135 height 17
type input "t"
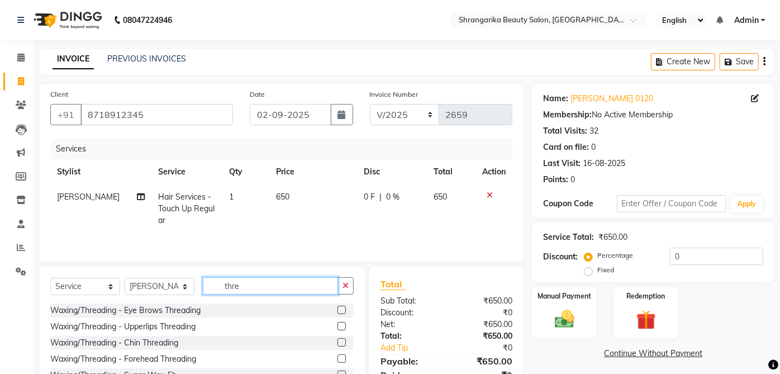
type input "thre"
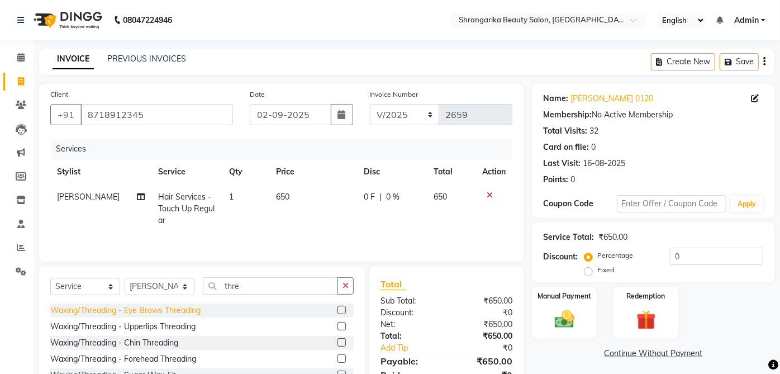
click at [199, 312] on div "Waxing/Threading - Eye Brows Threading" at bounding box center [125, 311] width 150 height 12
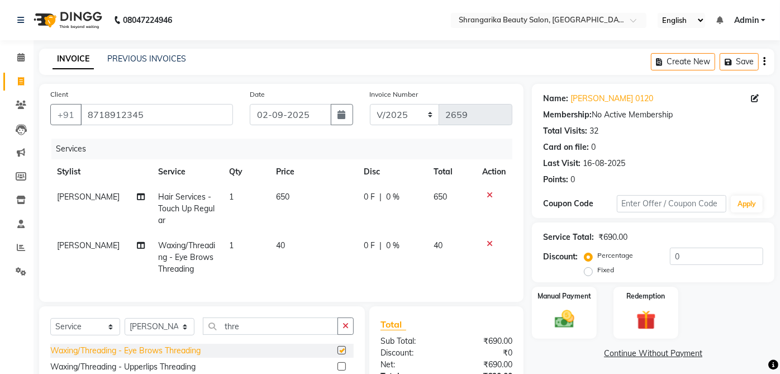
checkbox input "false"
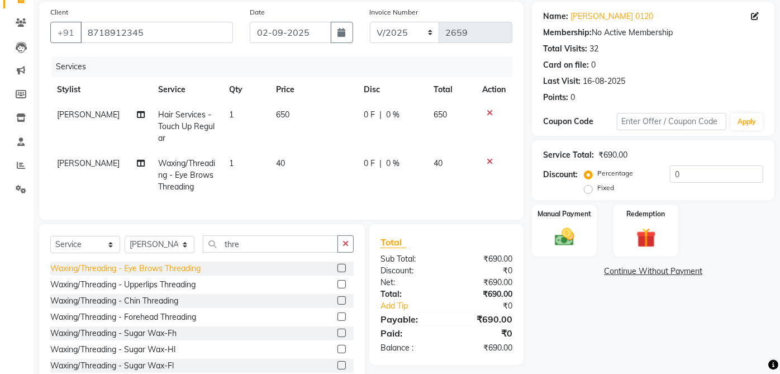
scroll to position [86, 0]
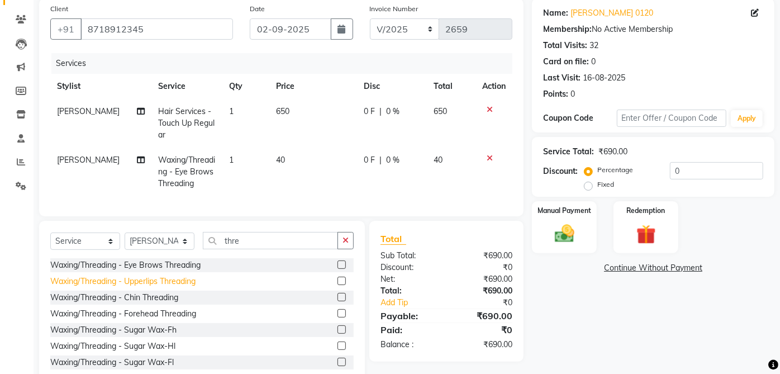
click at [196, 287] on div "Waxing/Threading - Upperlips Threading" at bounding box center [122, 282] width 145 height 12
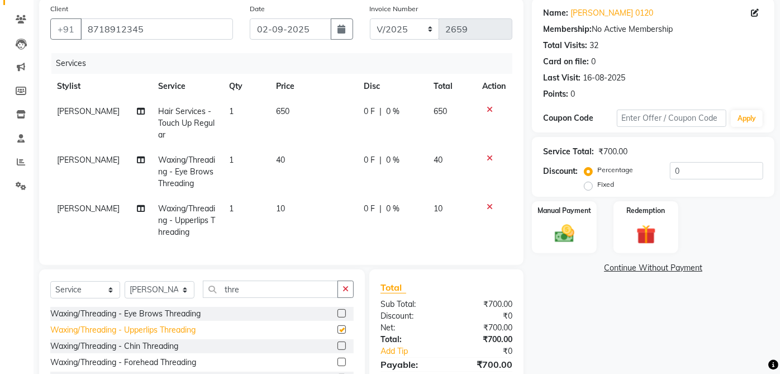
checkbox input "false"
click at [284, 298] on input "thre" at bounding box center [270, 289] width 135 height 17
type input "t"
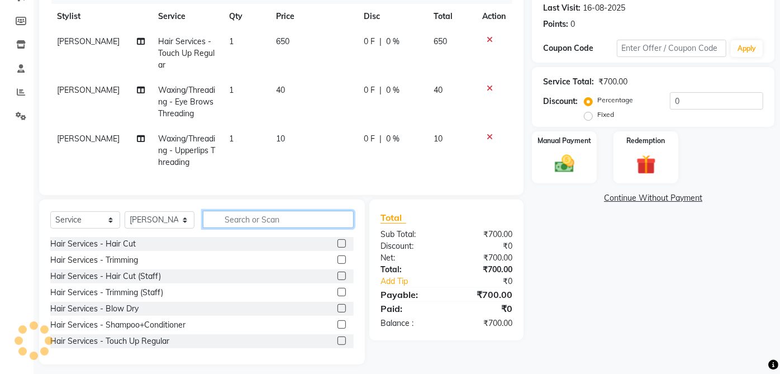
scroll to position [158, 0]
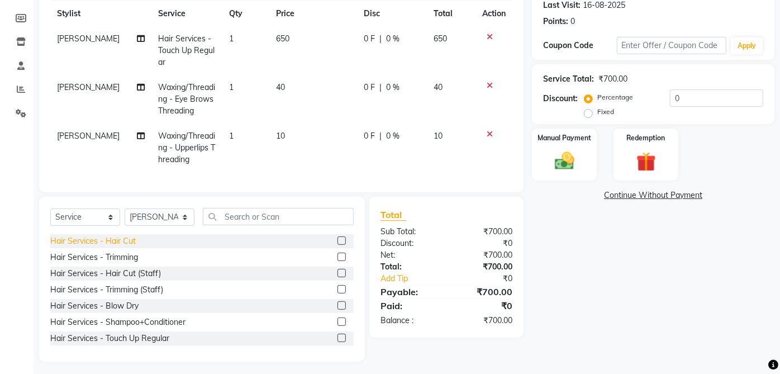
click at [132, 247] on div "Hair Services - Hair Cut" at bounding box center [93, 241] width 86 height 12
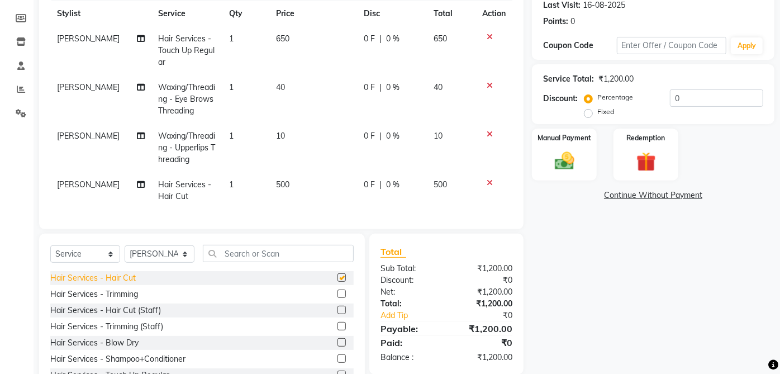
checkbox input "false"
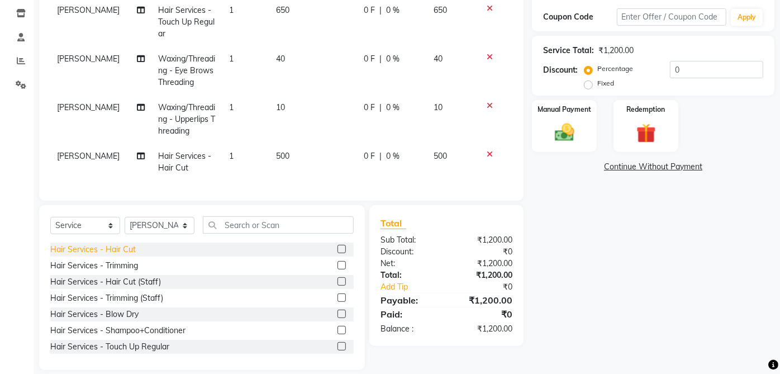
scroll to position [205, 0]
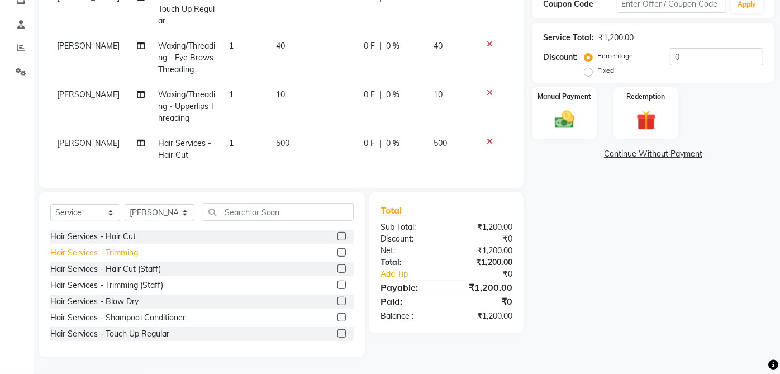
click at [129, 254] on div "Hair Services - Trimming" at bounding box center [94, 253] width 88 height 12
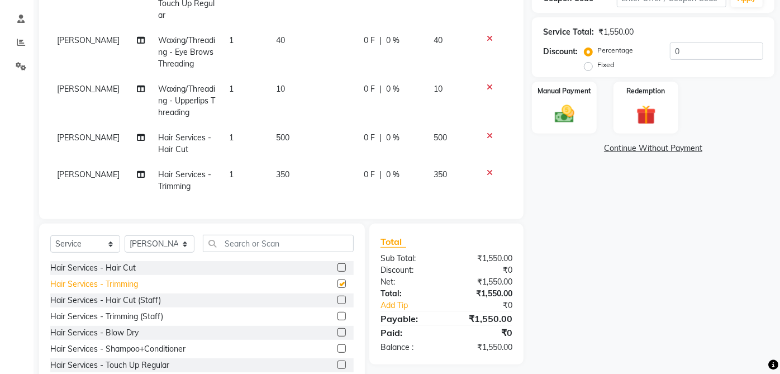
checkbox input "false"
click at [487, 135] on icon at bounding box center [490, 136] width 6 height 8
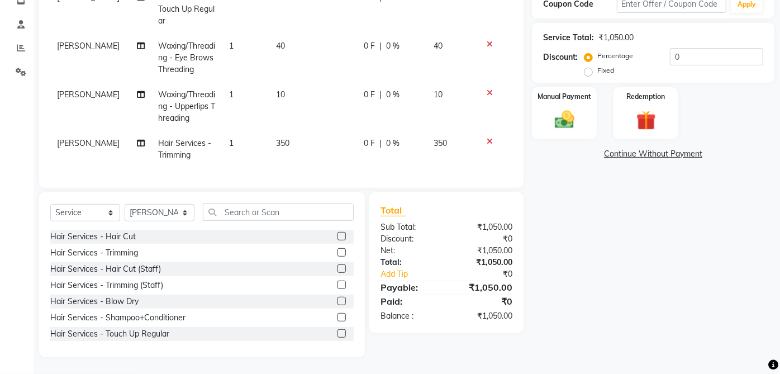
click at [686, 316] on div "Name: Khanak Sharma 0120 Membership: No Active Membership Total Visits: 32 Card…" at bounding box center [657, 120] width 251 height 473
click at [595, 110] on div "Manual Payment" at bounding box center [565, 113] width 68 height 54
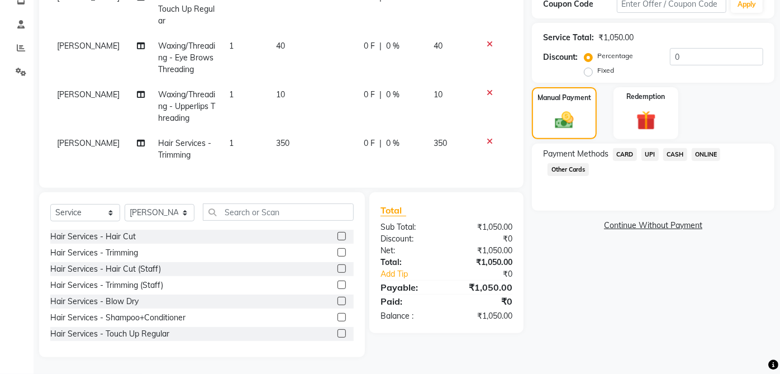
click at [679, 155] on span "CASH" at bounding box center [675, 154] width 24 height 13
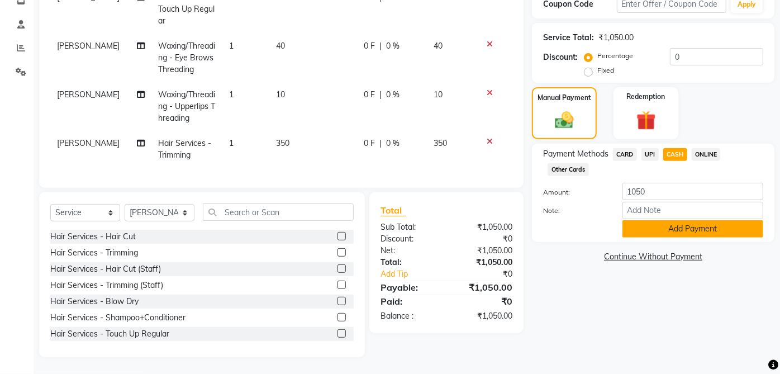
click at [693, 225] on button "Add Payment" at bounding box center [693, 228] width 141 height 17
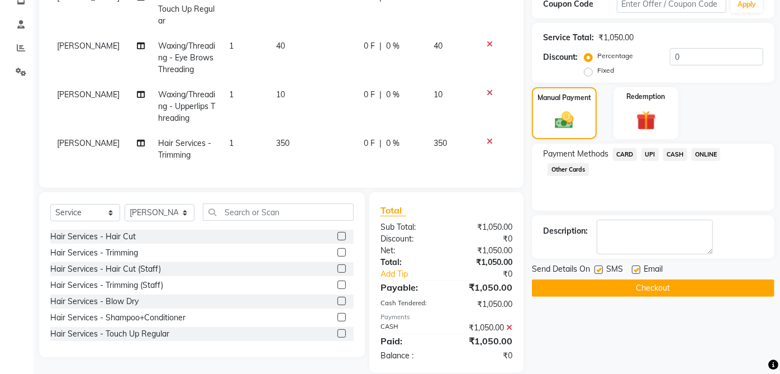
click at [637, 269] on label at bounding box center [636, 269] width 8 height 8
click at [637, 269] on input "checkbox" at bounding box center [635, 270] width 7 height 7
checkbox input "false"
click at [599, 269] on label at bounding box center [599, 269] width 8 height 8
click at [599, 269] on input "checkbox" at bounding box center [598, 270] width 7 height 7
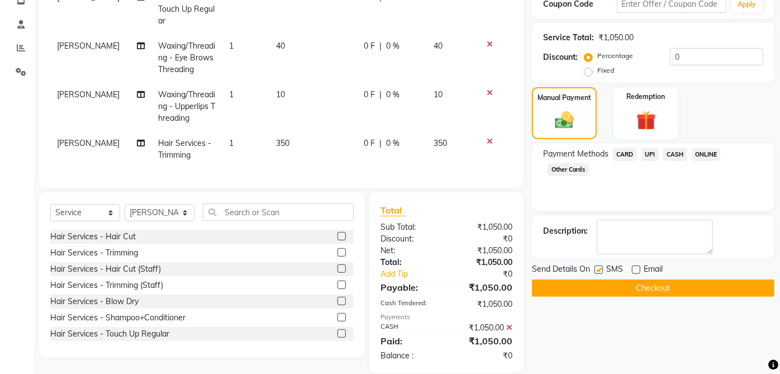
checkbox input "false"
click at [668, 282] on button "Checkout" at bounding box center [653, 287] width 243 height 17
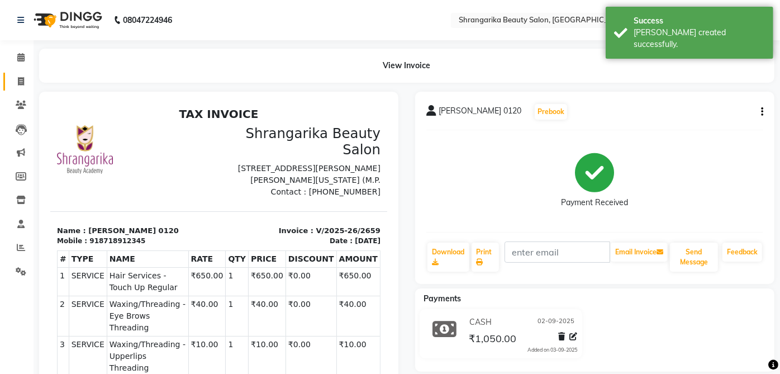
click at [23, 88] on link "Invoice" at bounding box center [16, 82] width 27 height 18
select select "service"
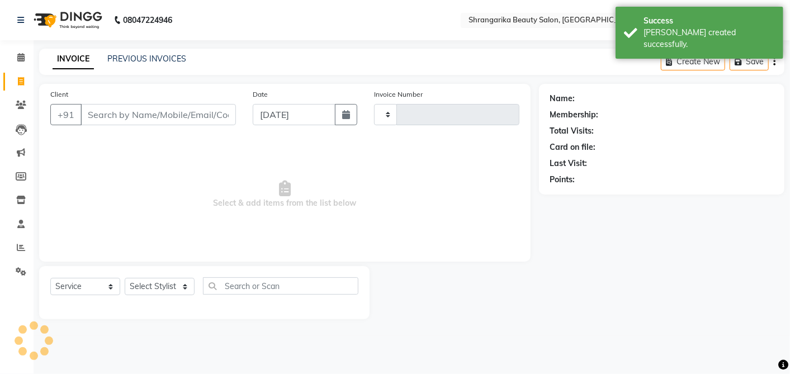
type input "2660"
select select "5168"
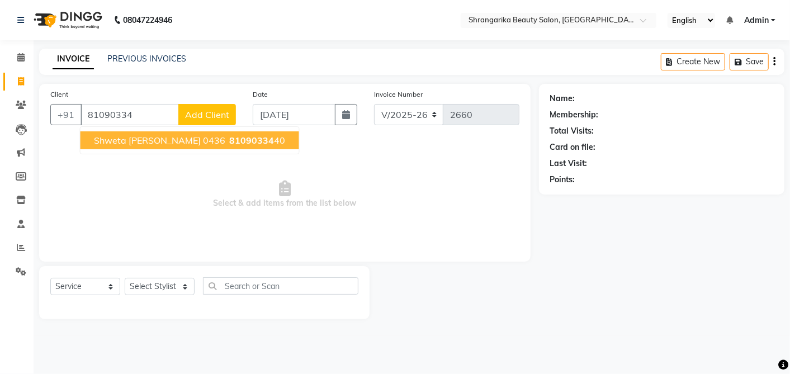
click at [130, 140] on span "shweta sharda 0436" at bounding box center [159, 140] width 131 height 11
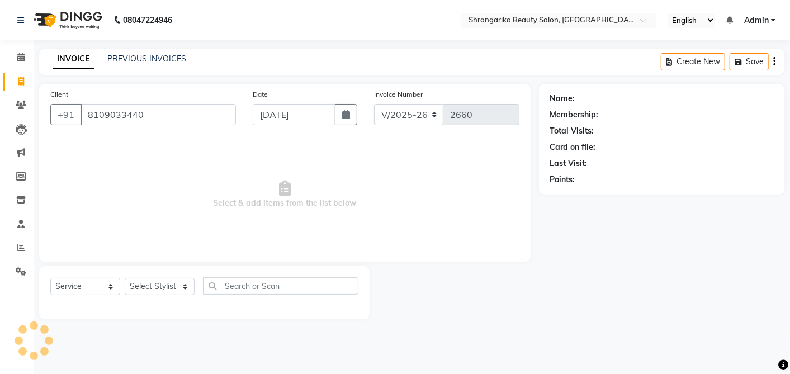
type input "8109033440"
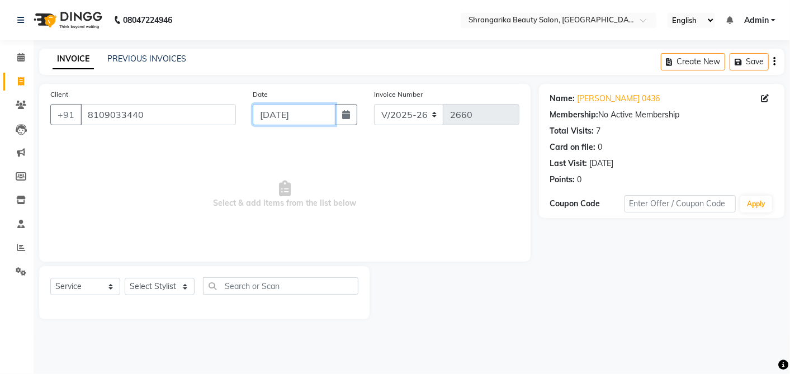
click at [264, 121] on input "[DATE]" at bounding box center [294, 114] width 83 height 21
select select "9"
select select "2025"
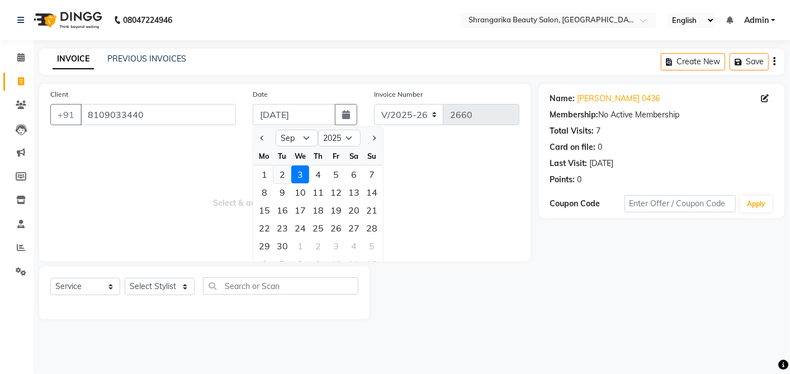
click at [281, 174] on div "2" at bounding box center [282, 174] width 18 height 18
type input "02-09-2025"
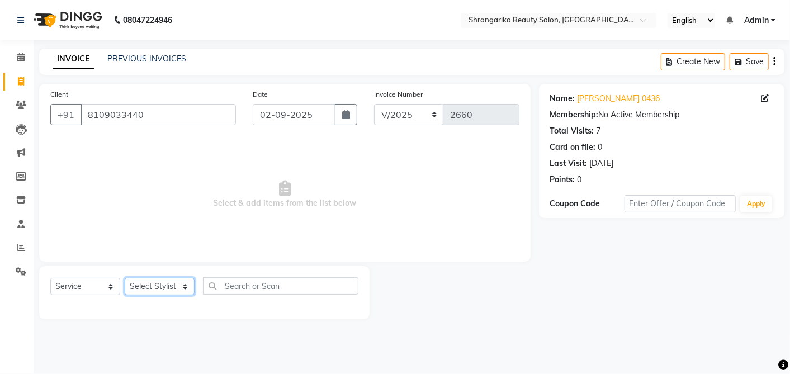
click at [169, 289] on select "Select Stylist aarti ANJALI Anuja Shukla LALITA MANISHA Bhabhi muskan OTHER Par…" at bounding box center [160, 286] width 70 height 17
select select "32878"
click at [125, 278] on select "Select Stylist aarti ANJALI Anuja Shukla LALITA MANISHA Bhabhi muskan OTHER Par…" at bounding box center [160, 286] width 70 height 17
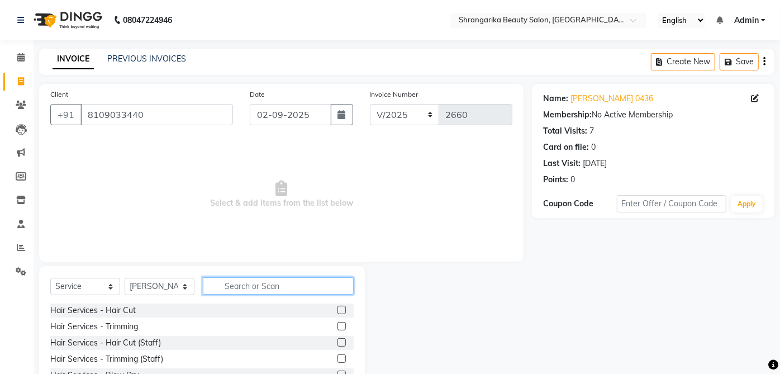
click at [283, 283] on input "text" at bounding box center [278, 285] width 151 height 17
type input "hai"
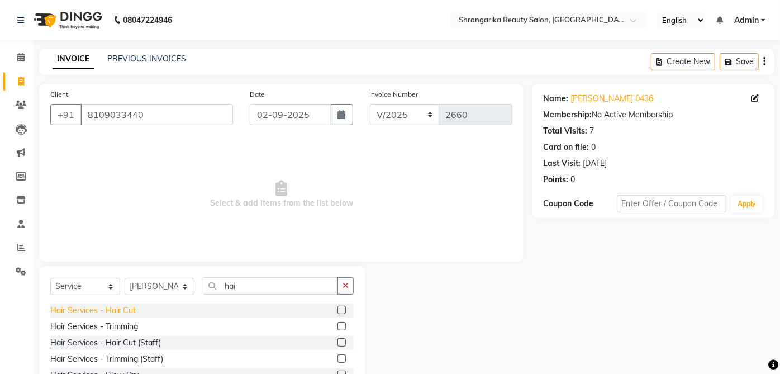
click at [122, 310] on div "Hair Services - Hair Cut" at bounding box center [93, 311] width 86 height 12
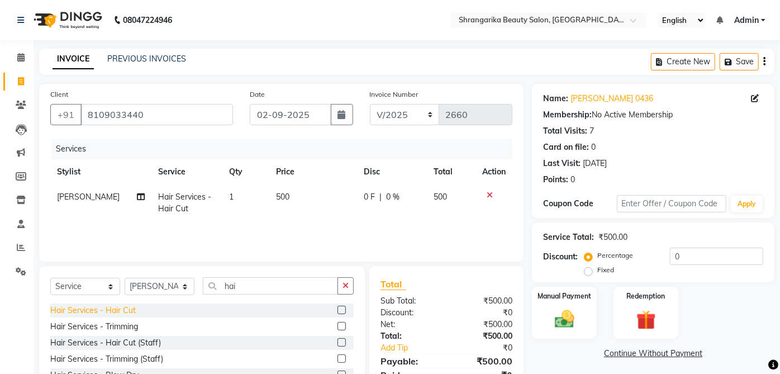
click at [130, 310] on div "Hair Services - Hair Cut" at bounding box center [93, 311] width 86 height 12
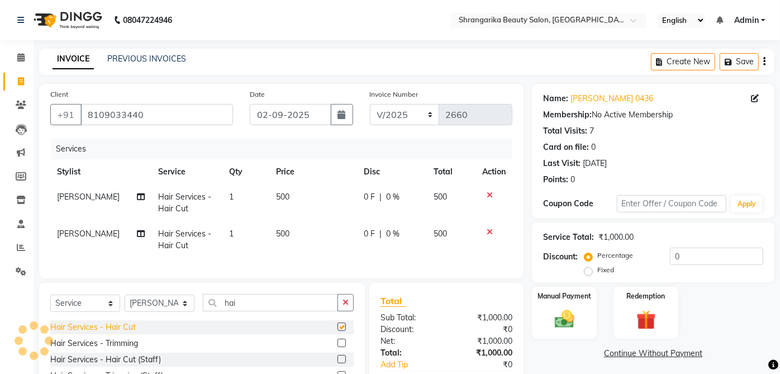
checkbox input "false"
click at [93, 312] on select "Select Service Product Membership Package Voucher Prepaid Gift Card" at bounding box center [85, 303] width 70 height 17
select select "product"
click at [50, 304] on select "Select Service Product Membership Package Voucher Prepaid Gift Card" at bounding box center [85, 303] width 70 height 17
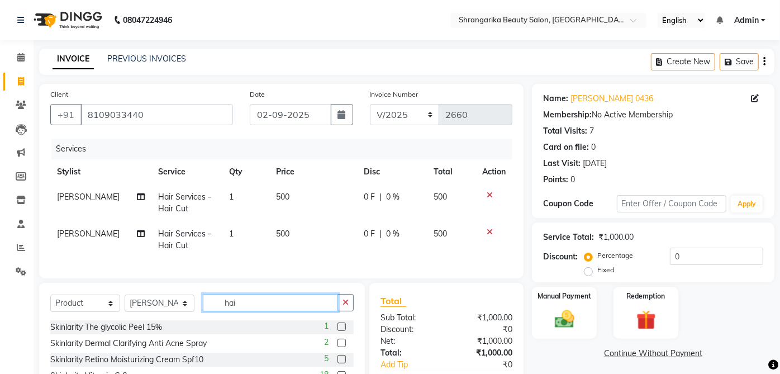
click at [257, 311] on input "hai" at bounding box center [270, 302] width 135 height 17
type input "h"
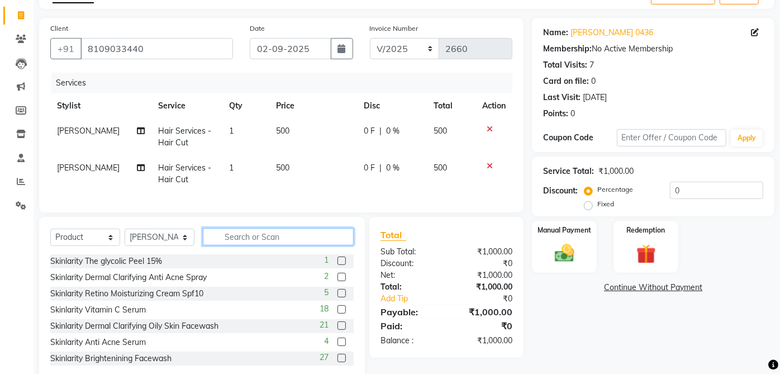
scroll to position [99, 0]
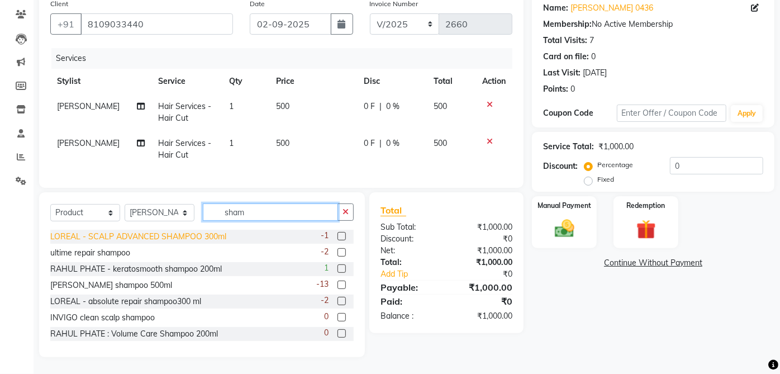
type input "sham"
click at [206, 232] on div "LOREAL - SCALP ADVANCED SHAMPOO 300ml" at bounding box center [138, 237] width 176 height 12
checkbox input "false"
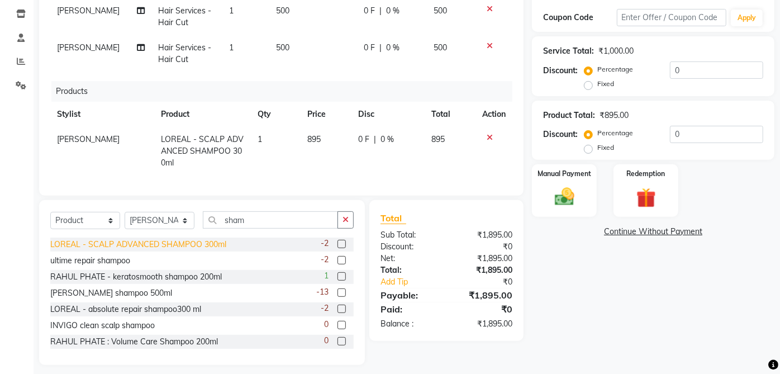
scroll to position [198, 0]
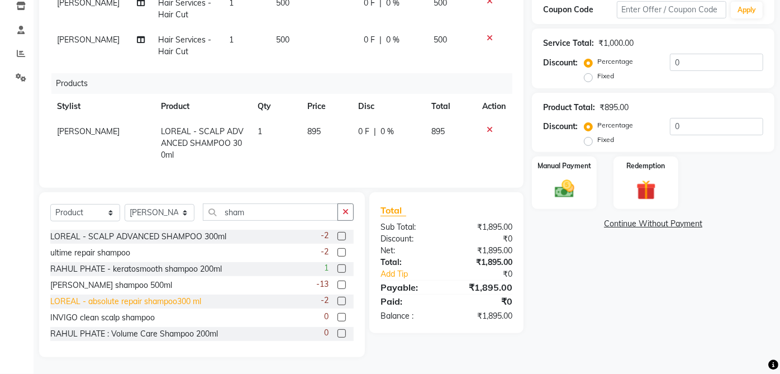
click at [187, 306] on div "LOREAL - absolute repair shampoo300 ml" at bounding box center [125, 302] width 151 height 12
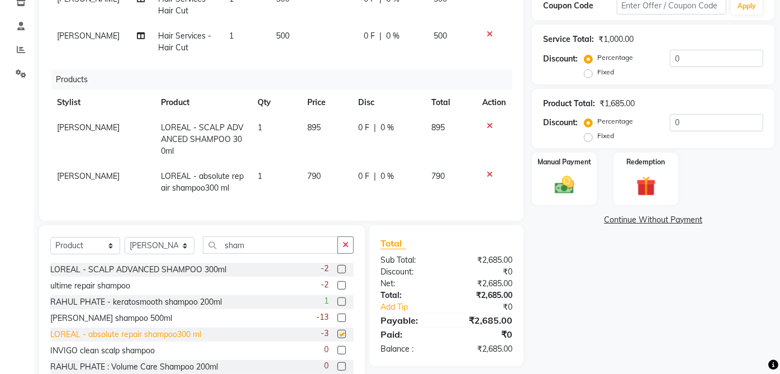
checkbox input "false"
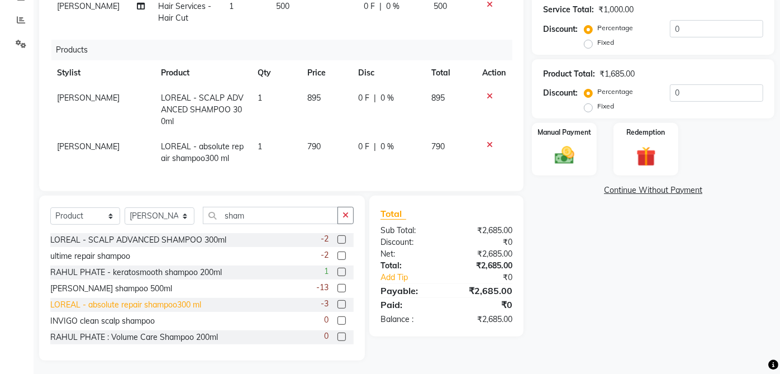
scroll to position [229, 0]
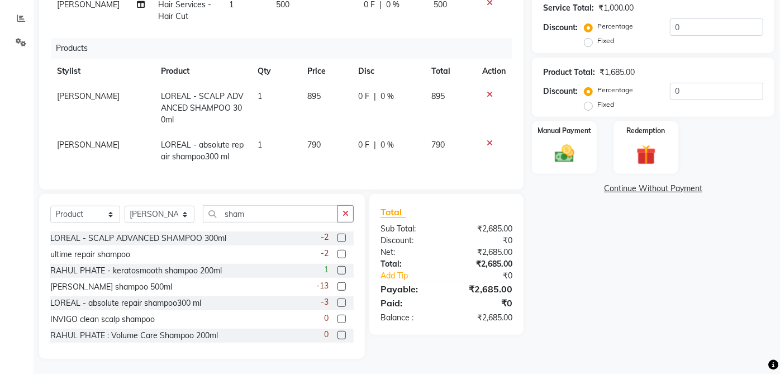
click at [491, 92] on icon at bounding box center [490, 95] width 6 height 8
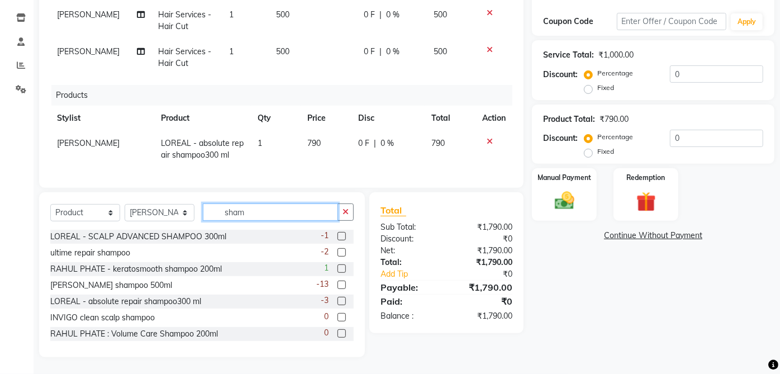
click at [295, 213] on input "sham" at bounding box center [270, 211] width 135 height 17
type input "s"
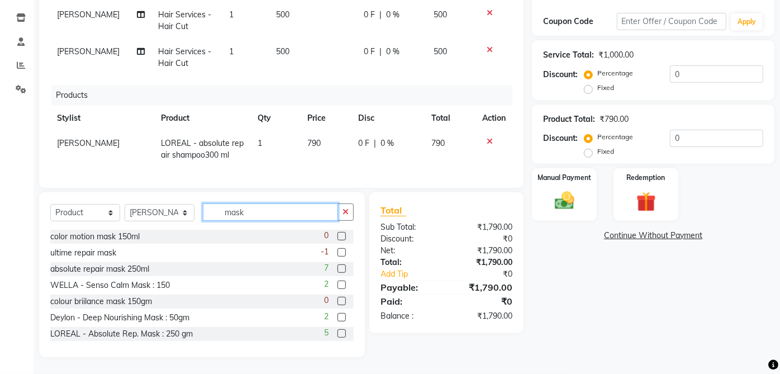
type input "mask"
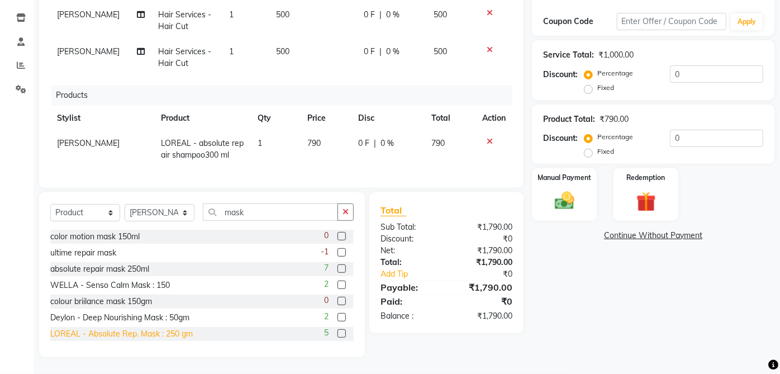
click at [162, 331] on div "LOREAL - Absolute Rep. Mask : 250 gm" at bounding box center [121, 334] width 143 height 12
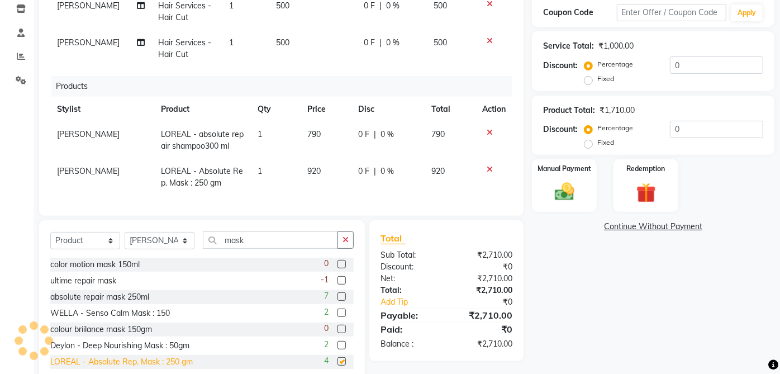
checkbox input "false"
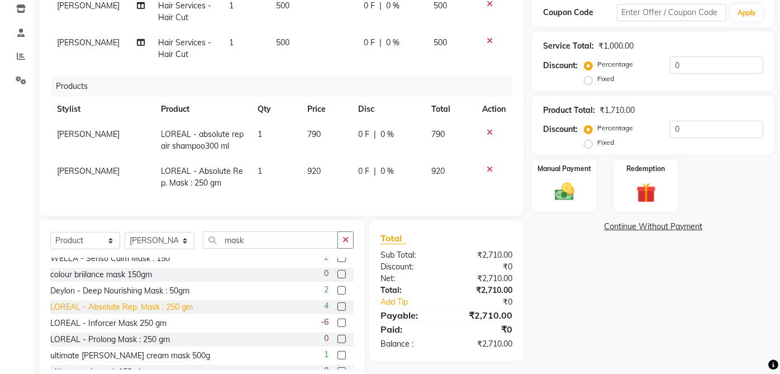
scroll to position [58, 0]
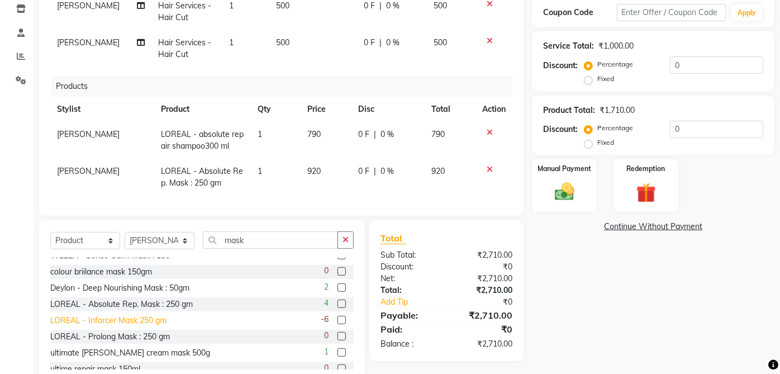
click at [153, 326] on div "LOREAL - Inforcer Mask 250 gm" at bounding box center [108, 321] width 116 height 12
checkbox input "false"
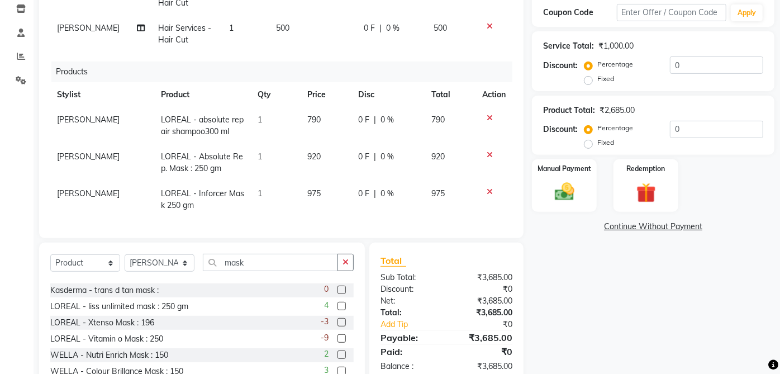
scroll to position [193, 0]
click at [487, 188] on icon at bounding box center [490, 192] width 6 height 8
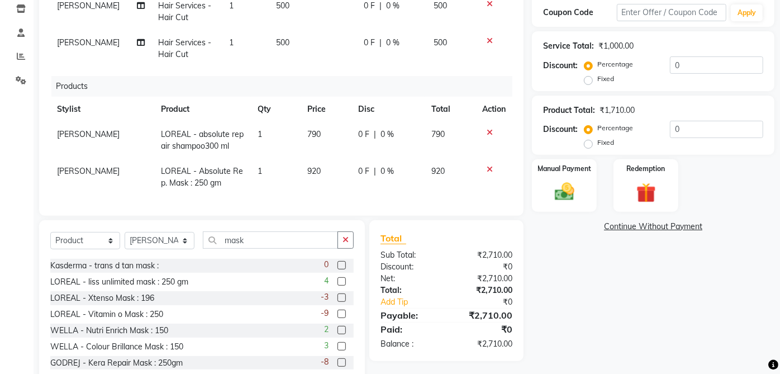
click at [491, 169] on icon at bounding box center [490, 169] width 6 height 8
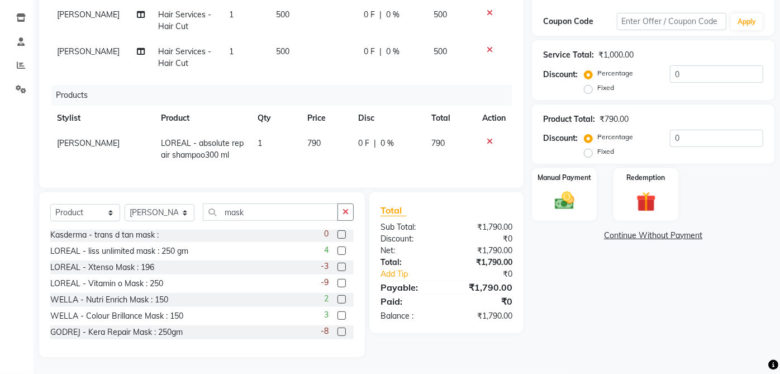
scroll to position [195, 0]
click at [156, 287] on div "LOREAL - Vitamin o Mask : 250" at bounding box center [106, 285] width 113 height 12
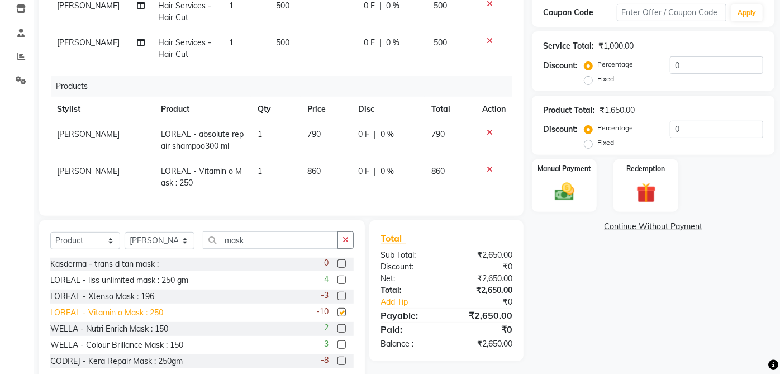
checkbox input "false"
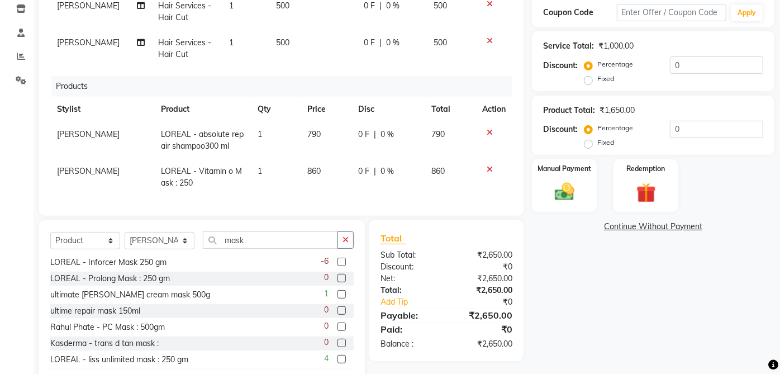
scroll to position [107, 0]
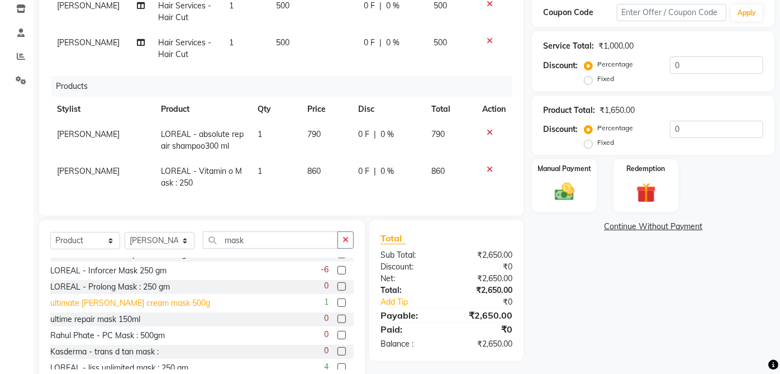
click at [167, 308] on div "ultimate de-tan cream mask 500g" at bounding box center [130, 303] width 160 height 12
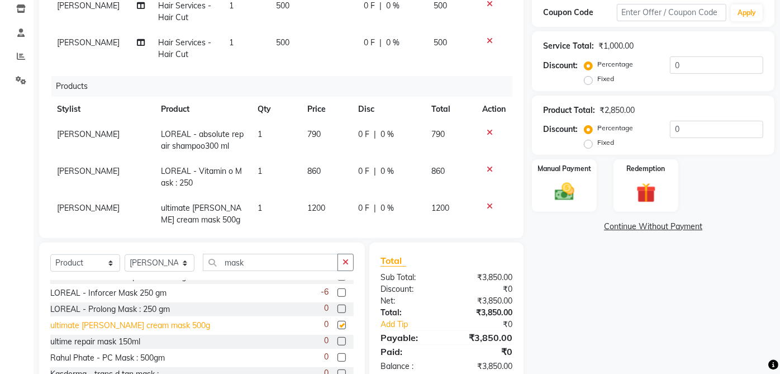
checkbox input "false"
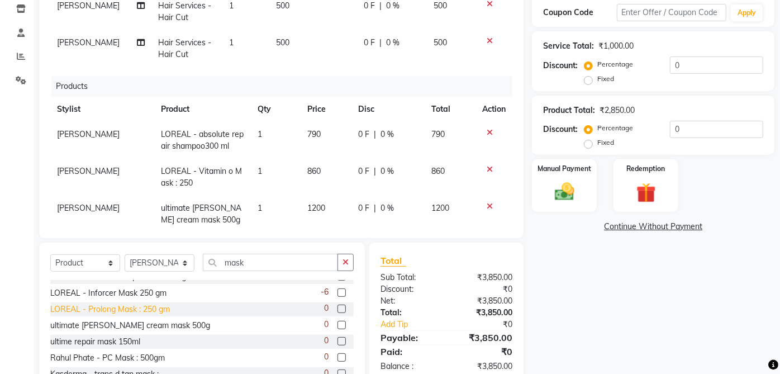
click at [167, 305] on div "LOREAL - Prolong Mask : 250 gm" at bounding box center [110, 309] width 120 height 12
checkbox input "false"
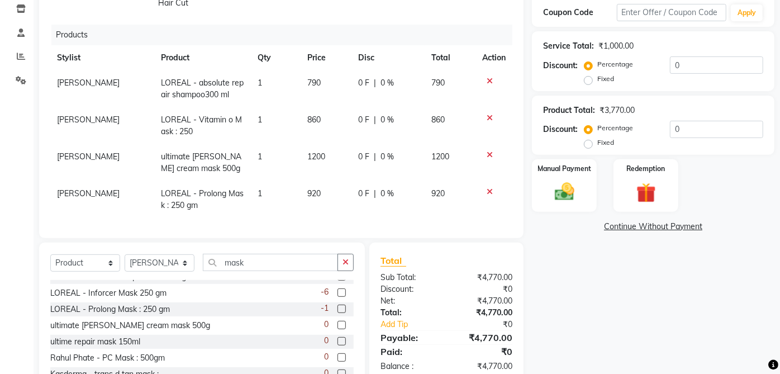
click at [487, 114] on icon at bounding box center [490, 118] width 6 height 8
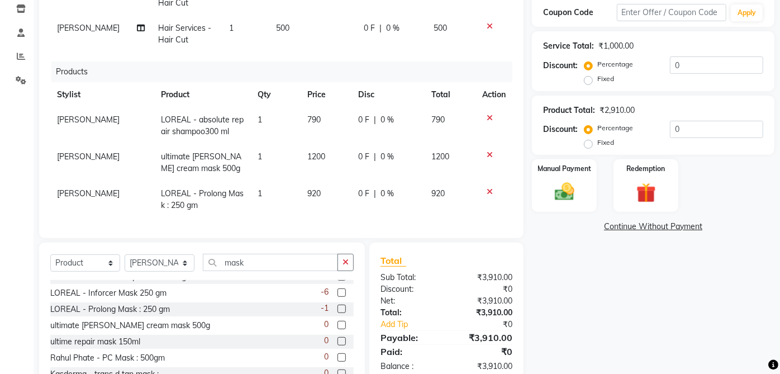
scroll to position [23, 0]
click at [487, 151] on icon at bounding box center [490, 155] width 6 height 8
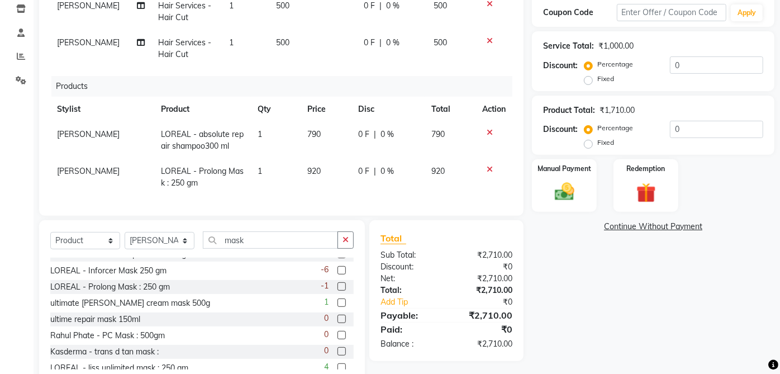
click at [319, 172] on td "920" at bounding box center [326, 177] width 51 height 37
select select "32878"
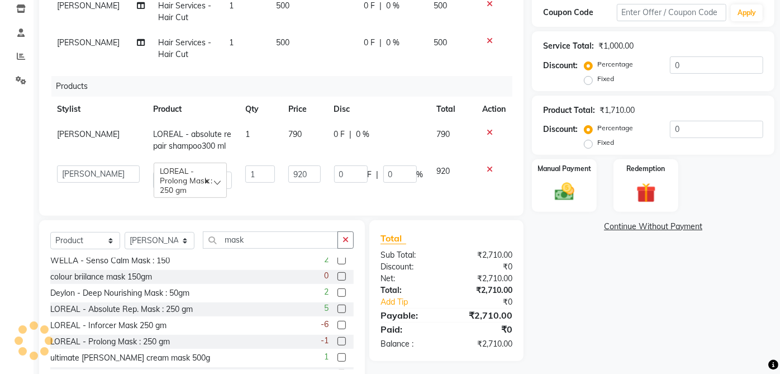
scroll to position [50, 0]
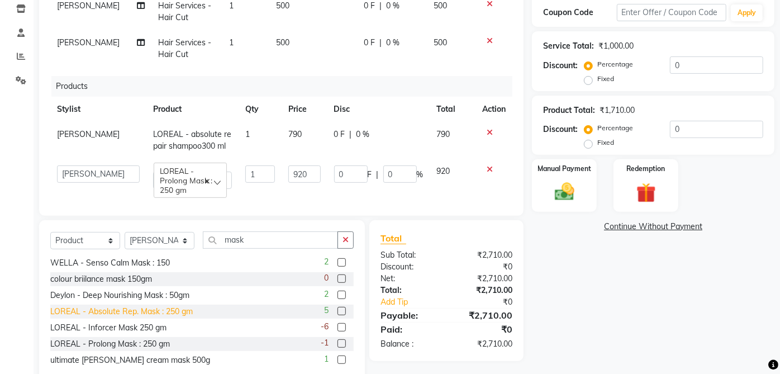
click at [183, 316] on div "LOREAL - Absolute Rep. Mask : 250 gm" at bounding box center [121, 312] width 143 height 12
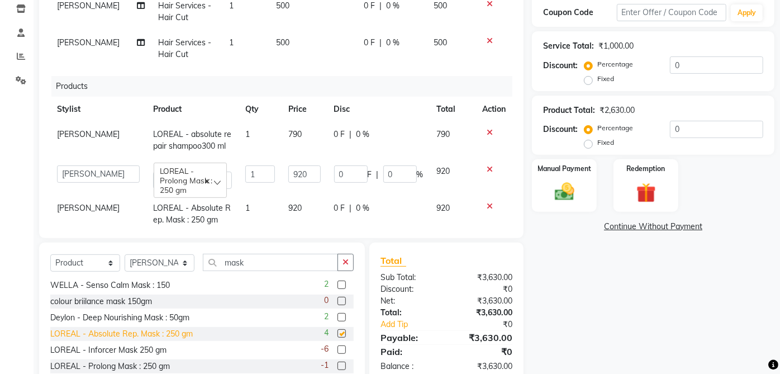
checkbox input "false"
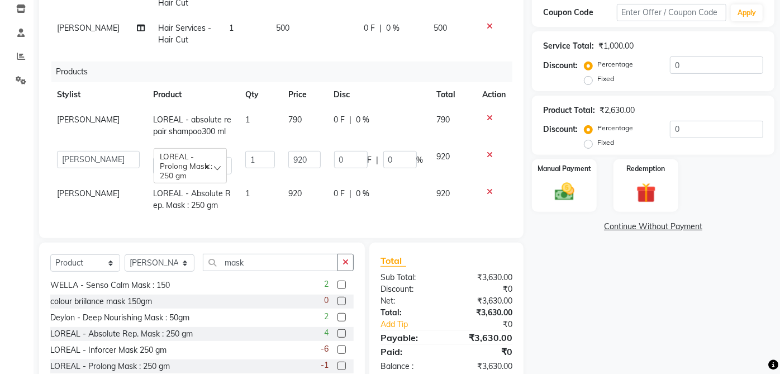
click at [482, 144] on td at bounding box center [494, 162] width 37 height 37
click at [487, 151] on icon at bounding box center [490, 155] width 6 height 8
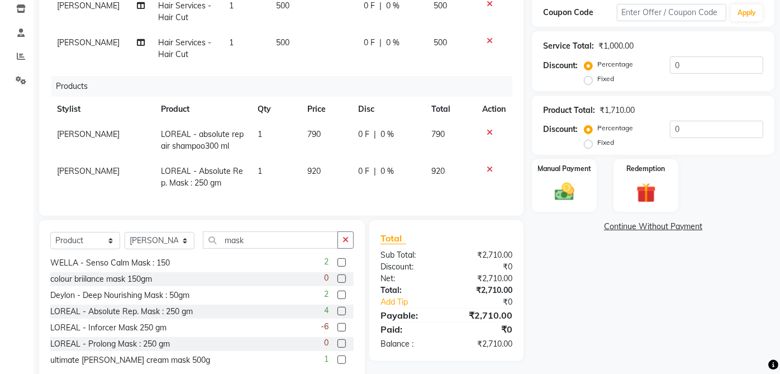
scroll to position [0, 0]
click at [303, 160] on td "920" at bounding box center [326, 177] width 51 height 37
select select "32878"
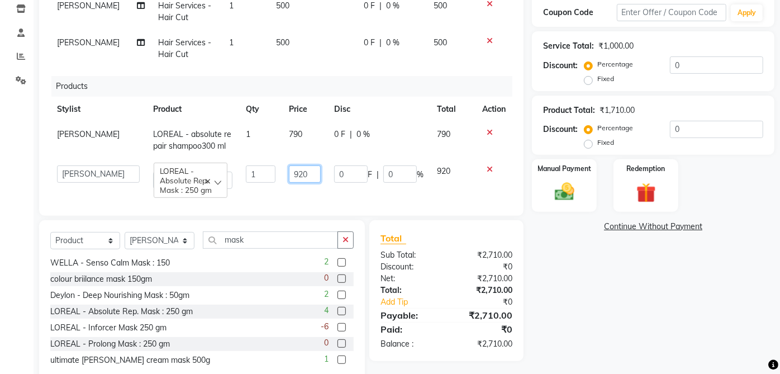
click at [306, 170] on input "920" at bounding box center [305, 173] width 32 height 17
click at [301, 175] on input "920" at bounding box center [305, 173] width 32 height 17
type input "990"
click at [619, 282] on div "Name: Shweta Sharda 0436 Membership: No Active Membership Total Visits: 7 Card …" at bounding box center [657, 139] width 251 height 492
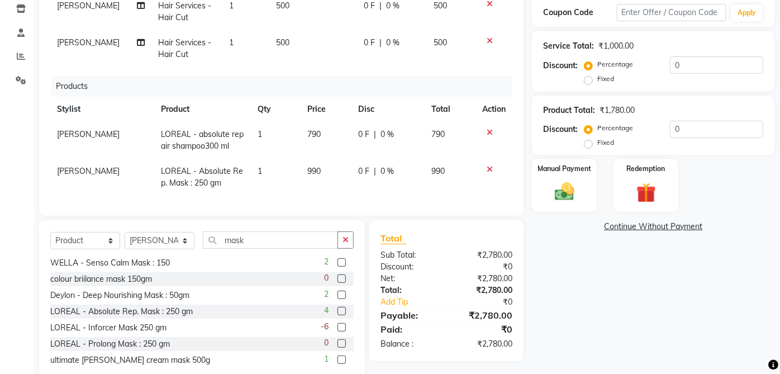
click at [571, 191] on img at bounding box center [565, 192] width 32 height 22
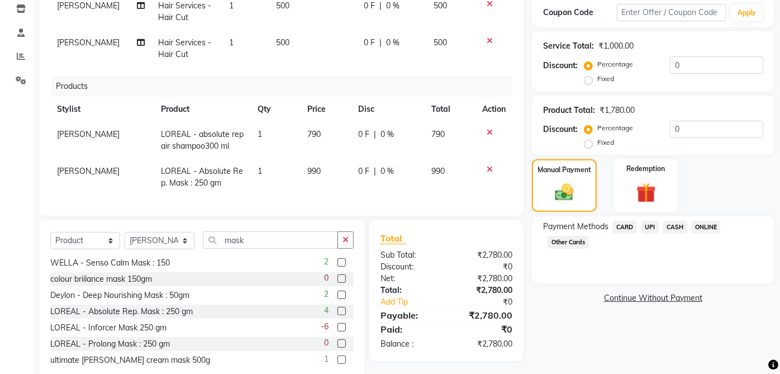
click at [680, 232] on span "CASH" at bounding box center [675, 227] width 24 height 13
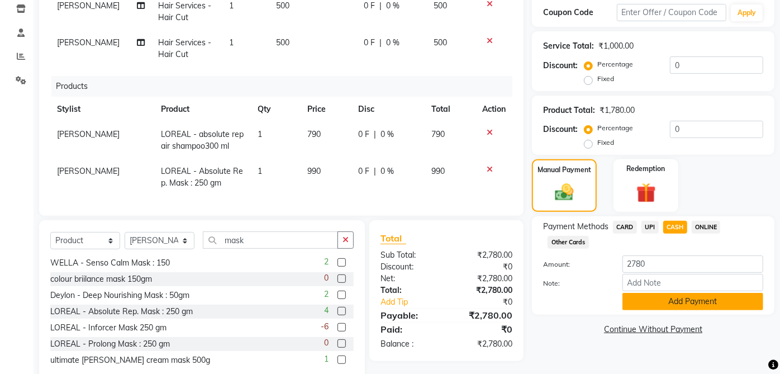
click at [689, 301] on button "Add Payment" at bounding box center [693, 301] width 141 height 17
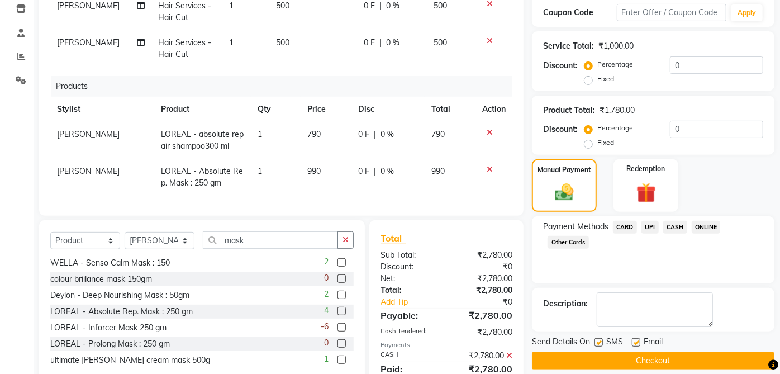
click at [645, 352] on button "Checkout" at bounding box center [653, 360] width 243 height 17
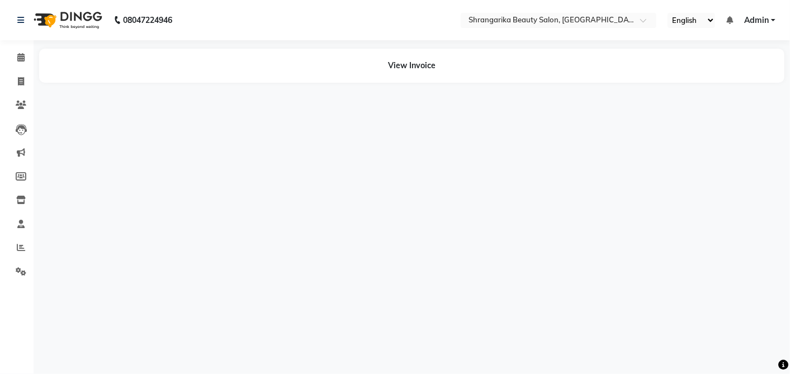
click at [600, 342] on div "08047224946 Select Location × Shrangarika Beauty Salon, Shell Tower English ENG…" at bounding box center [395, 187] width 790 height 374
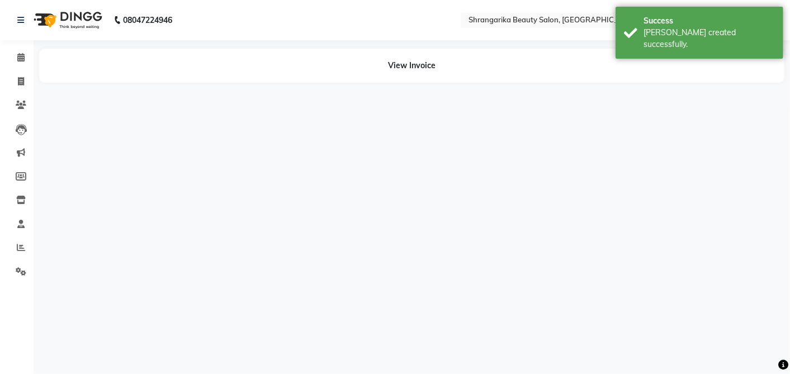
click at [638, 337] on div "08047224946 Select Location × Shrangarika Beauty Salon, Shell Tower English ENG…" at bounding box center [395, 187] width 790 height 374
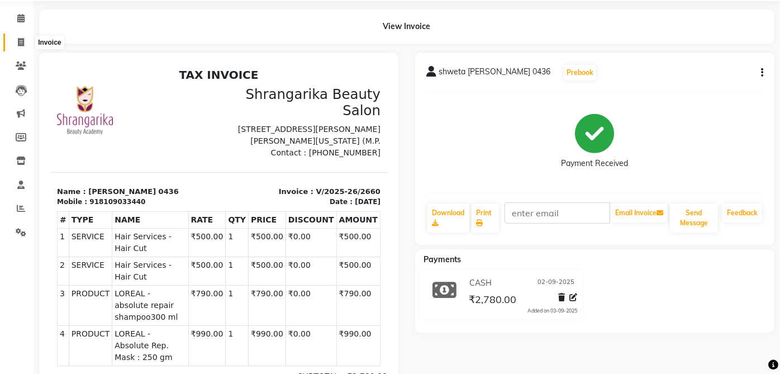
click at [20, 38] on icon at bounding box center [21, 42] width 6 height 8
select select "service"
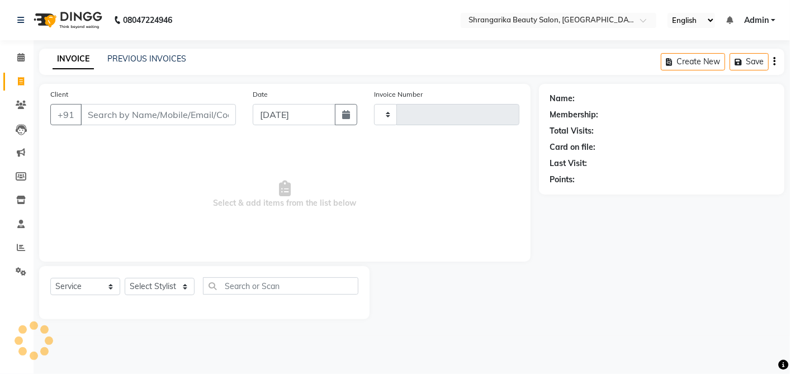
type input "2661"
select select "5168"
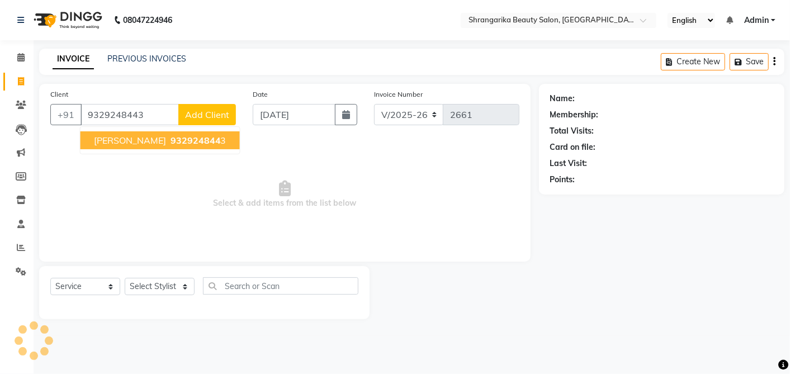
type input "9329248443"
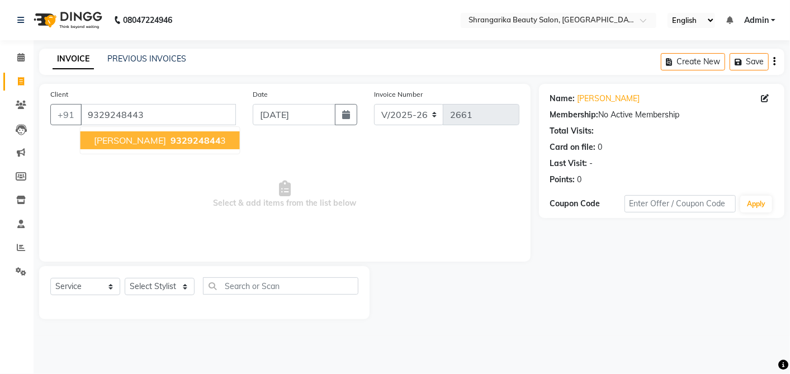
click at [158, 135] on span "SAALU SWALEHAALI" at bounding box center [130, 140] width 72 height 11
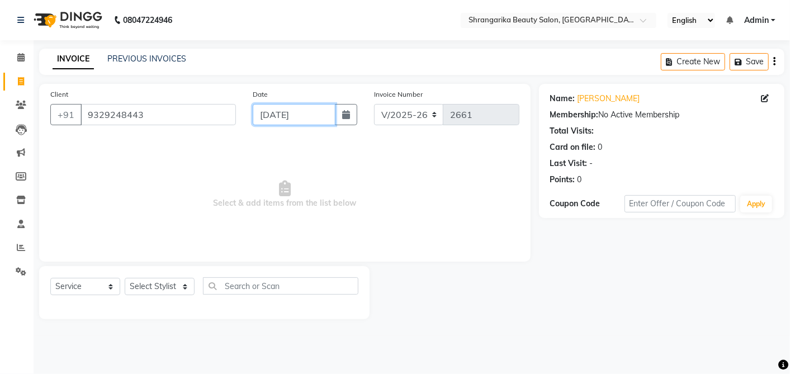
click at [278, 116] on input "[DATE]" at bounding box center [294, 114] width 83 height 21
select select "9"
select select "2025"
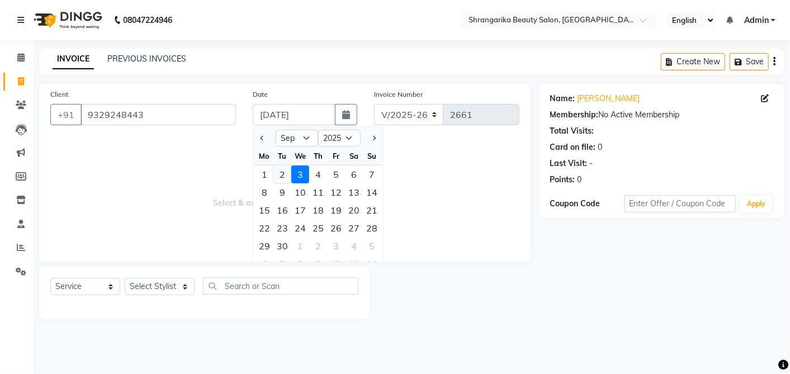
click at [278, 170] on div "2" at bounding box center [282, 174] width 18 height 18
type input "02-09-2025"
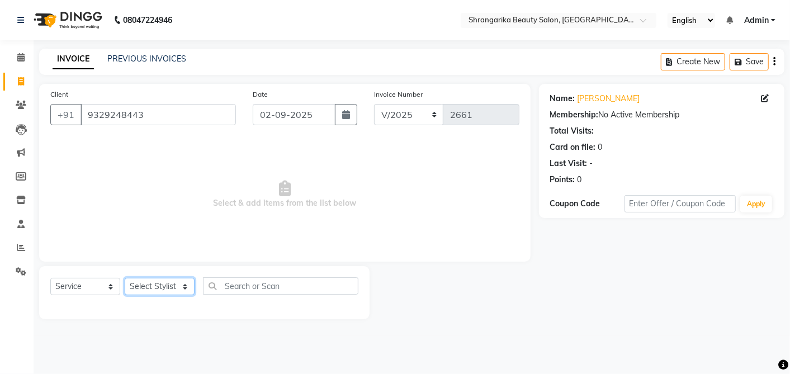
click at [162, 284] on select "Select Stylist aarti ANJALI Anuja Shukla LALITA MANISHA Bhabhi muskan OTHER Par…" at bounding box center [160, 286] width 70 height 17
click at [765, 101] on icon at bounding box center [765, 98] width 8 height 8
select select "female"
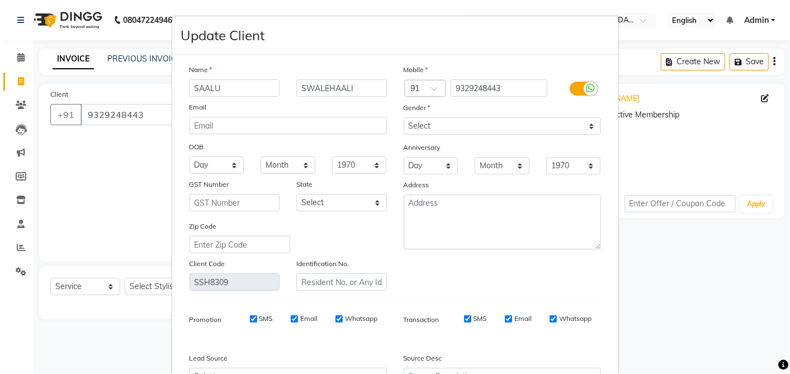
click at [200, 94] on input "SAALU" at bounding box center [234, 87] width 91 height 17
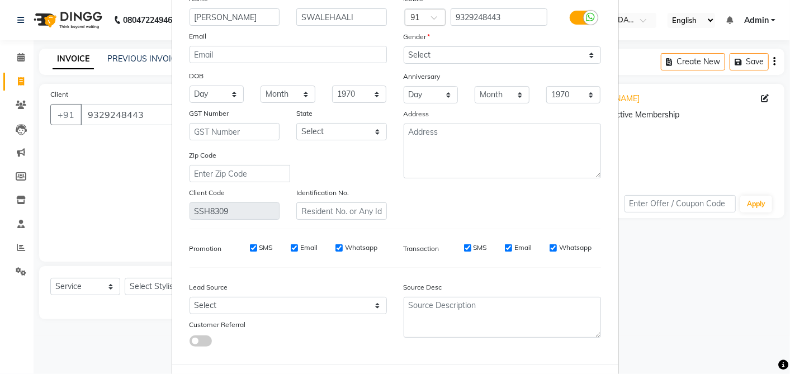
scroll to position [121, 0]
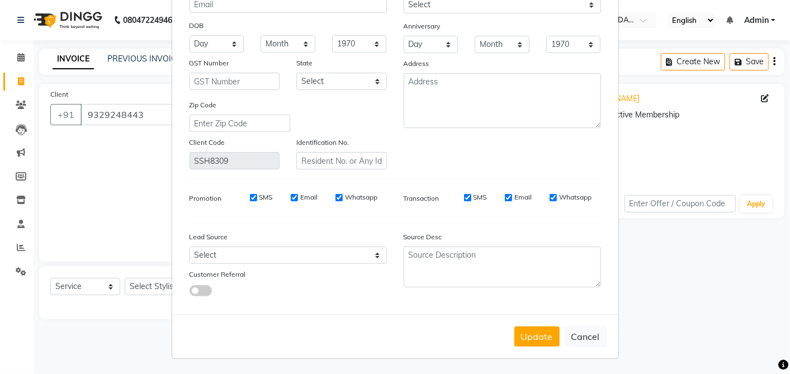
type input "ShALU"
click at [533, 346] on button "Update" at bounding box center [536, 336] width 45 height 20
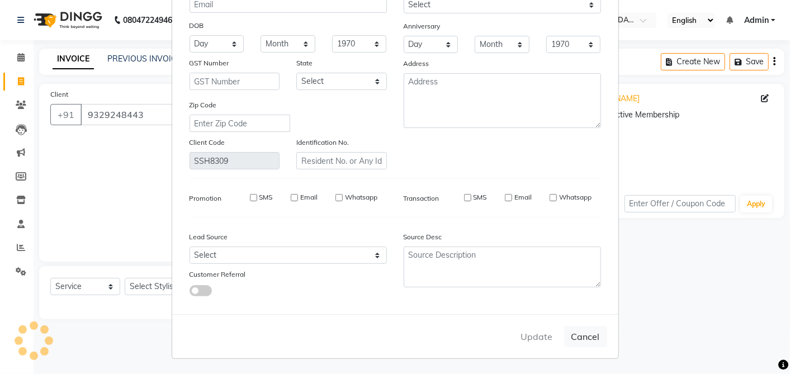
select select
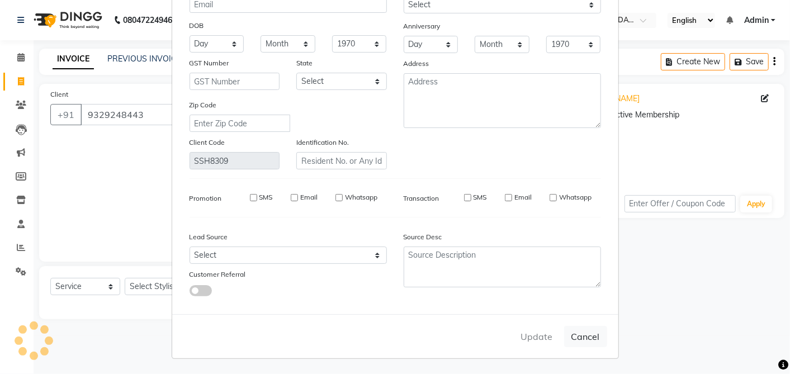
select select
checkbox input "false"
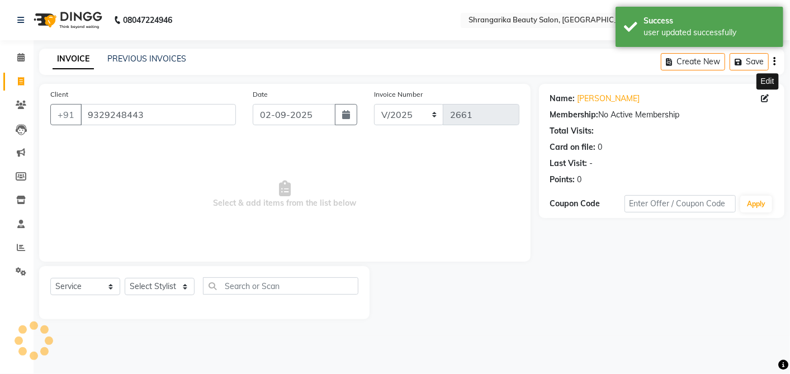
click at [767, 97] on icon at bounding box center [765, 98] width 8 height 8
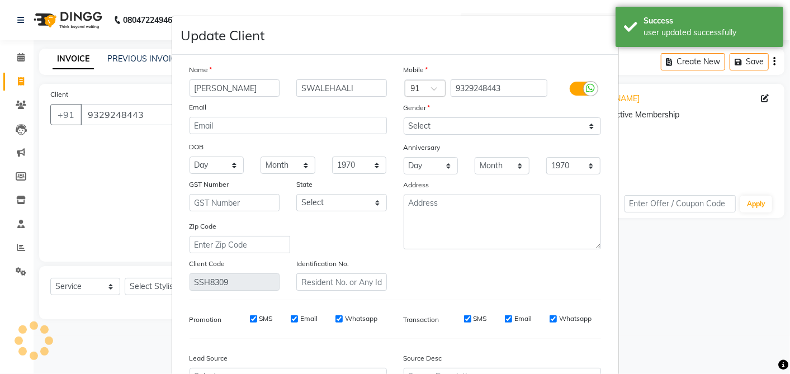
click at [763, 88] on ngb-modal-window "Update Client Name ShALU SWALEHAALI Email DOB Day 01 02 03 04 05 06 07 08 09 10…" at bounding box center [395, 187] width 790 height 374
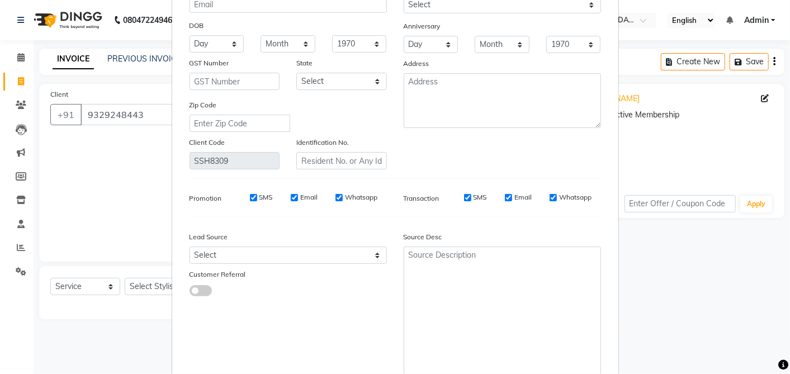
scroll to position [233, 0]
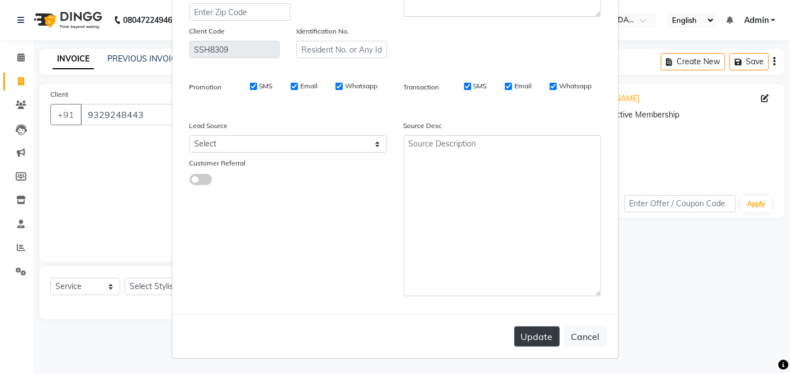
click at [533, 334] on button "Update" at bounding box center [536, 336] width 45 height 20
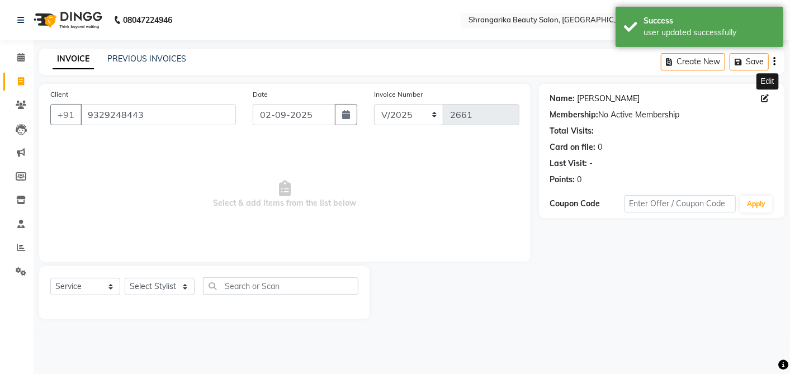
click at [624, 96] on link "Shalu Swalehaali" at bounding box center [608, 99] width 63 height 12
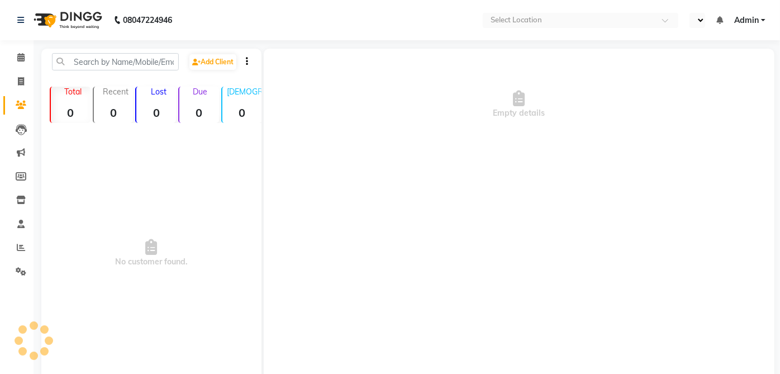
select select "en"
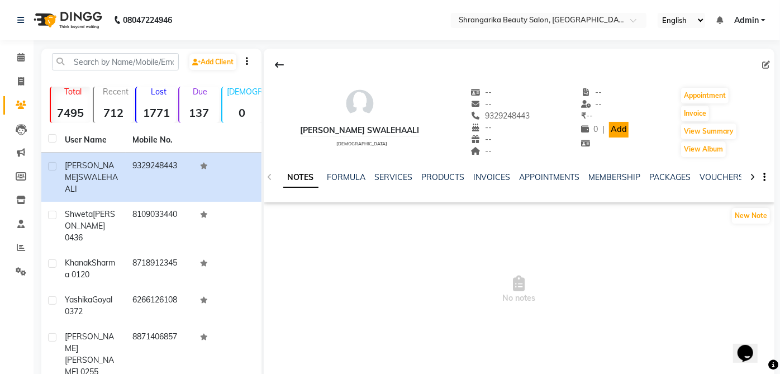
click at [609, 132] on link "Add" at bounding box center [619, 130] width 20 height 16
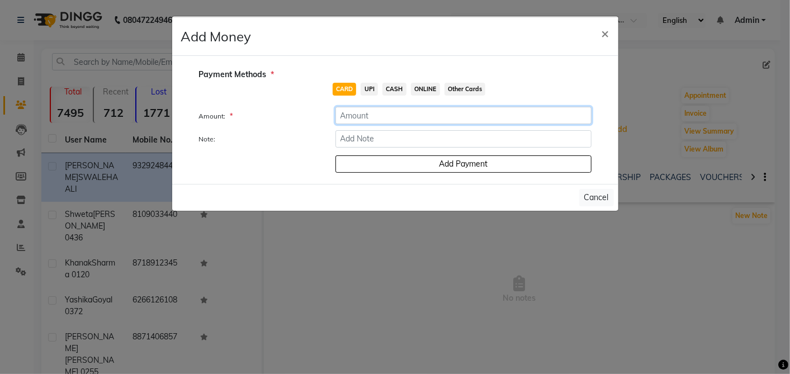
click at [453, 110] on input "number" at bounding box center [463, 115] width 256 height 17
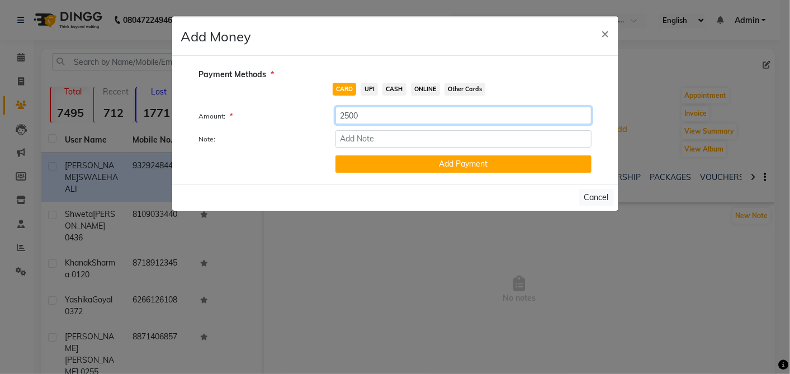
type input "2500"
click at [472, 156] on button "Add Payment" at bounding box center [463, 163] width 256 height 17
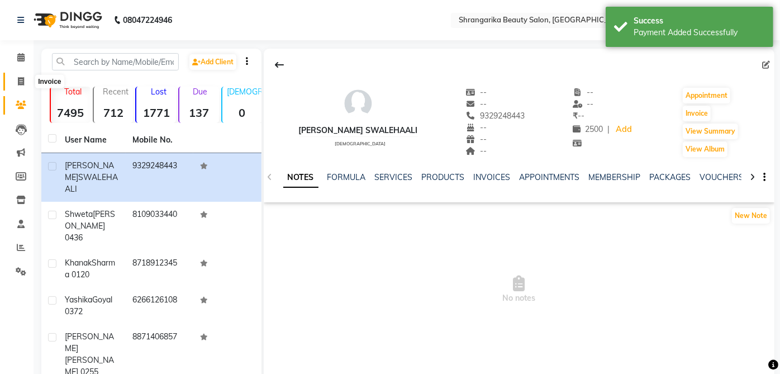
click at [23, 81] on icon at bounding box center [21, 81] width 6 height 8
select select "service"
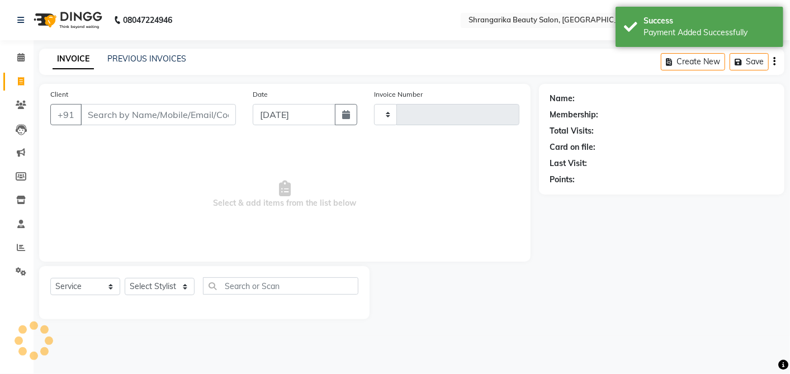
type input "2661"
select select "5168"
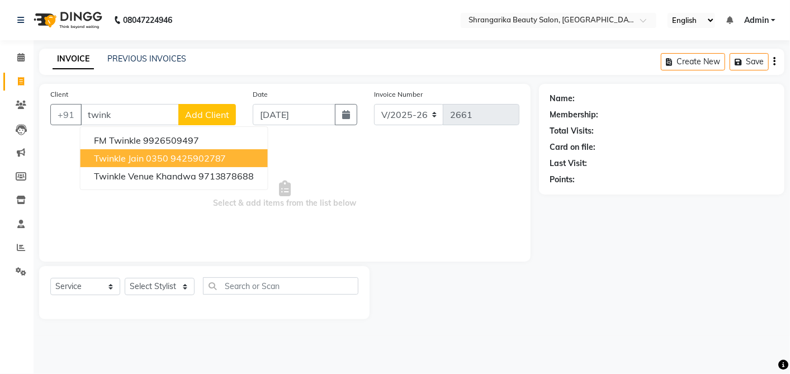
click at [153, 161] on span "Twinkle Jain 0350" at bounding box center [131, 158] width 74 height 11
type input "9425902787"
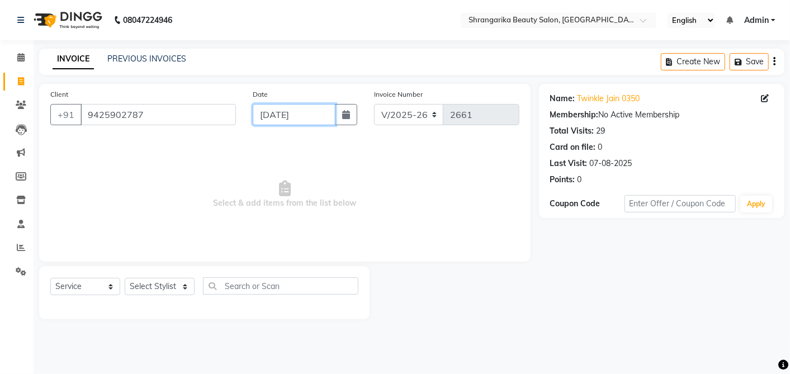
click at [285, 109] on input "[DATE]" at bounding box center [294, 114] width 83 height 21
select select "9"
select select "2025"
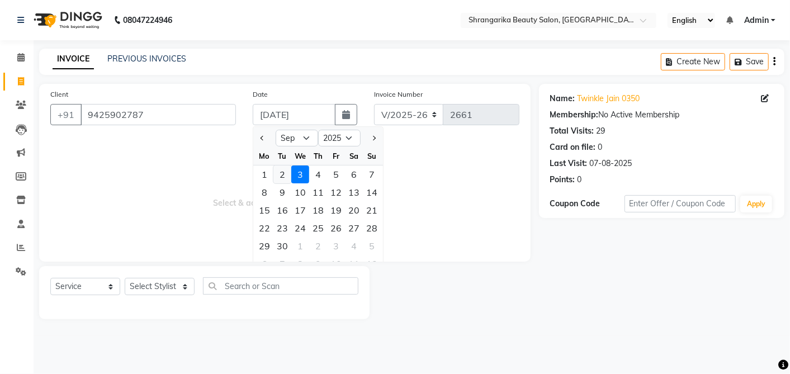
click at [277, 174] on div "2" at bounding box center [282, 174] width 18 height 18
type input "02-09-2025"
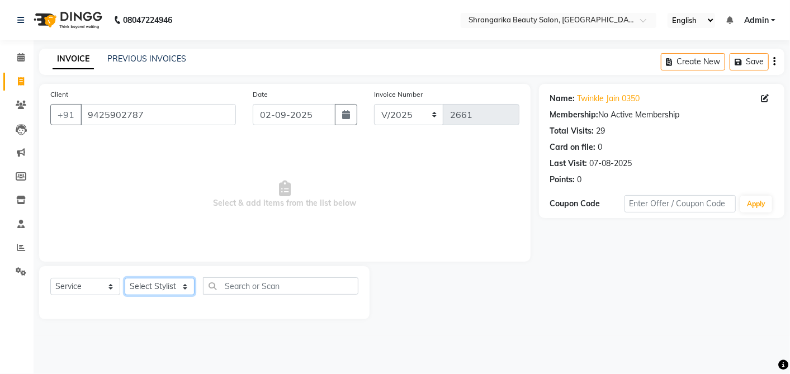
click at [156, 290] on select "Select Stylist aarti ANJALI Anuja Shukla LALITA MANISHA Bhabhi muskan OTHER Par…" at bounding box center [160, 286] width 70 height 17
select select "32949"
click at [125, 278] on select "Select Stylist aarti ANJALI Anuja Shukla LALITA MANISHA Bhabhi muskan OTHER Par…" at bounding box center [160, 286] width 70 height 17
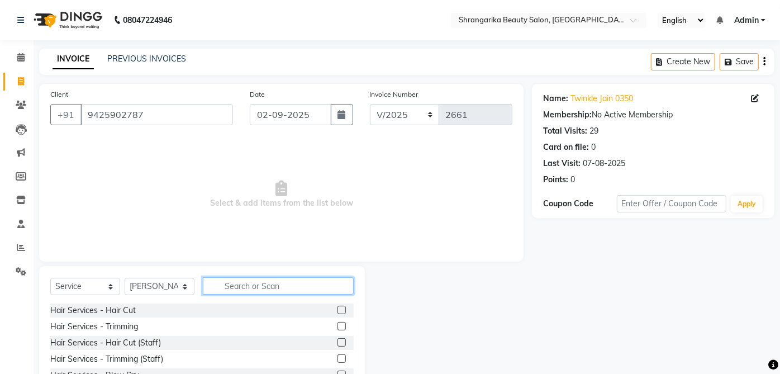
click at [238, 287] on input "text" at bounding box center [278, 285] width 151 height 17
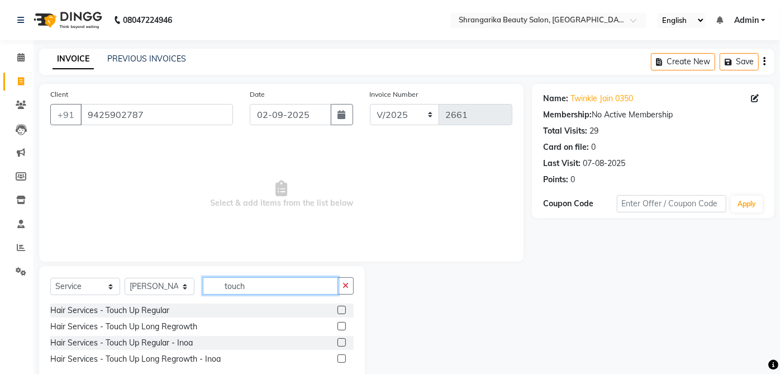
scroll to position [26, 0]
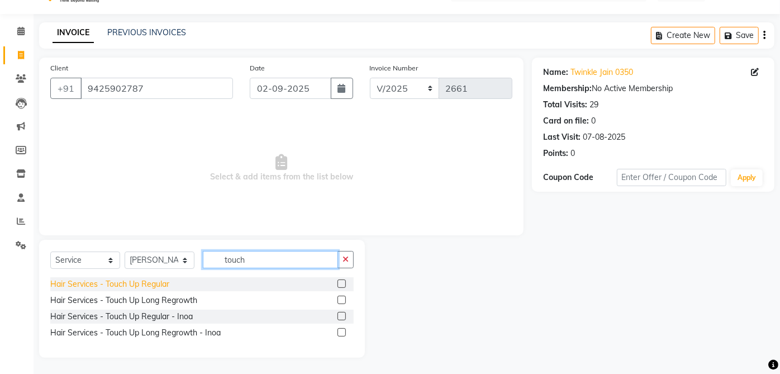
type input "touch"
click at [159, 283] on div "Hair Services - Touch Up Regular" at bounding box center [109, 284] width 119 height 12
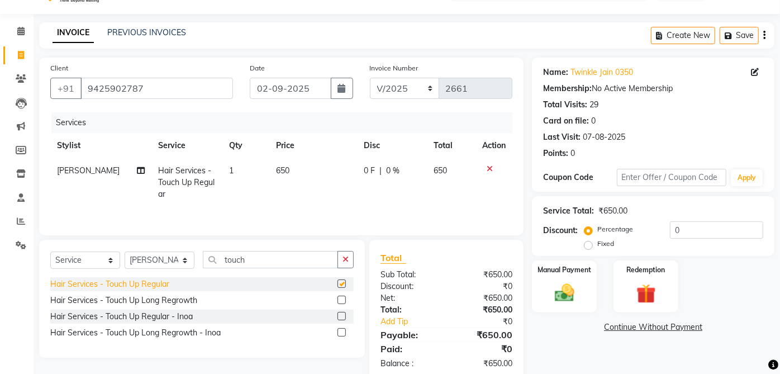
checkbox input "false"
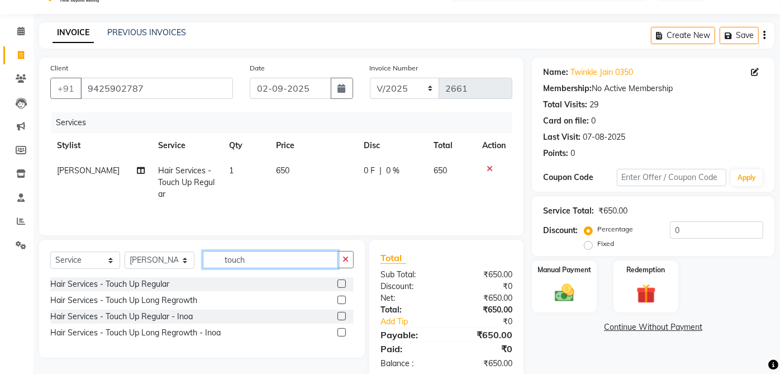
click at [269, 255] on input "touch" at bounding box center [270, 259] width 135 height 17
type input "t"
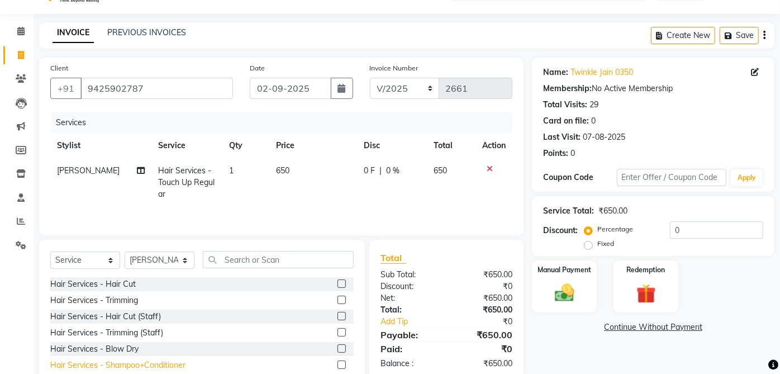
click at [158, 364] on div "Hair Services - Shampoo+Conditioner" at bounding box center [117, 365] width 135 height 12
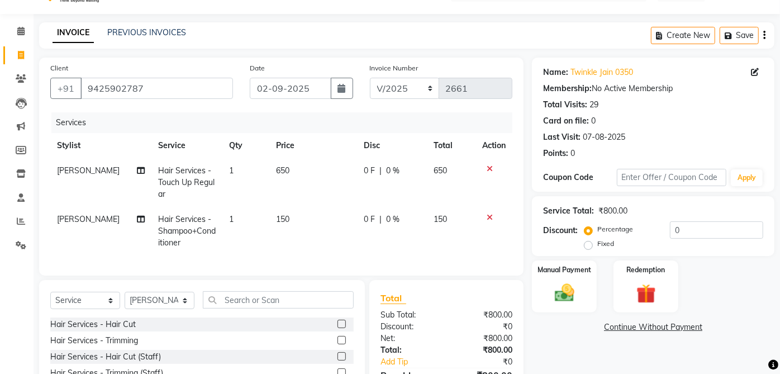
checkbox input "false"
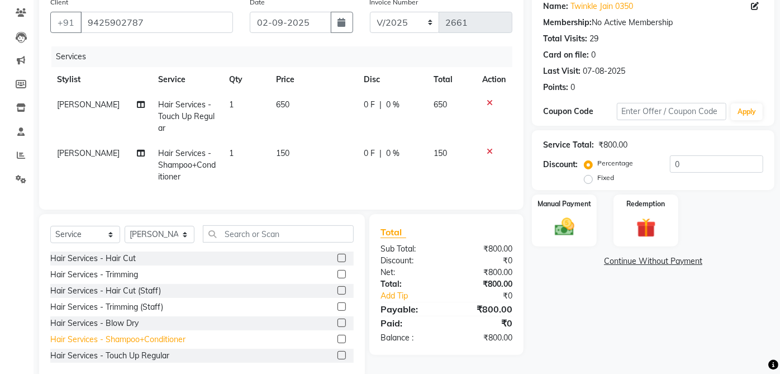
scroll to position [123, 0]
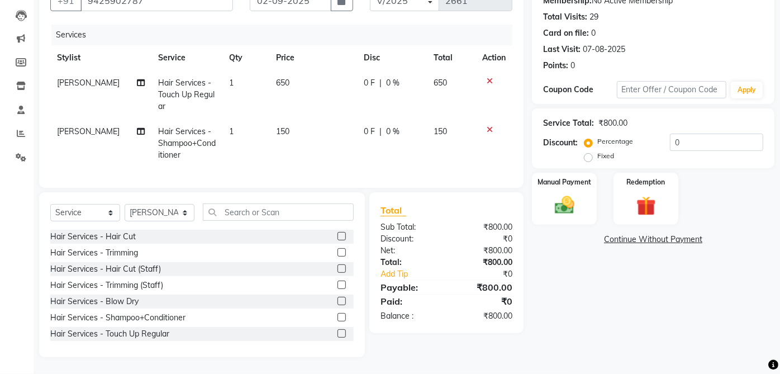
click at [690, 234] on link "Continue Without Payment" at bounding box center [653, 240] width 238 height 12
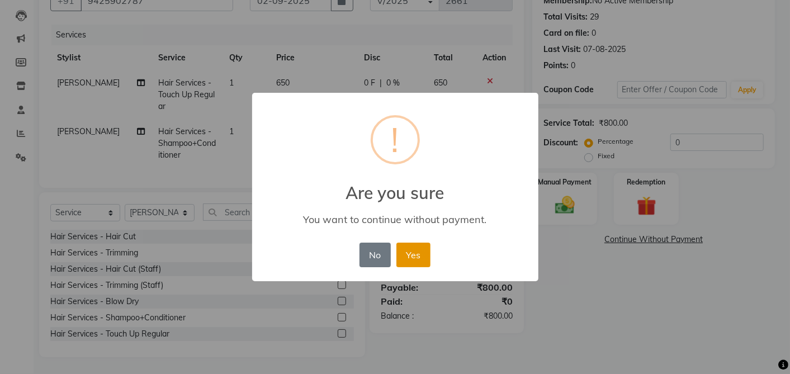
click at [407, 264] on button "Yes" at bounding box center [413, 255] width 34 height 25
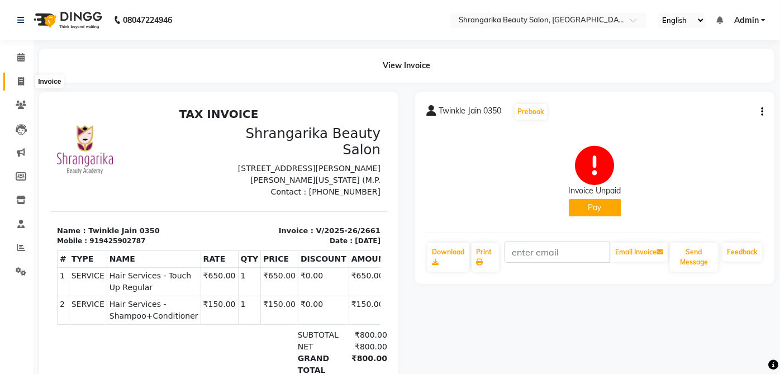
click at [22, 76] on span at bounding box center [21, 81] width 20 height 13
select select "5168"
select select "service"
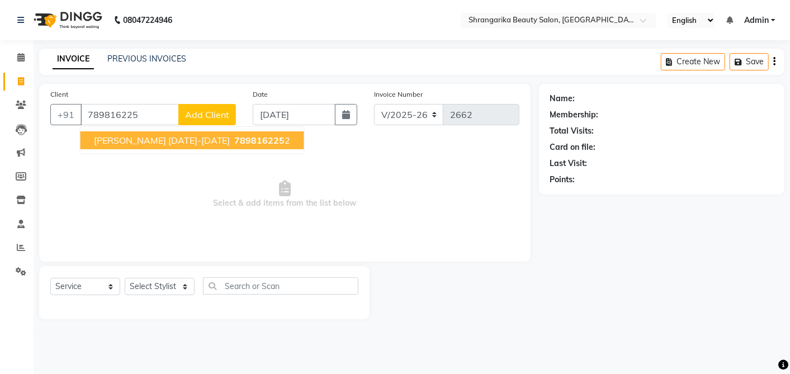
click at [129, 137] on span "Karishma Tharani 19-20 March" at bounding box center [162, 140] width 136 height 11
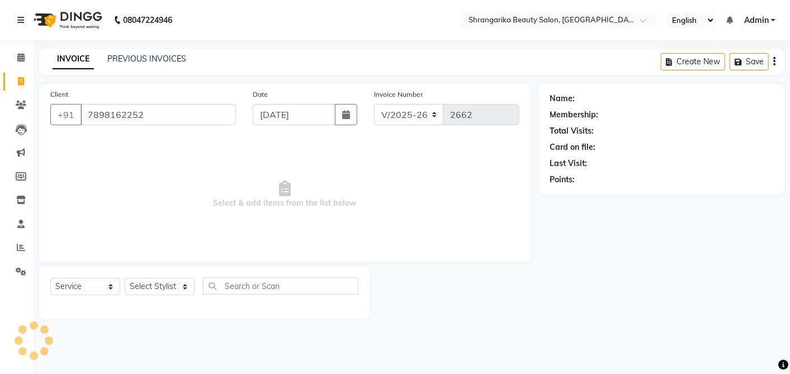
type input "7898162252"
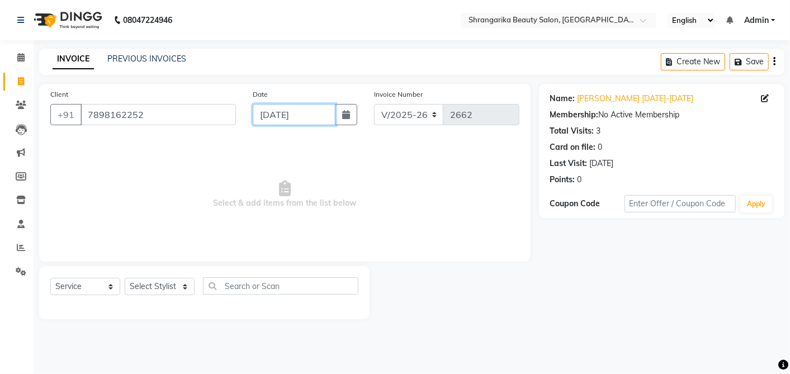
click at [284, 116] on input "[DATE]" at bounding box center [294, 114] width 83 height 21
select select "9"
select select "2025"
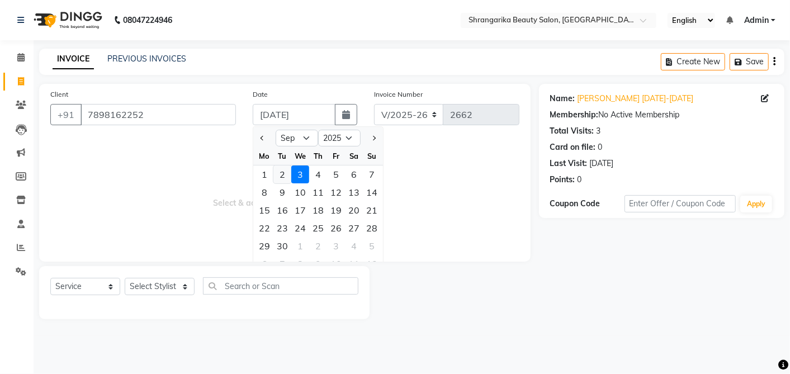
click at [284, 182] on div "2" at bounding box center [282, 174] width 18 height 18
type input "02-09-2025"
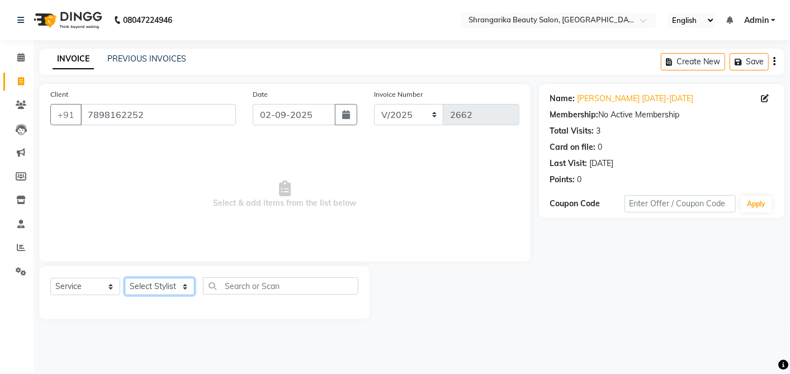
click at [146, 287] on select "Select Stylist aarti ANJALI Anuja Shukla LALITA MANISHA Bhabhi muskan OTHER Par…" at bounding box center [160, 286] width 70 height 17
select select "47063"
click at [125, 278] on select "Select Stylist aarti ANJALI Anuja Shukla LALITA MANISHA Bhabhi muskan OTHER Par…" at bounding box center [160, 286] width 70 height 17
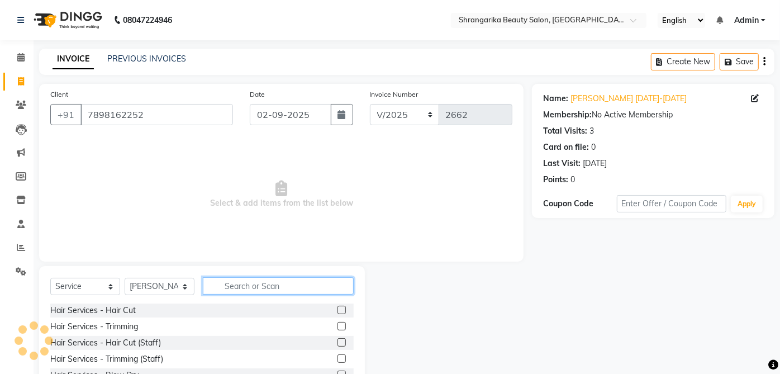
click at [298, 286] on input "text" at bounding box center [278, 285] width 151 height 17
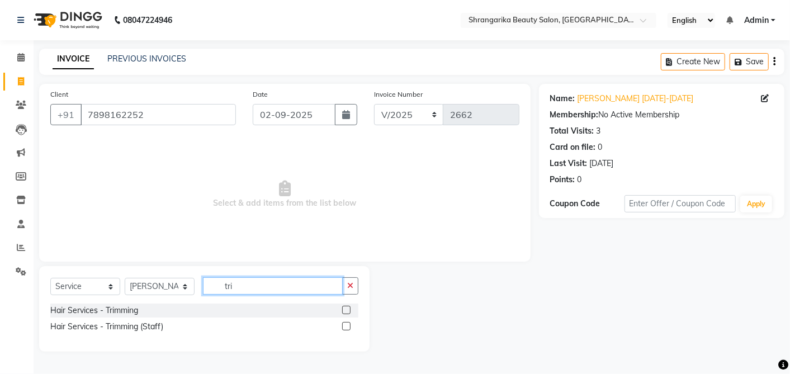
type input "tri"
click at [136, 311] on div "Hair Services - Trimming" at bounding box center [94, 311] width 88 height 12
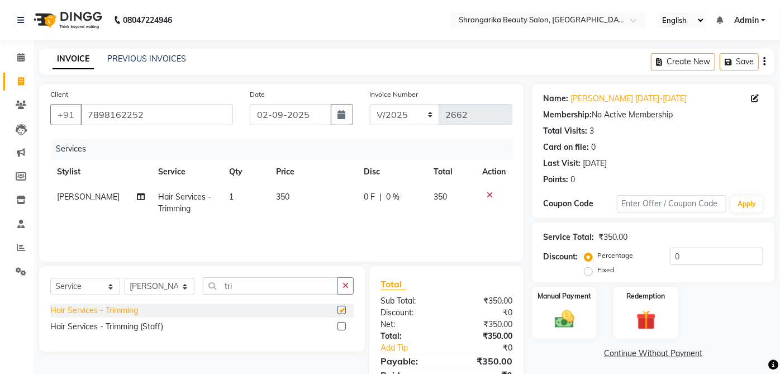
checkbox input "false"
click at [155, 330] on div "Hair Services - Trimming (Staff)" at bounding box center [106, 327] width 113 height 12
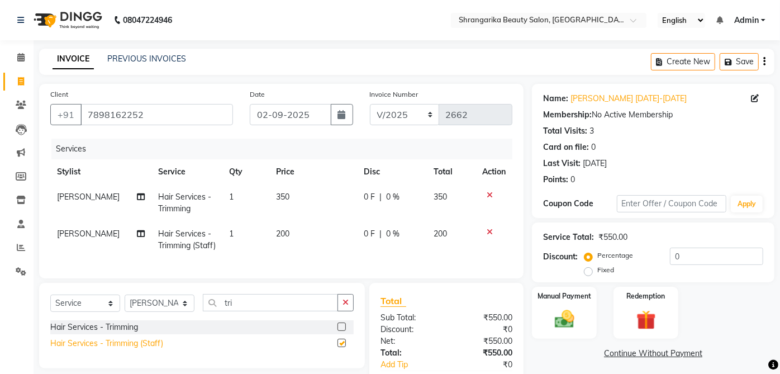
checkbox input "false"
click at [487, 193] on icon at bounding box center [490, 195] width 6 height 8
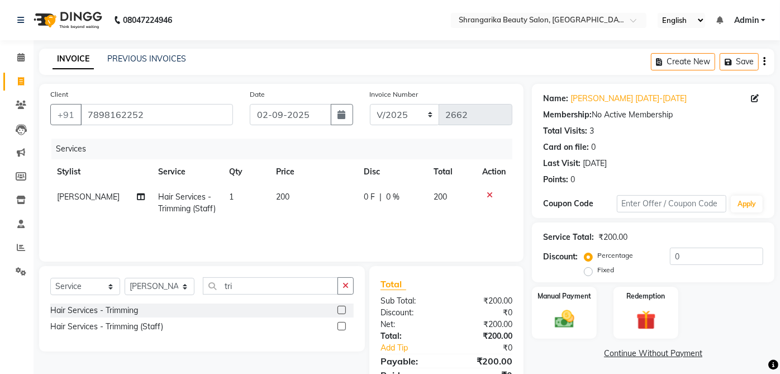
click at [277, 202] on td "200" at bounding box center [313, 202] width 88 height 37
select select "47063"
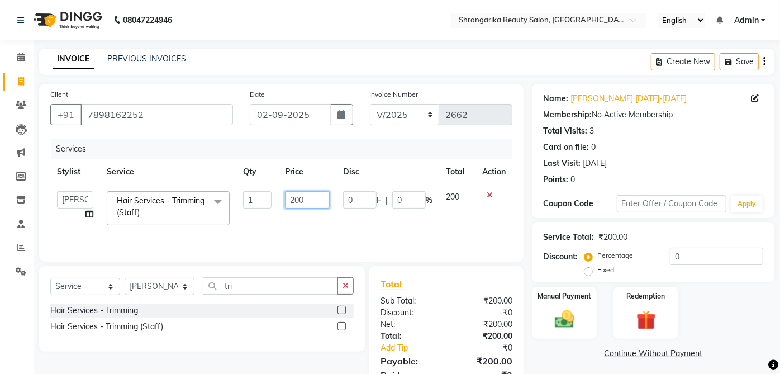
click at [296, 204] on input "200" at bounding box center [307, 199] width 45 height 17
click at [303, 195] on input "200" at bounding box center [307, 199] width 45 height 17
click at [301, 200] on input "200" at bounding box center [307, 199] width 45 height 17
type input "250"
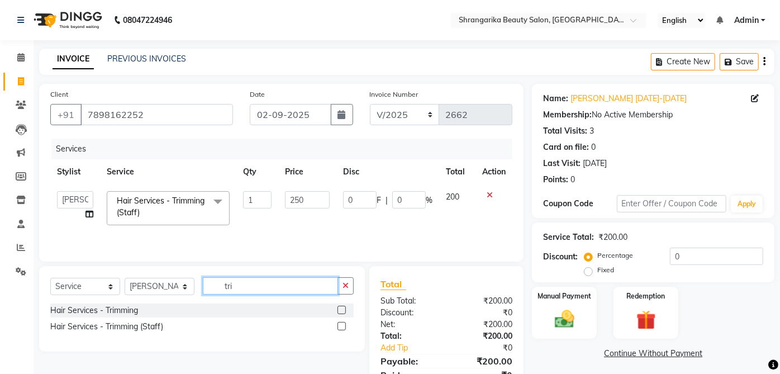
click at [281, 287] on input "tri" at bounding box center [270, 285] width 135 height 17
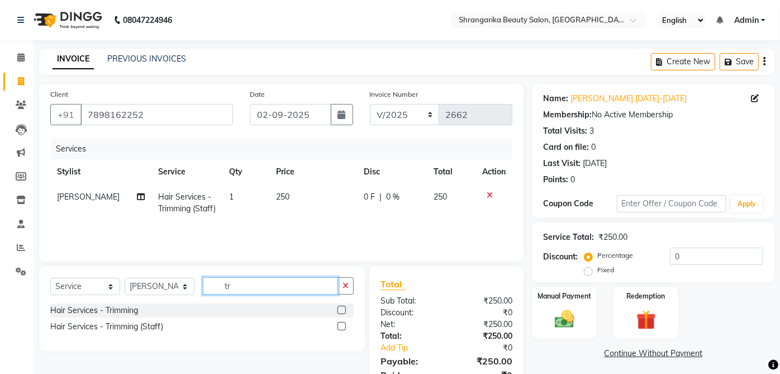
type input "t"
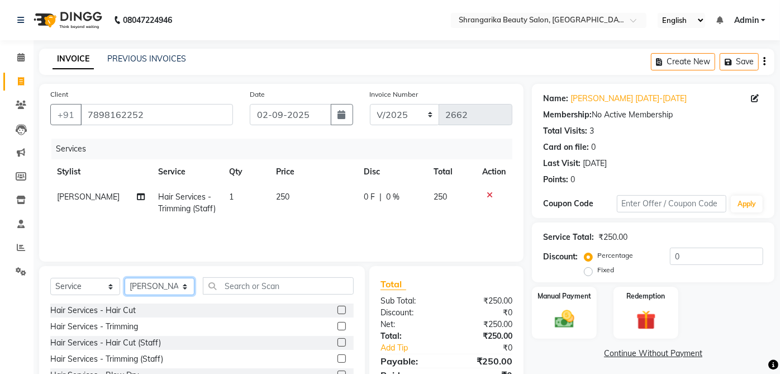
click at [153, 290] on select "Select Stylist aarti ANJALI Anuja Shukla LALITA MANISHA Bhabhi muskan OTHER Par…" at bounding box center [160, 286] width 70 height 17
select select "32878"
click at [125, 278] on select "Select Stylist aarti ANJALI Anuja Shukla LALITA MANISHA Bhabhi muskan OTHER Par…" at bounding box center [160, 286] width 70 height 17
click at [78, 281] on select "Select Service Product Membership Package Voucher Prepaid Gift Card" at bounding box center [85, 286] width 70 height 17
select select "product"
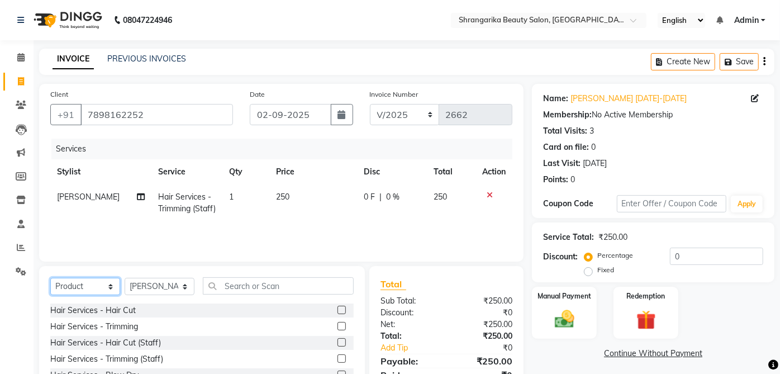
click at [50, 278] on select "Select Service Product Membership Package Voucher Prepaid Gift Card" at bounding box center [85, 286] width 70 height 17
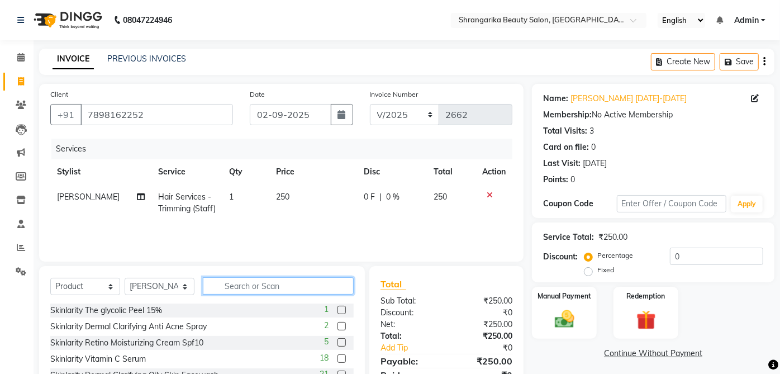
click at [236, 284] on input "text" at bounding box center [278, 285] width 151 height 17
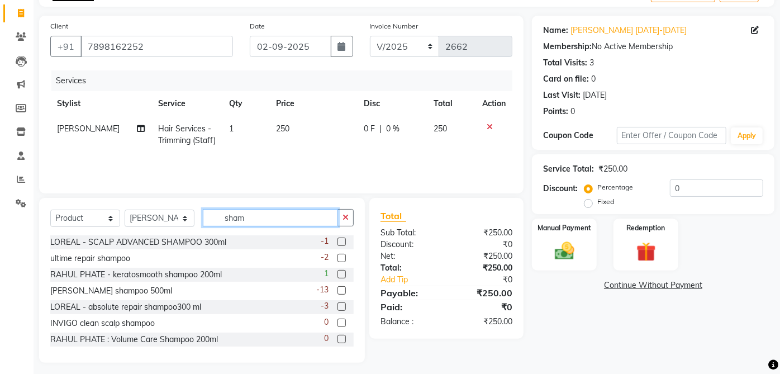
scroll to position [73, 0]
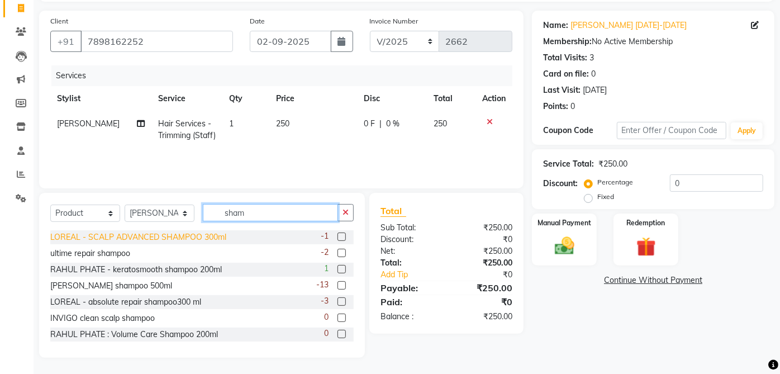
type input "sham"
click at [206, 238] on div "LOREAL - SCALP ADVANCED SHAMPOO 300ml" at bounding box center [138, 237] width 176 height 12
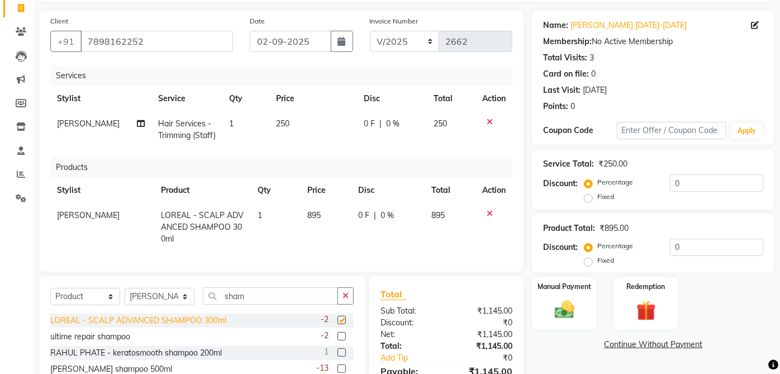
checkbox input "false"
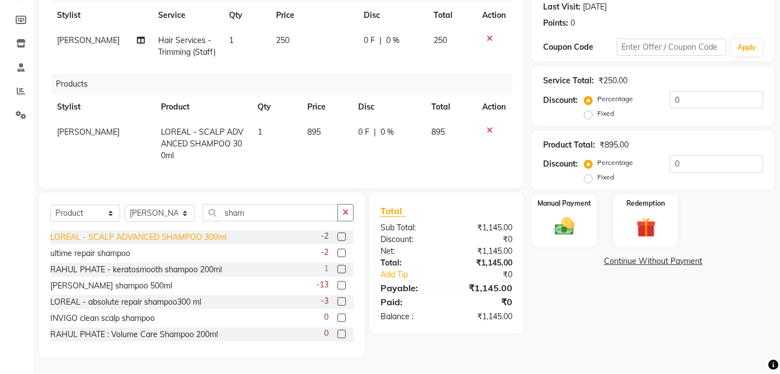
scroll to position [159, 0]
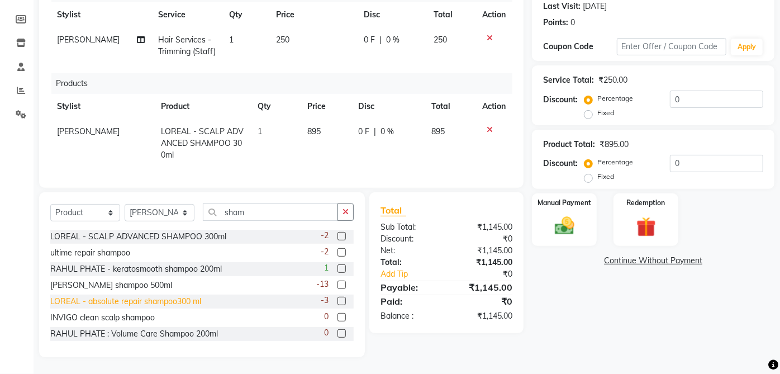
click at [183, 307] on div "LOREAL - absolute repair shampoo300 ml" at bounding box center [125, 302] width 151 height 12
checkbox input "false"
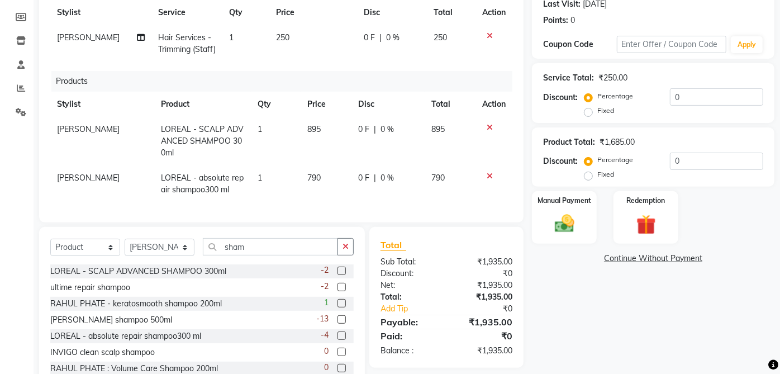
click at [501, 121] on td at bounding box center [494, 141] width 37 height 49
click at [489, 127] on icon at bounding box center [490, 128] width 6 height 8
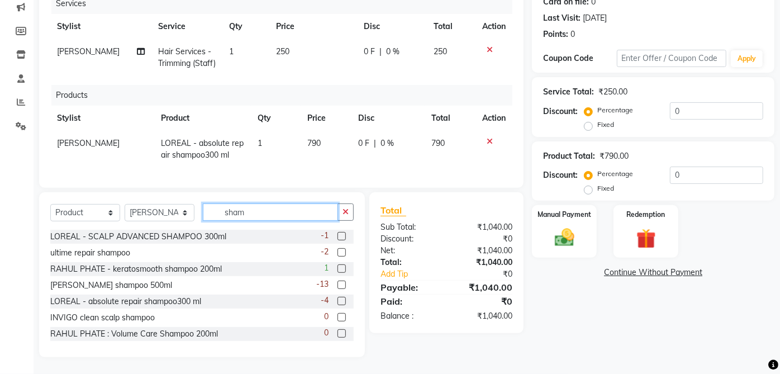
click at [282, 208] on input "sham" at bounding box center [270, 211] width 135 height 17
type input "s"
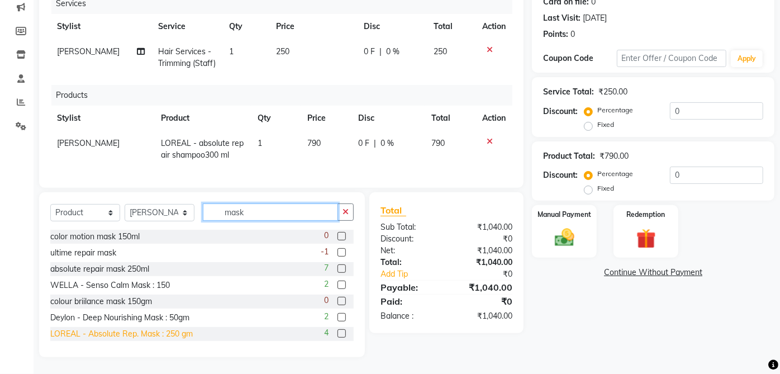
type input "mask"
click at [162, 329] on div "LOREAL - Absolute Rep. Mask : 250 gm" at bounding box center [121, 334] width 143 height 12
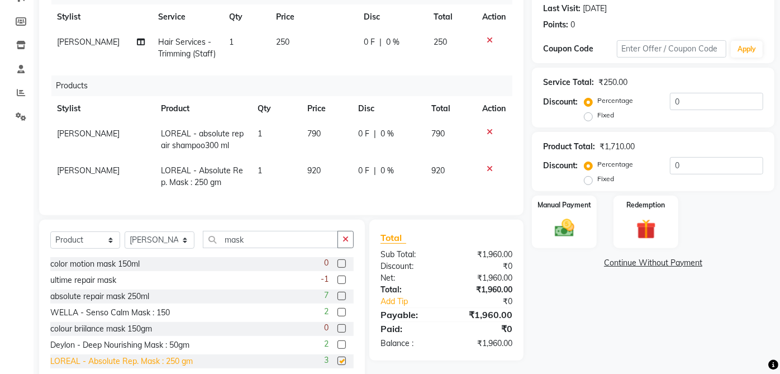
checkbox input "false"
click at [317, 170] on span "920" at bounding box center [313, 170] width 13 height 10
select select "32878"
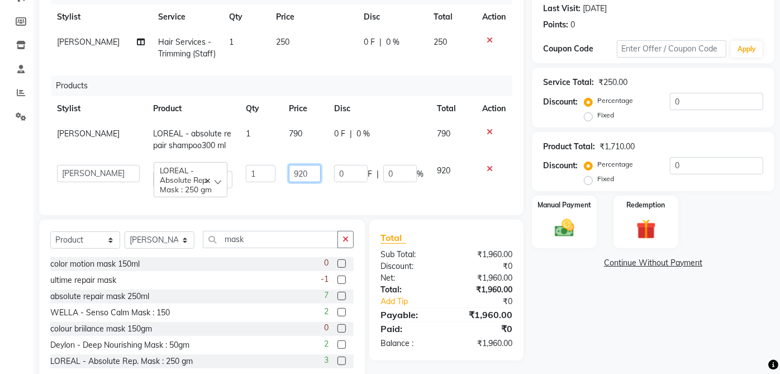
click at [296, 174] on input "920" at bounding box center [305, 173] width 32 height 17
click at [297, 172] on input "920" at bounding box center [305, 173] width 32 height 17
click at [311, 172] on input "920" at bounding box center [305, 173] width 32 height 17
type input "975"
click at [598, 327] on div "Name: Karishma Tharani 19-20 March Membership: No Active Membership Total Visit…" at bounding box center [657, 157] width 251 height 456
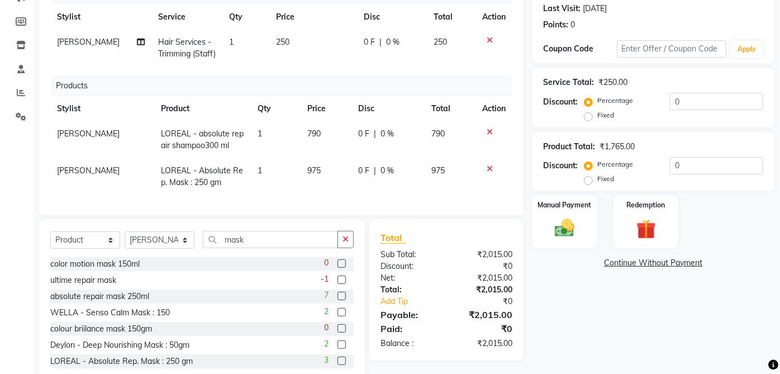
click at [578, 227] on img at bounding box center [565, 228] width 32 height 22
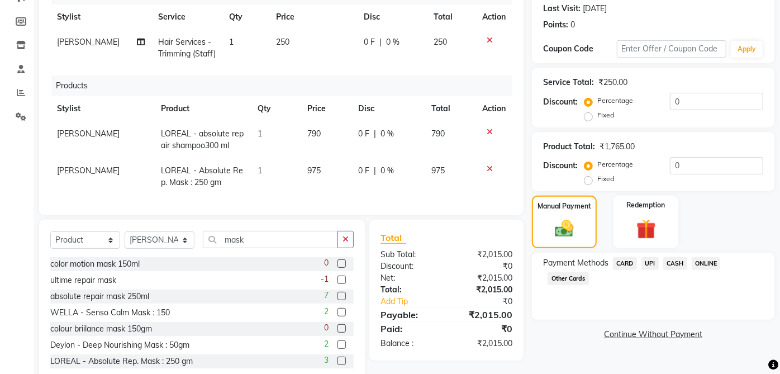
click at [650, 259] on span "UPI" at bounding box center [650, 263] width 17 height 13
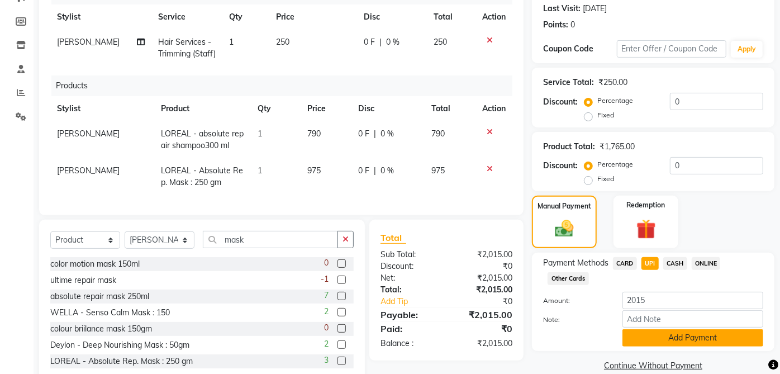
click at [690, 336] on button "Add Payment" at bounding box center [693, 337] width 141 height 17
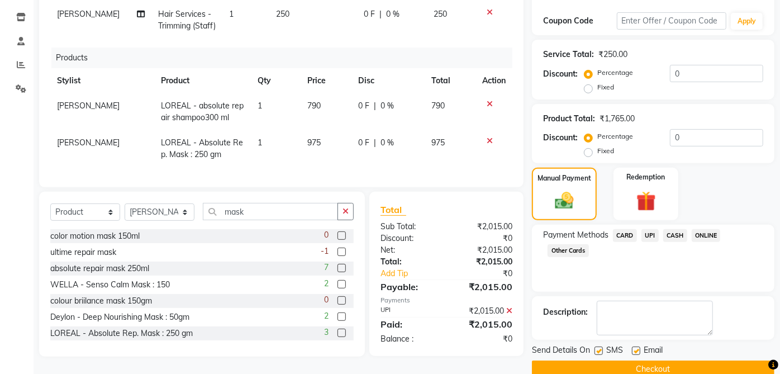
scroll to position [202, 0]
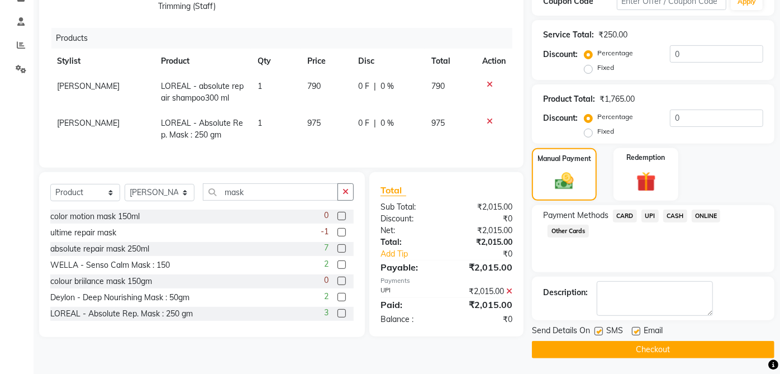
click at [637, 330] on label at bounding box center [636, 331] width 8 height 8
click at [637, 330] on input "checkbox" at bounding box center [635, 331] width 7 height 7
checkbox input "false"
click at [599, 330] on label at bounding box center [599, 331] width 8 height 8
click at [599, 330] on input "checkbox" at bounding box center [598, 331] width 7 height 7
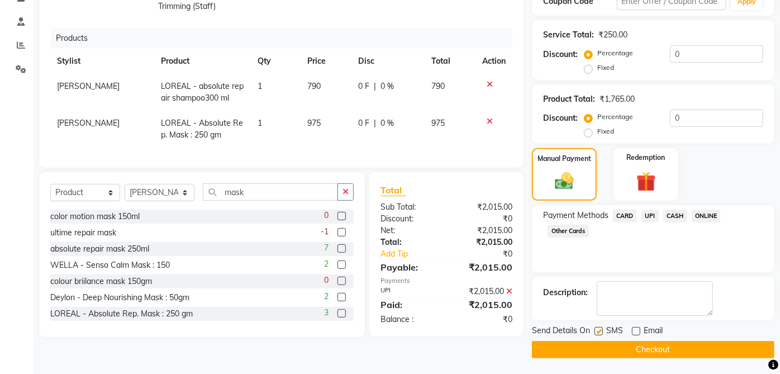
checkbox input "false"
click at [663, 354] on button "Checkout" at bounding box center [653, 349] width 243 height 17
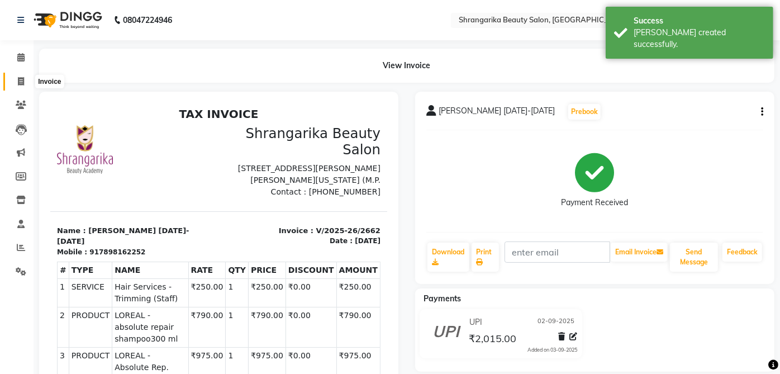
click at [19, 75] on span at bounding box center [21, 81] width 20 height 13
select select "service"
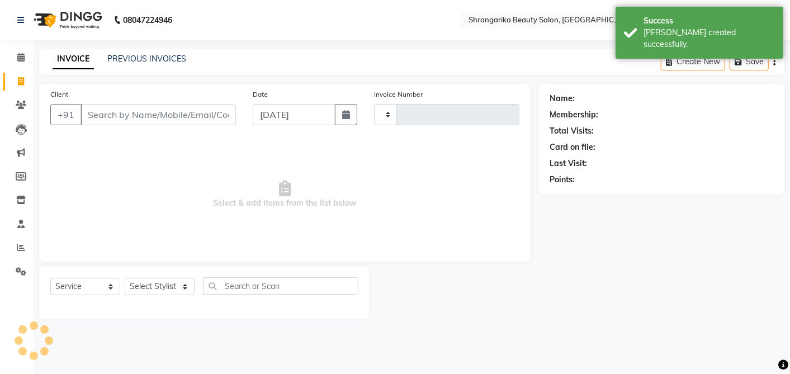
type input "2663"
select select "5168"
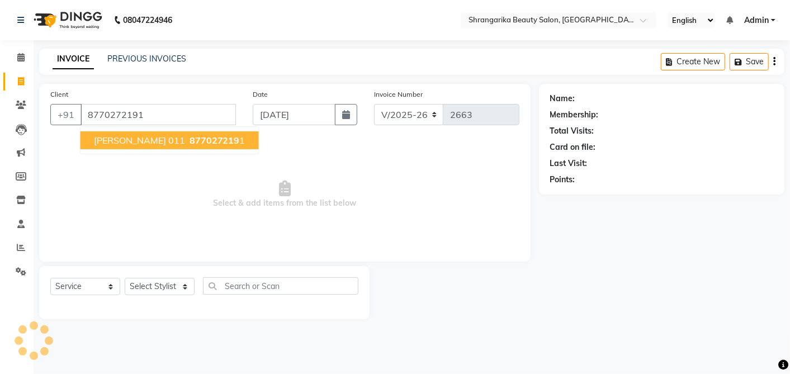
type input "8770272191"
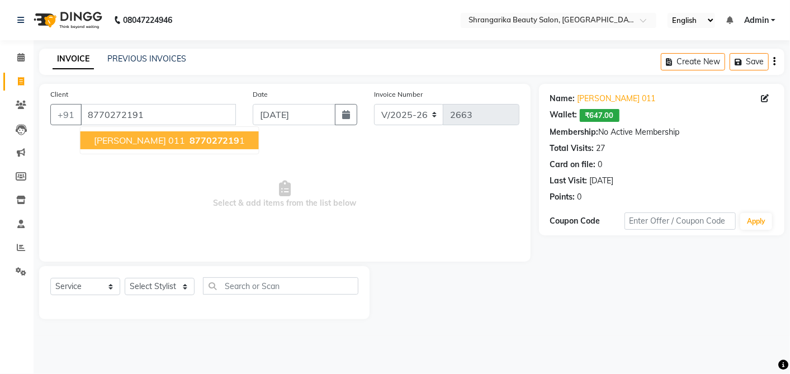
click at [189, 140] on span "877027219" at bounding box center [214, 140] width 50 height 11
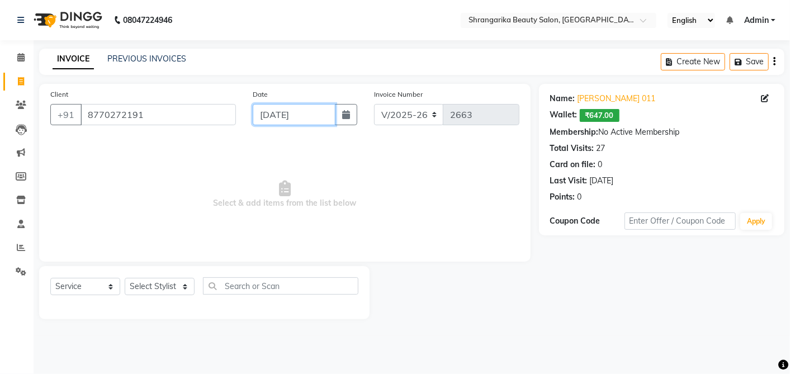
click at [307, 122] on input "[DATE]" at bounding box center [294, 114] width 83 height 21
select select "9"
select select "2025"
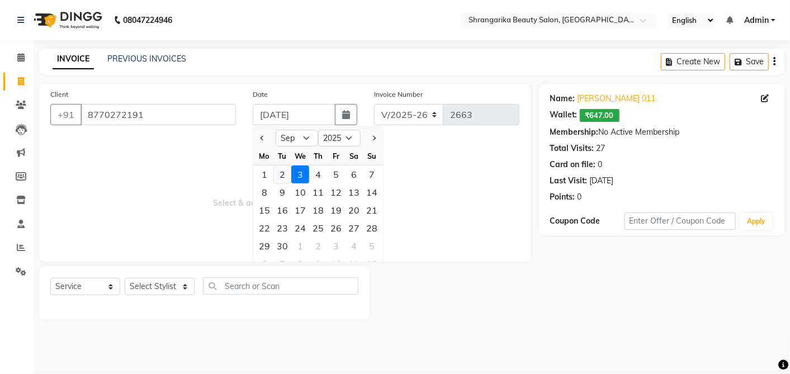
click at [287, 180] on div "2" at bounding box center [282, 174] width 18 height 18
type input "02-09-2025"
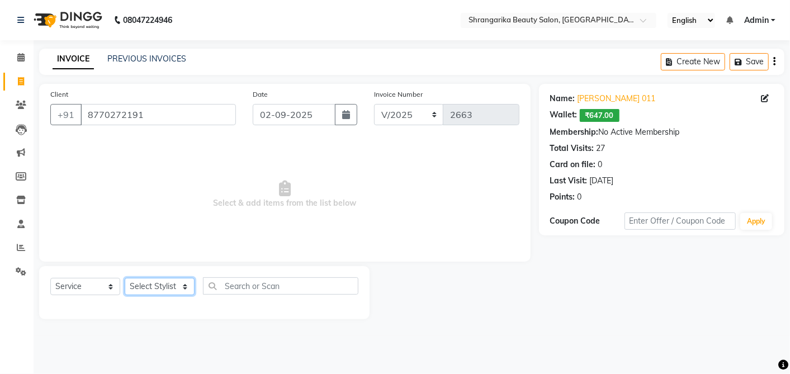
click at [158, 284] on select "Select Stylist aarti ANJALI Anuja Shukla LALITA MANISHA Bhabhi muskan OTHER Par…" at bounding box center [160, 286] width 70 height 17
select select "32947"
click at [125, 278] on select "Select Stylist aarti ANJALI Anuja Shukla LALITA MANISHA Bhabhi muskan OTHER Par…" at bounding box center [160, 286] width 70 height 17
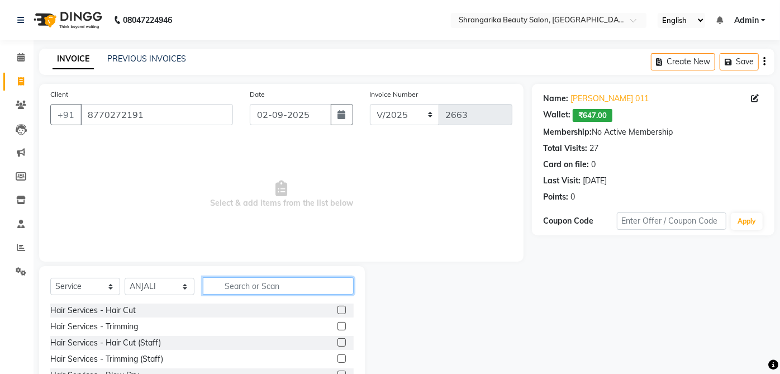
click at [270, 289] on input "text" at bounding box center [278, 285] width 151 height 17
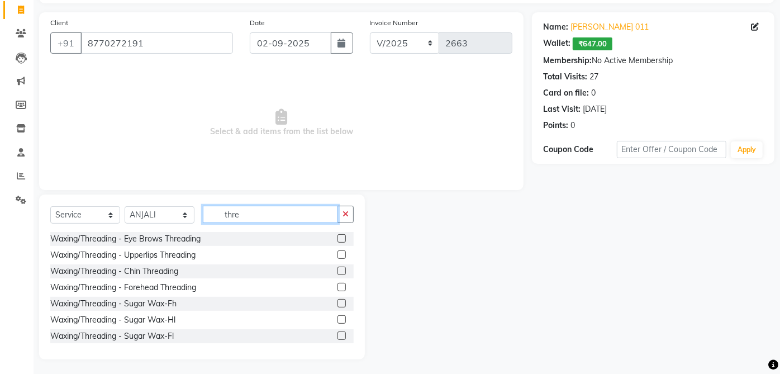
scroll to position [73, 0]
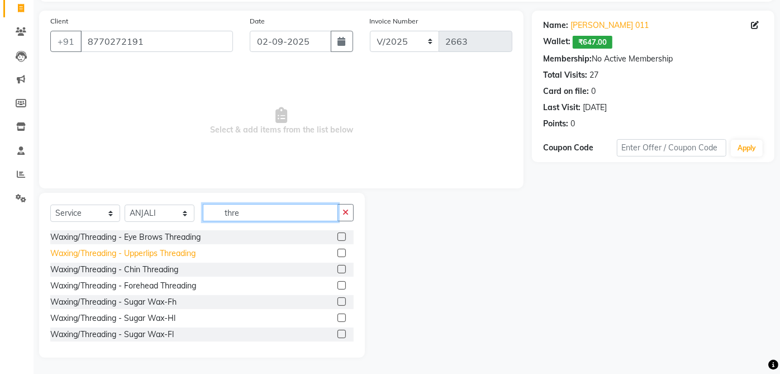
type input "thre"
click at [190, 255] on div "Waxing/Threading - Upperlips Threading" at bounding box center [122, 254] width 145 height 12
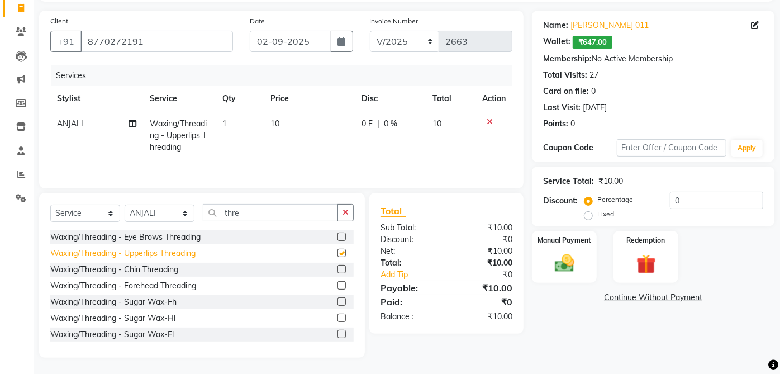
checkbox input "false"
click at [565, 254] on img at bounding box center [564, 263] width 33 height 23
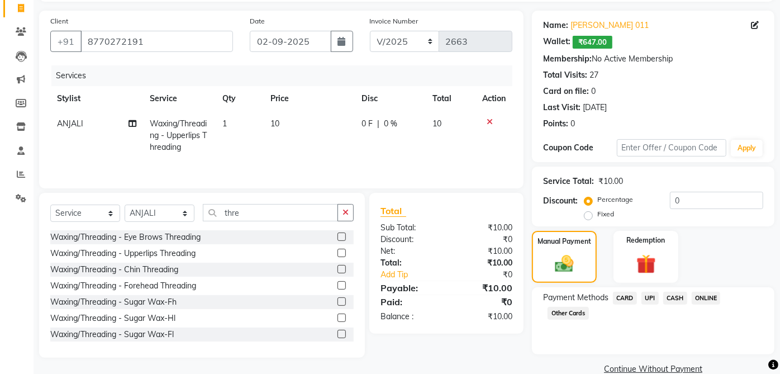
click at [656, 300] on span "UPI" at bounding box center [650, 298] width 17 height 13
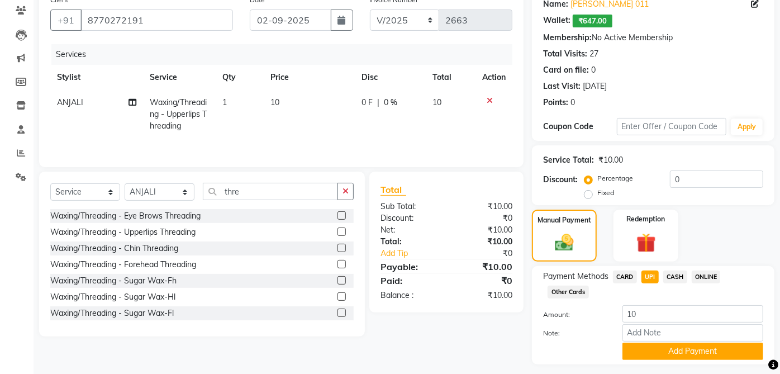
scroll to position [124, 0]
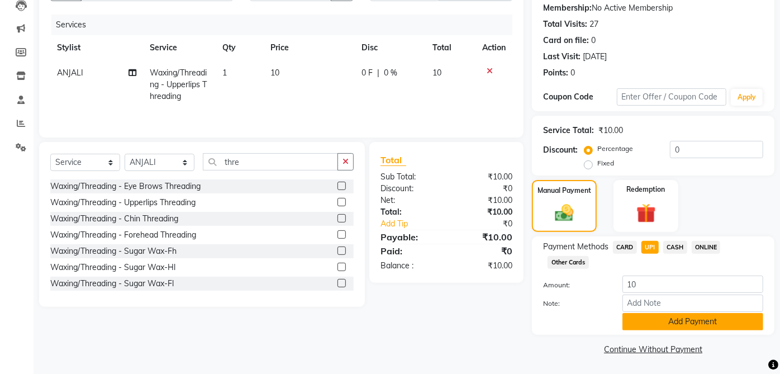
click at [684, 319] on button "Add Payment" at bounding box center [693, 321] width 141 height 17
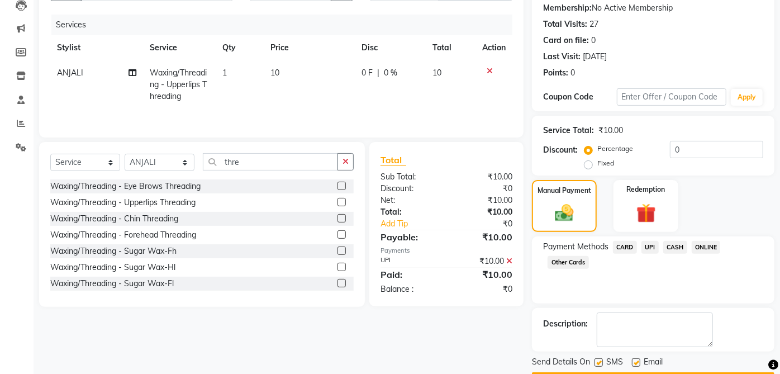
scroll to position [155, 0]
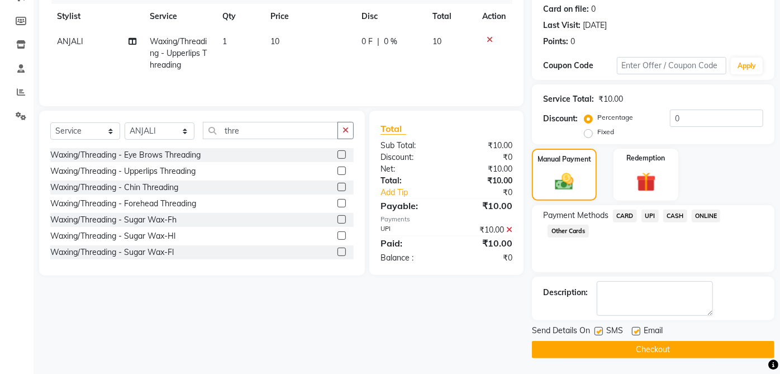
click at [637, 330] on label at bounding box center [636, 331] width 8 height 8
click at [637, 330] on input "checkbox" at bounding box center [635, 331] width 7 height 7
checkbox input "false"
click at [599, 330] on label at bounding box center [599, 331] width 8 height 8
click at [599, 330] on input "checkbox" at bounding box center [598, 331] width 7 height 7
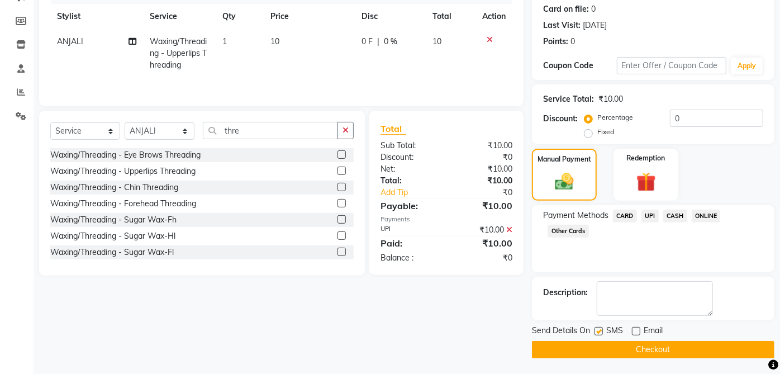
checkbox input "false"
click at [649, 351] on button "Checkout" at bounding box center [653, 349] width 243 height 17
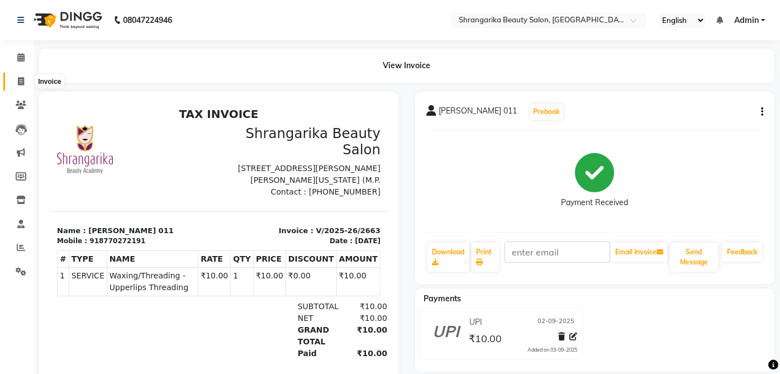
click at [22, 81] on icon at bounding box center [21, 81] width 6 height 8
select select "service"
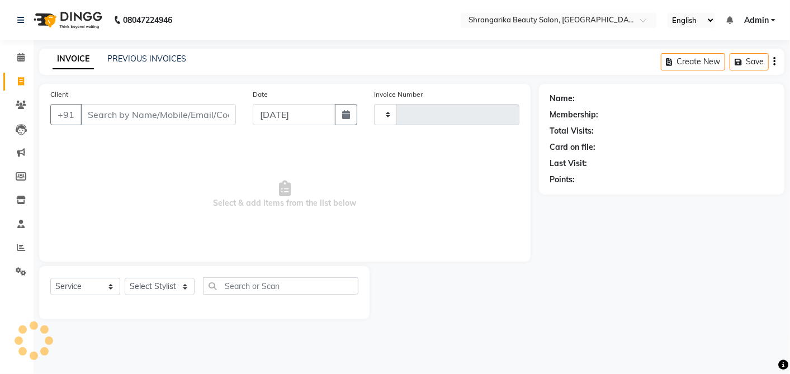
type input "2664"
select select "5168"
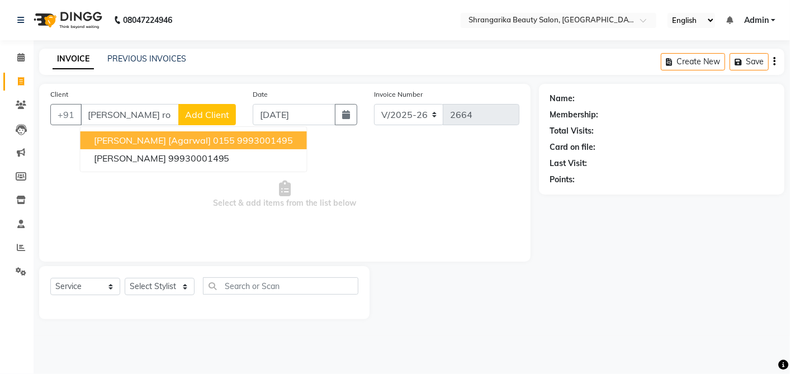
click at [238, 140] on ngb-highlight "9993001495" at bounding box center [266, 140] width 56 height 11
type input "9993001495"
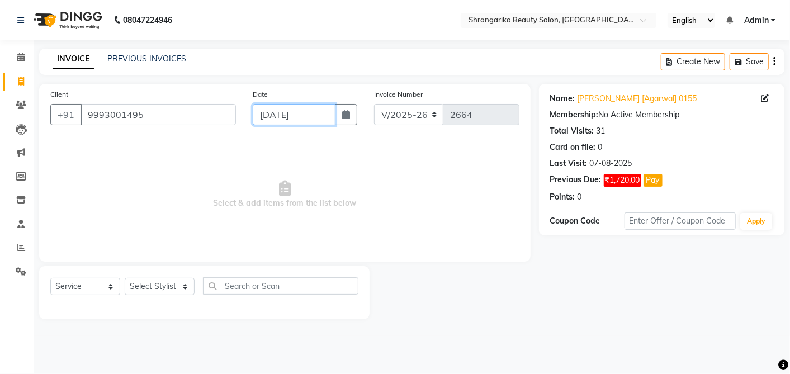
click at [285, 107] on input "[DATE]" at bounding box center [294, 114] width 83 height 21
select select "9"
select select "2025"
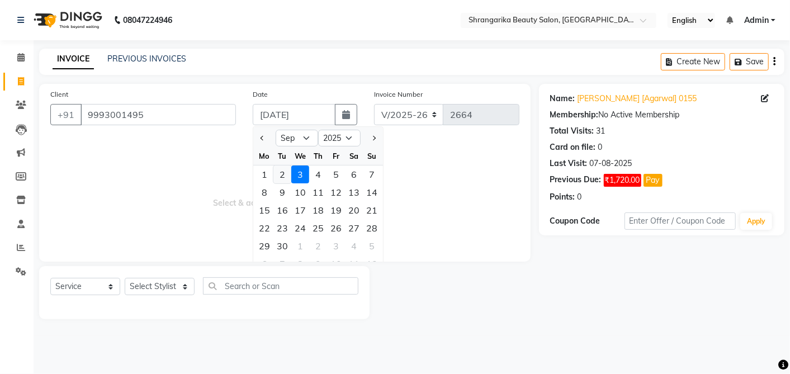
click at [283, 170] on div "2" at bounding box center [282, 174] width 18 height 18
type input "02-09-2025"
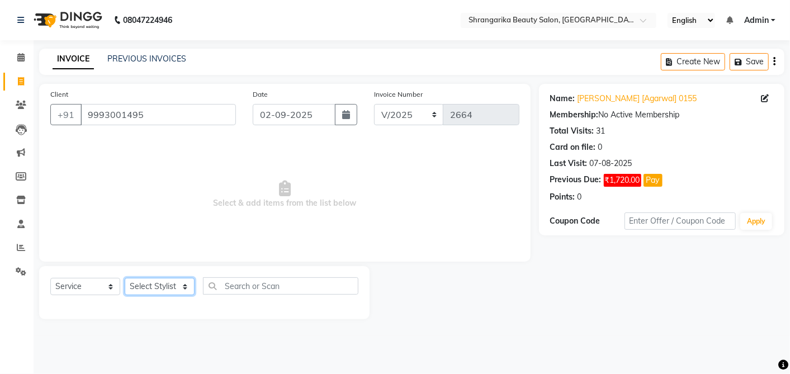
click at [168, 284] on select "Select Stylist aarti ANJALI Anuja Shukla LALITA MANISHA Bhabhi muskan OTHER Par…" at bounding box center [160, 286] width 70 height 17
select select "47063"
click at [125, 278] on select "Select Stylist aarti ANJALI Anuja Shukla LALITA MANISHA Bhabhi muskan OTHER Par…" at bounding box center [160, 286] width 70 height 17
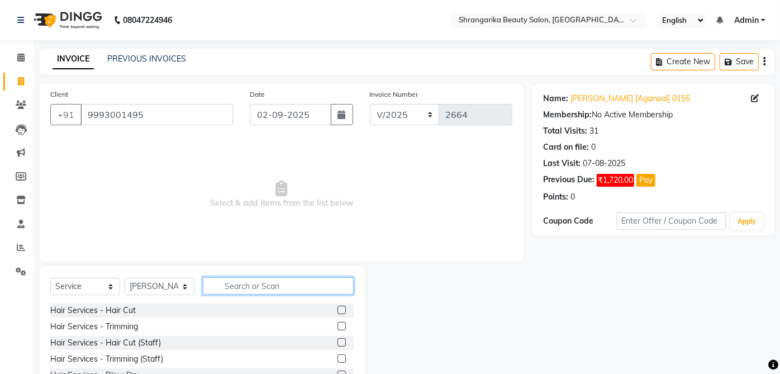
click at [258, 286] on input "text" at bounding box center [278, 285] width 151 height 17
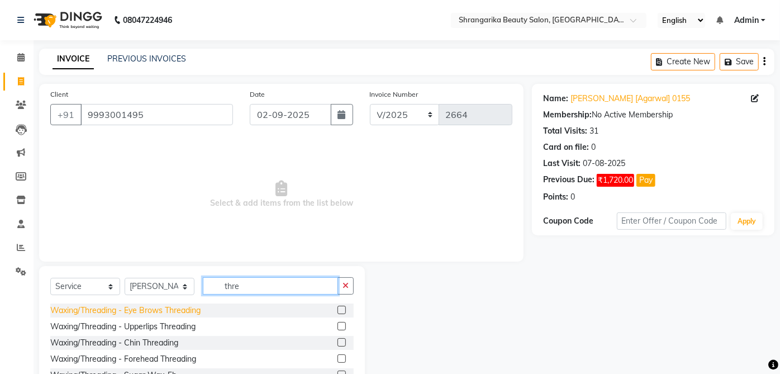
type input "thre"
click at [196, 313] on div "Waxing/Threading - Eye Brows Threading" at bounding box center [125, 311] width 150 height 12
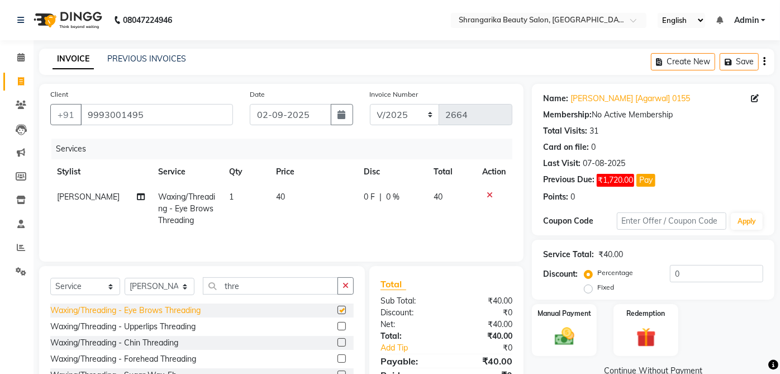
checkbox input "false"
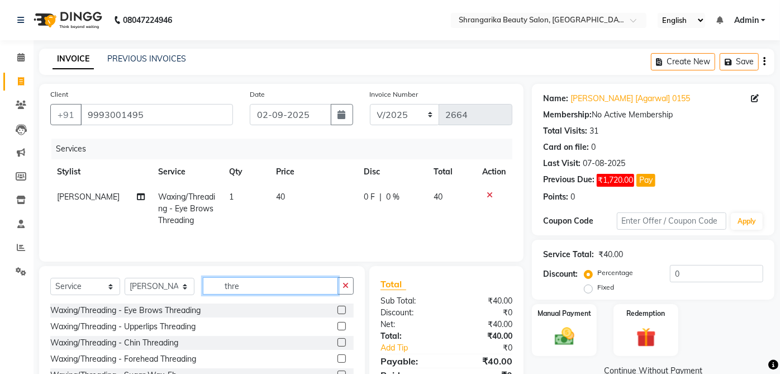
click at [273, 291] on input "thre" at bounding box center [270, 285] width 135 height 17
type input "t"
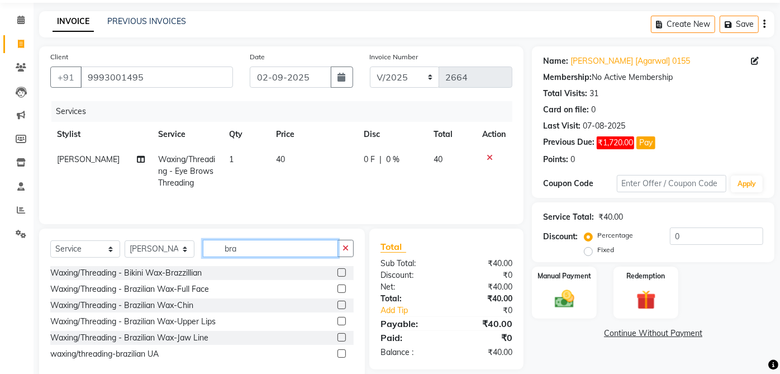
scroll to position [60, 0]
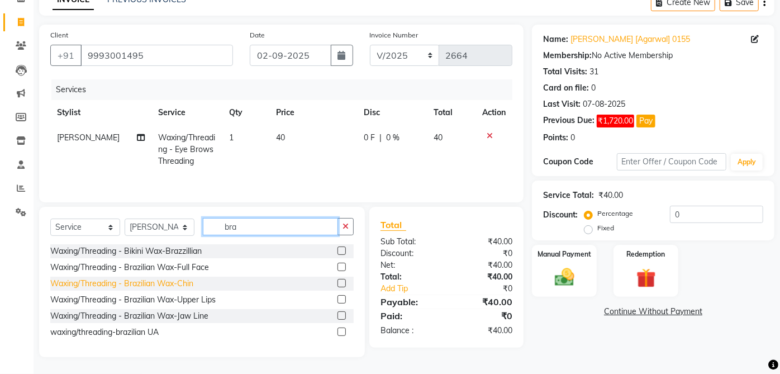
type input "bra"
click at [181, 282] on div "Waxing/Threading - Brazilian Wax-Chin" at bounding box center [121, 284] width 143 height 12
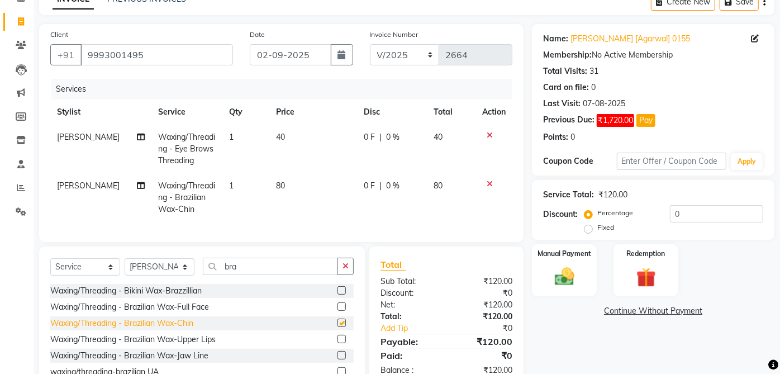
checkbox input "false"
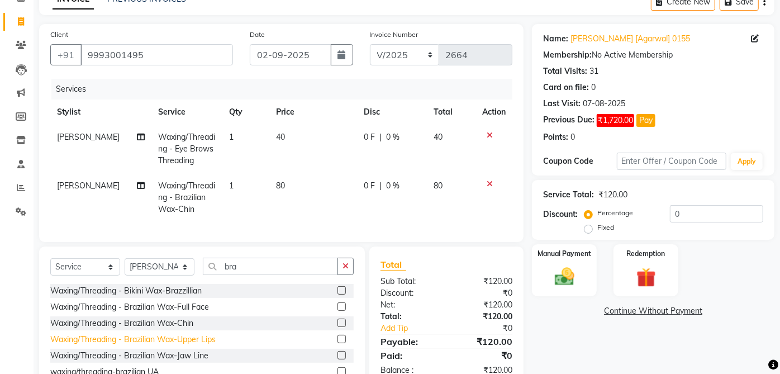
click at [208, 345] on div "Waxing/Threading - Brazilian Wax-Upper Lips" at bounding box center [132, 340] width 165 height 12
checkbox input "false"
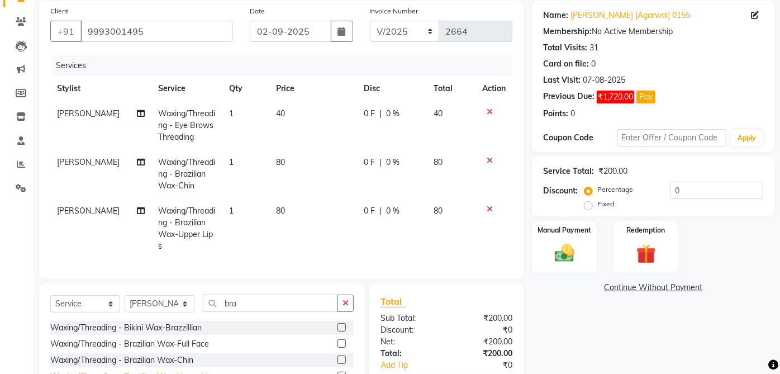
scroll to position [128, 0]
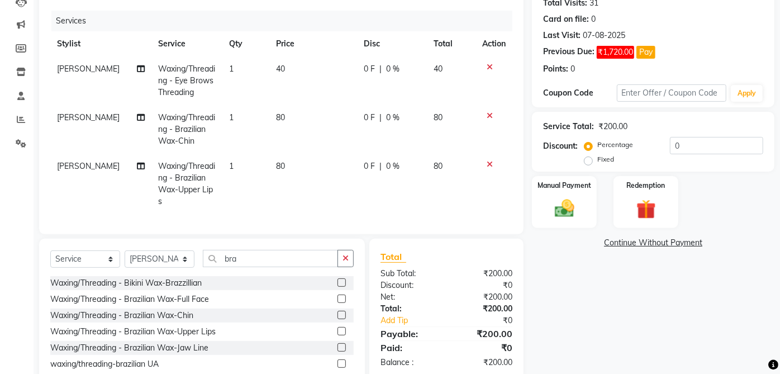
click at [646, 51] on button "Pay" at bounding box center [646, 52] width 19 height 13
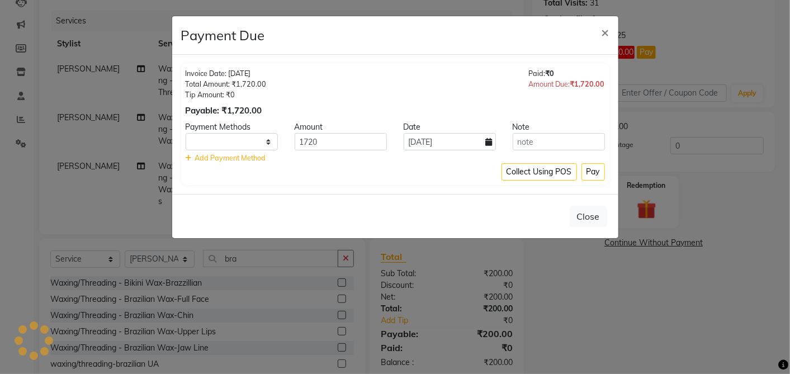
select select "1"
click at [595, 216] on button "Close" at bounding box center [588, 216] width 37 height 21
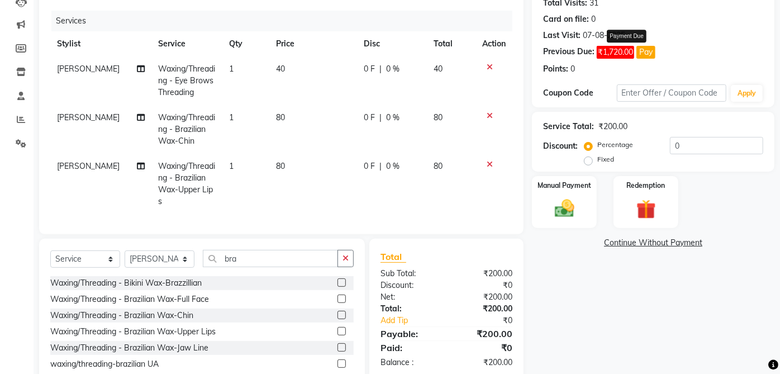
click at [654, 50] on button "Pay" at bounding box center [646, 52] width 19 height 13
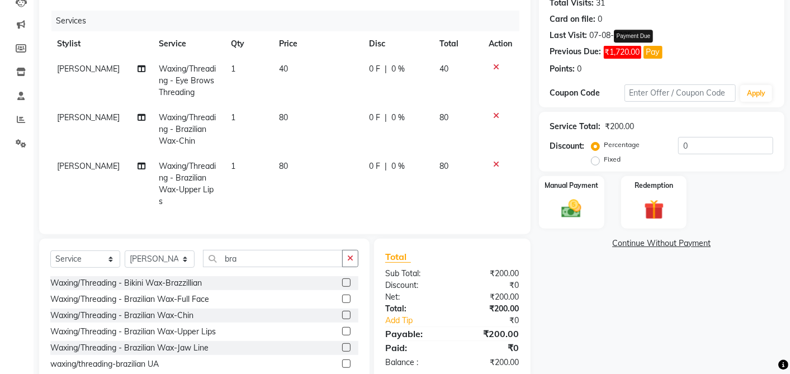
select select "1"
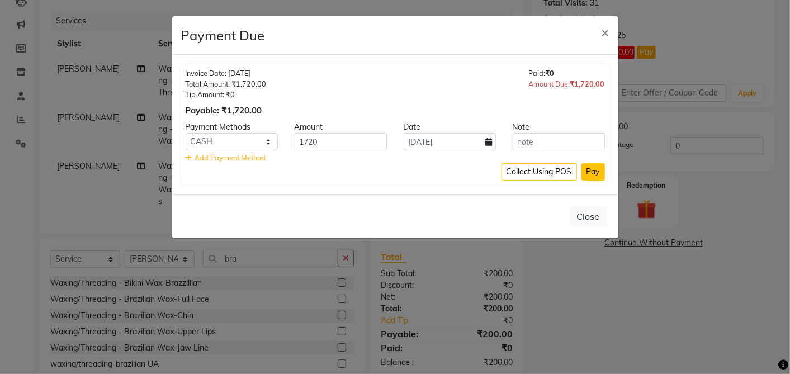
click at [598, 176] on button "Pay" at bounding box center [592, 171] width 23 height 17
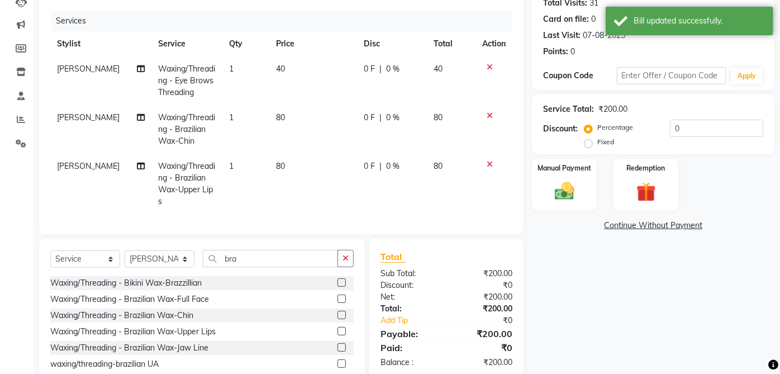
click at [575, 172] on label "Manual Payment" at bounding box center [565, 168] width 54 height 10
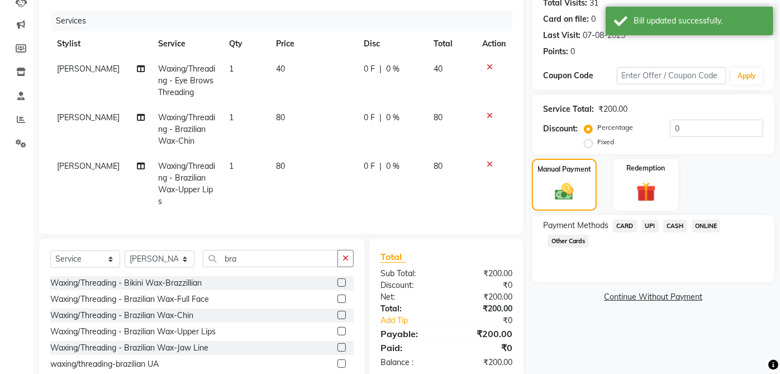
click at [653, 227] on span "UPI" at bounding box center [650, 226] width 17 height 13
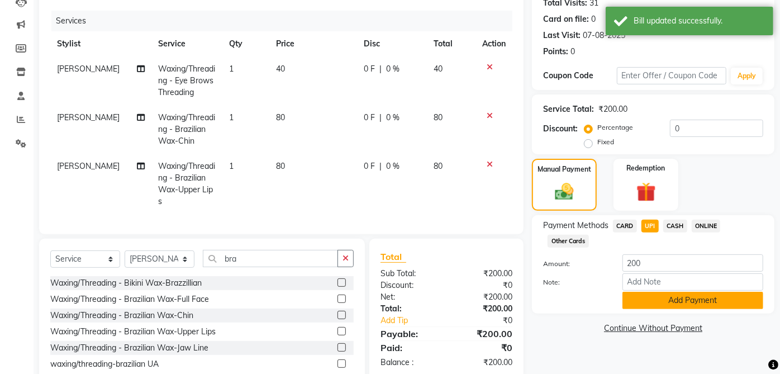
click at [710, 307] on button "Add Payment" at bounding box center [693, 300] width 141 height 17
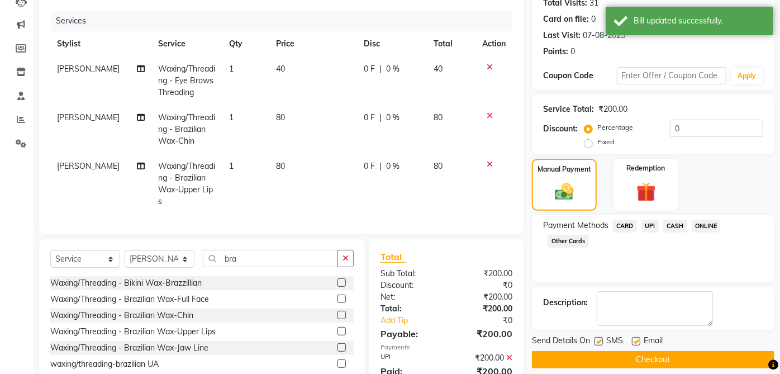
click at [637, 340] on label at bounding box center [636, 341] width 8 height 8
click at [637, 340] on input "checkbox" at bounding box center [635, 341] width 7 height 7
checkbox input "false"
click at [599, 340] on label at bounding box center [599, 341] width 8 height 8
click at [599, 340] on input "checkbox" at bounding box center [598, 341] width 7 height 7
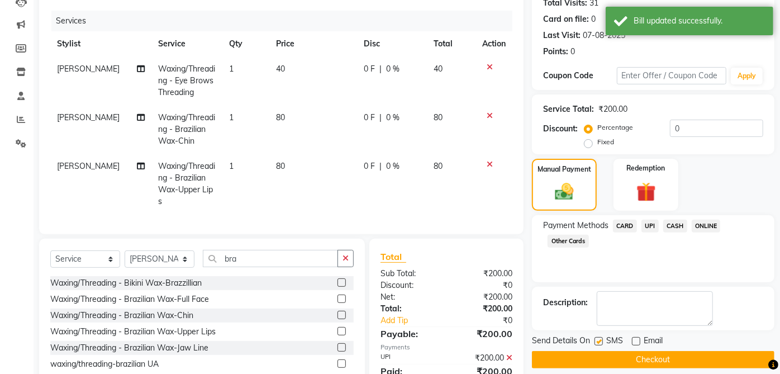
checkbox input "false"
click at [647, 356] on button "Checkout" at bounding box center [653, 359] width 243 height 17
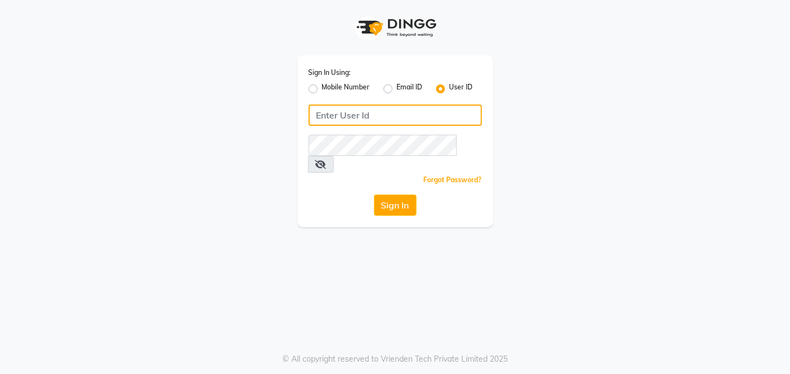
type input "Paridhi@123"
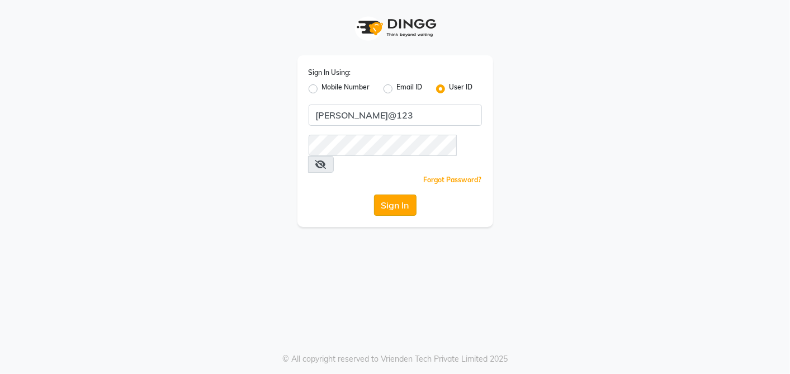
click at [392, 195] on button "Sign In" at bounding box center [395, 205] width 42 height 21
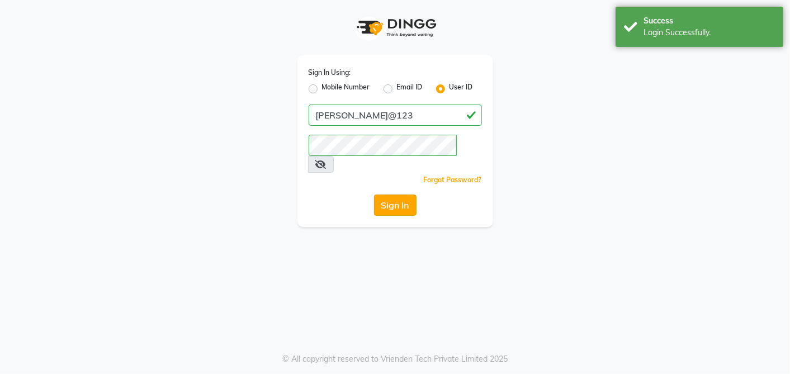
select select "service"
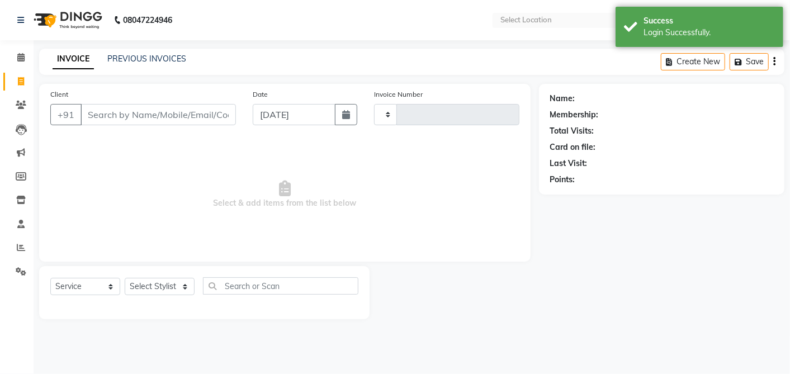
type input "2665"
select select "en"
select select "5168"
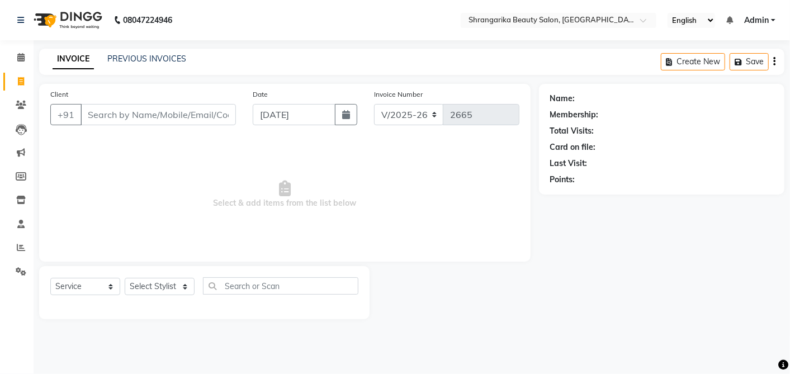
click at [503, 312] on div at bounding box center [453, 292] width 169 height 53
click at [381, 229] on span "Select & add items from the list below" at bounding box center [284, 195] width 469 height 112
